Goal: Task Accomplishment & Management: Complete application form

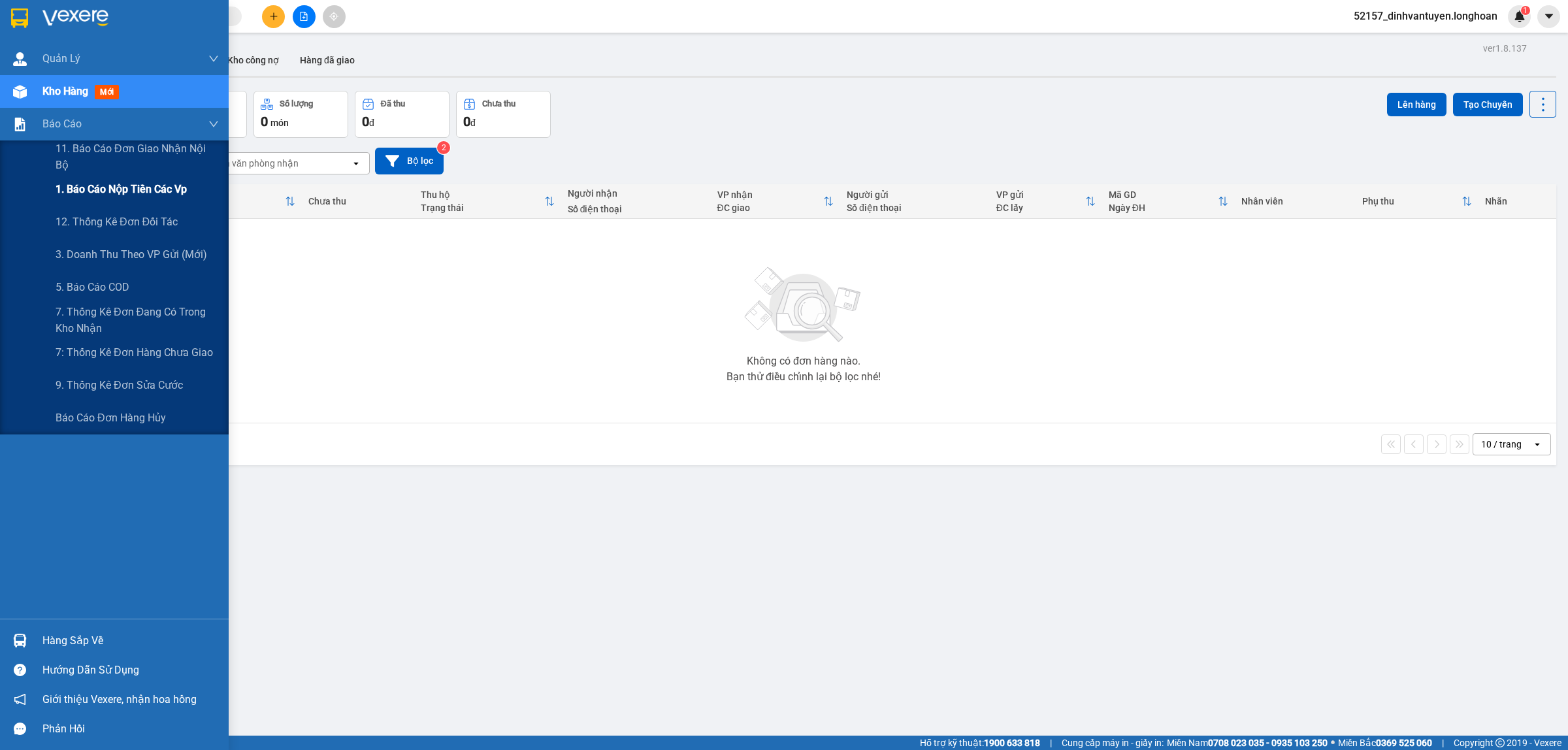
click at [155, 191] on span "1. Báo cáo nộp tiền các vp" at bounding box center [121, 189] width 132 height 16
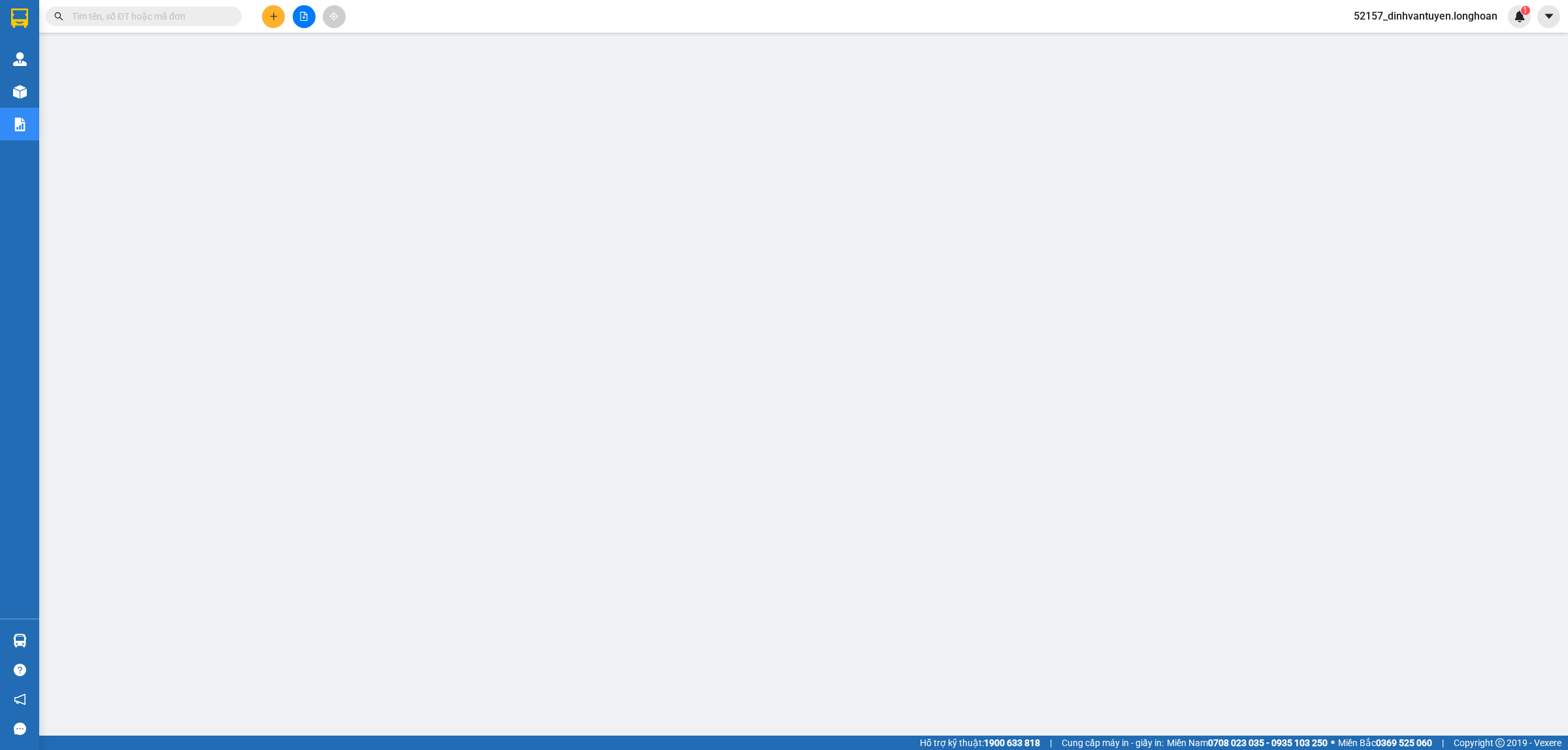
click at [192, 28] on div "Kết quả tìm kiếm ( 0 ) Bộ lọc No Data 52157_dinhvantuyen.longhoan 1" at bounding box center [784, 16] width 1568 height 33
click at [201, 22] on input "text" at bounding box center [149, 16] width 154 height 15
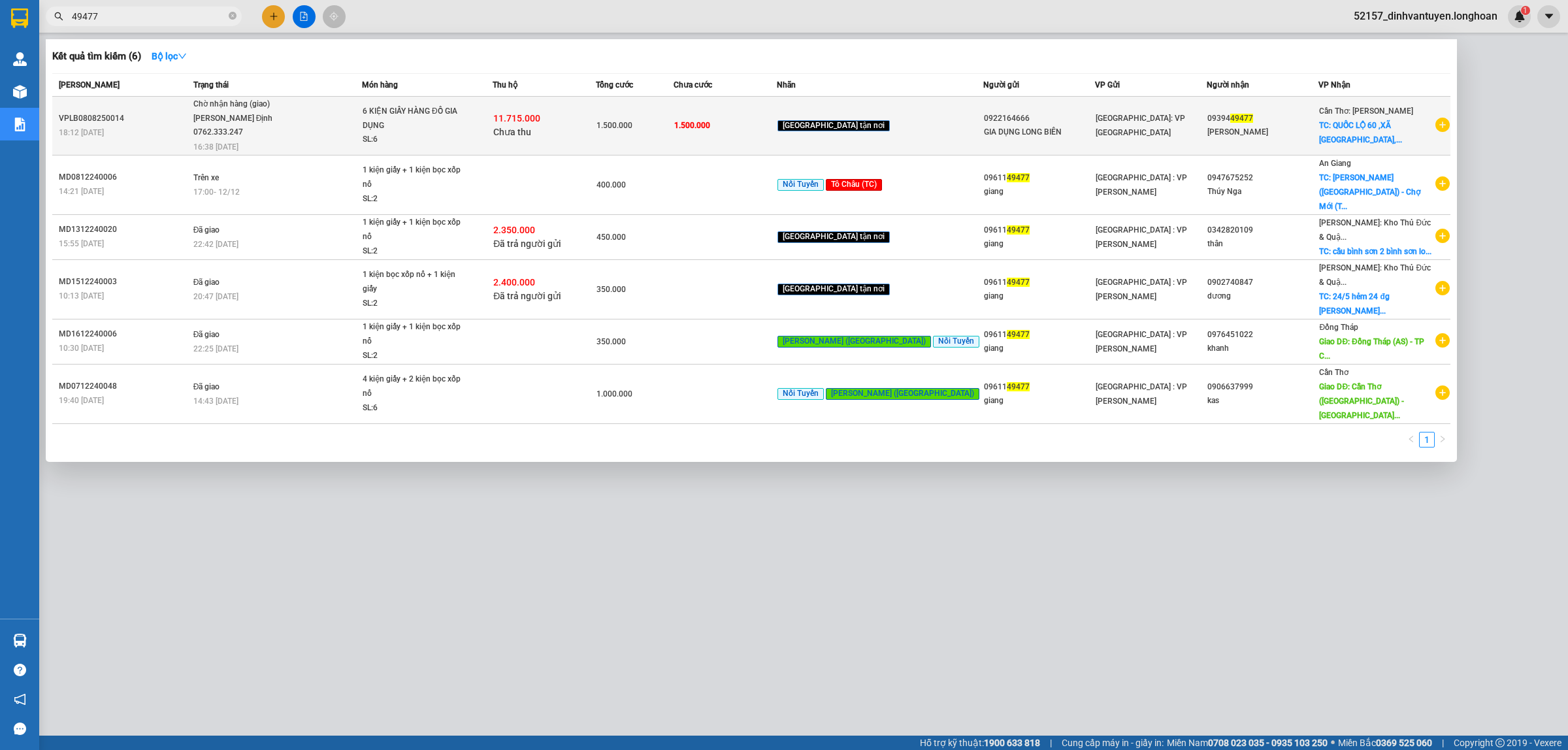
type input "49477"
click at [347, 136] on span "Chờ nhận hàng (giao) Nguyễn Bình Định 0762.333.247 16:38 - 11/08" at bounding box center [277, 124] width 168 height 54
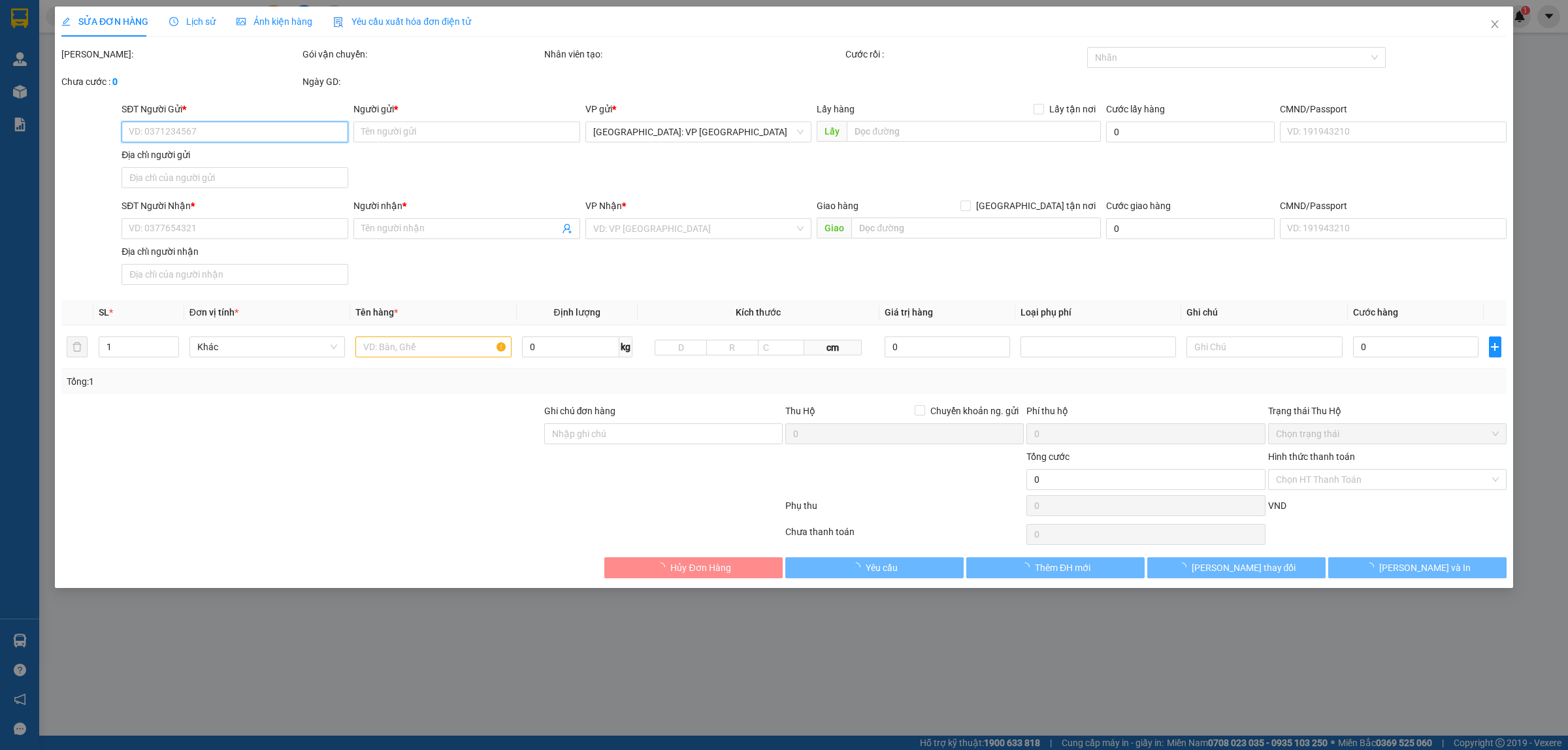
type input "0922164666"
type input "GIA DỤNG LONG BIÊN"
type input "0939449477"
type input "MINH PHÚC"
checkbox input "true"
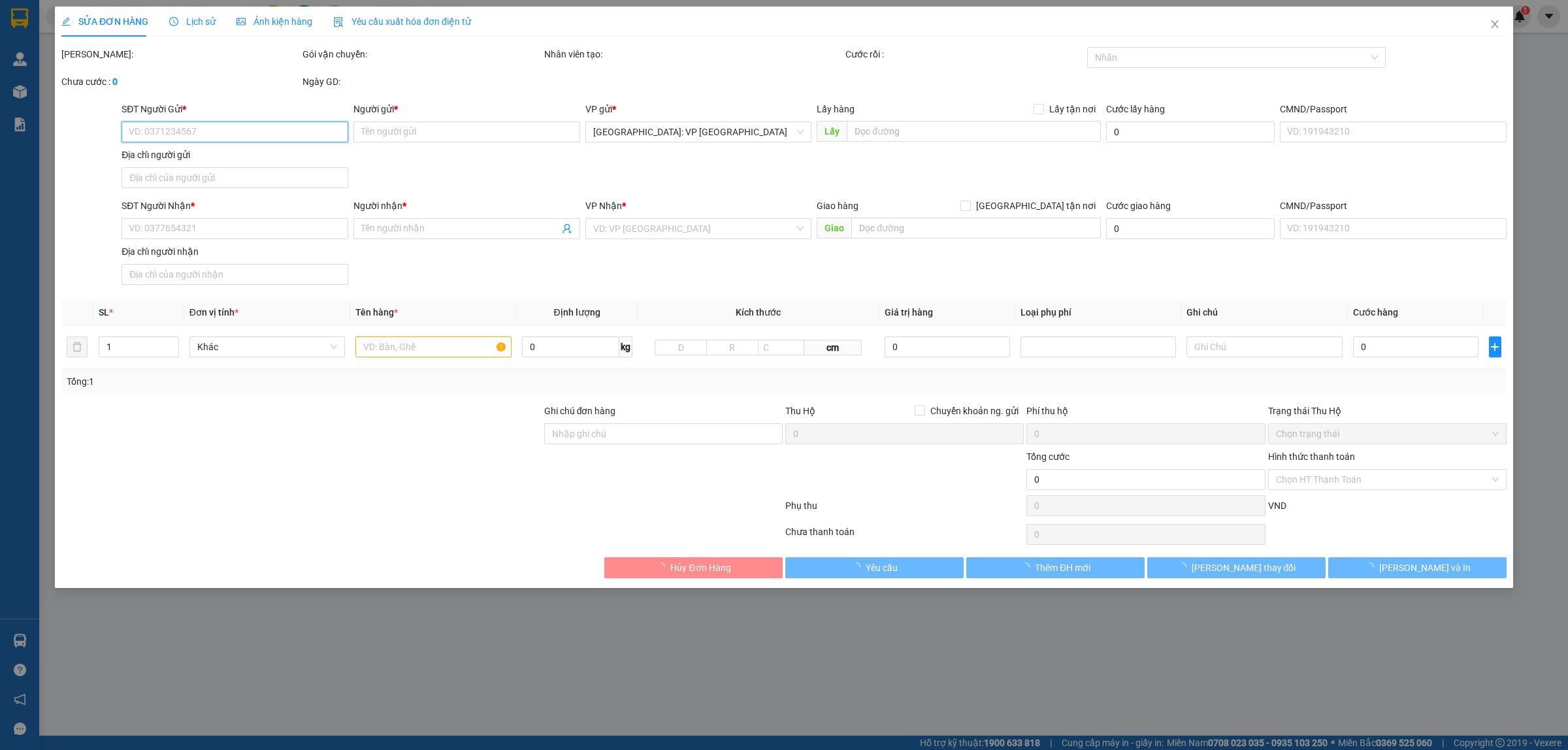
type input "QUỐC LỘ 60 ,XÃ LONG THỚI, HUYỆN TIỂU CẦN, TRÀ VINH"
type input "HÀNG DỄ VỠ, NHẸ TAY HƯ VỠ KHÔNG ĐỀN GIÁ TRỊ HÀNG"
type input "1.500.000"
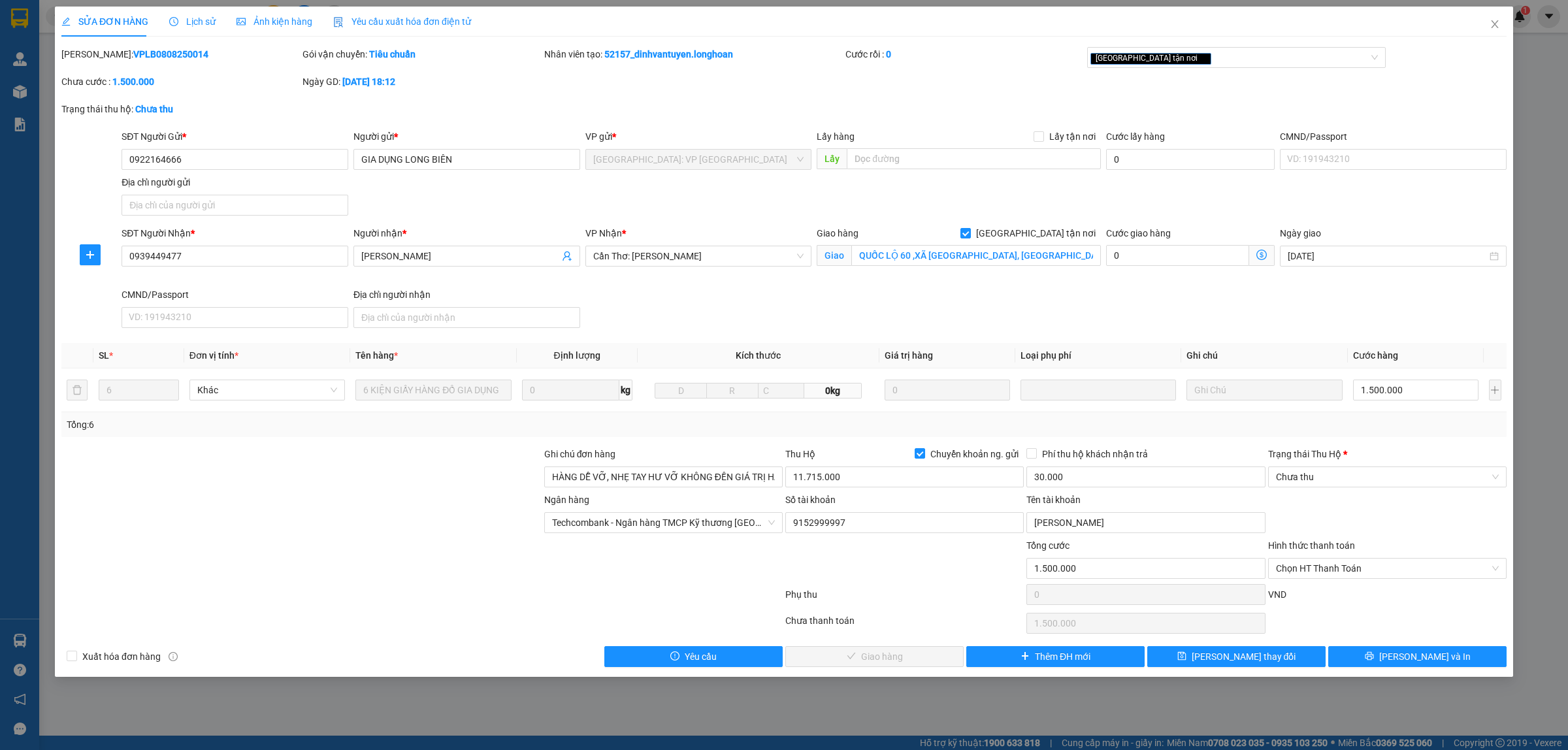
click at [176, 21] on icon "clock-circle" at bounding box center [174, 22] width 9 height 9
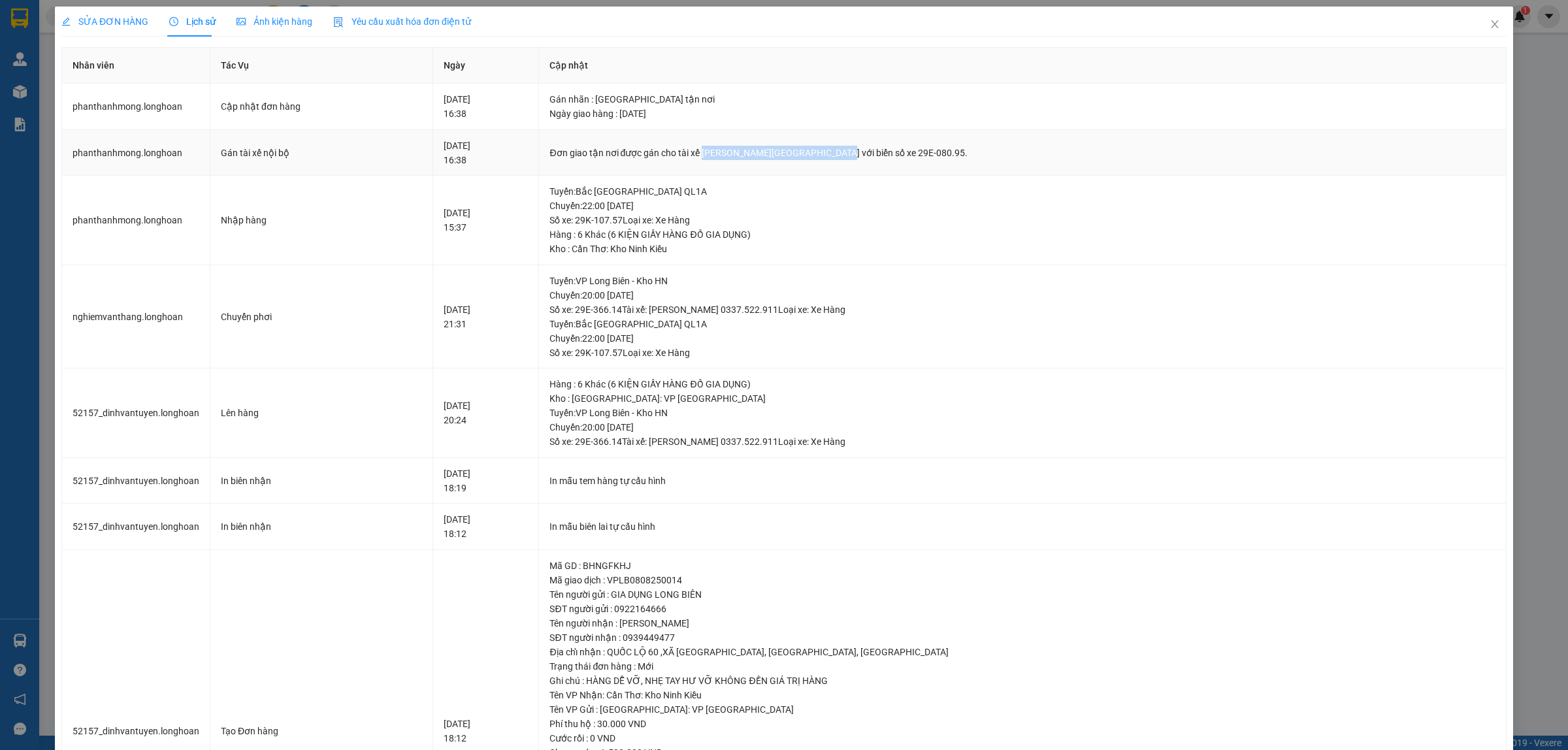
drag, startPoint x: 746, startPoint y: 151, endPoint x: 871, endPoint y: 147, distance: 125.1
click at [871, 147] on div "Đơn giao tận nơi được gán cho tài xế Nguyễn Bình Định 0762.333.247 với biển số …" at bounding box center [1023, 153] width 946 height 15
copy div "Nguyễn Bình Định 0762.333.247"
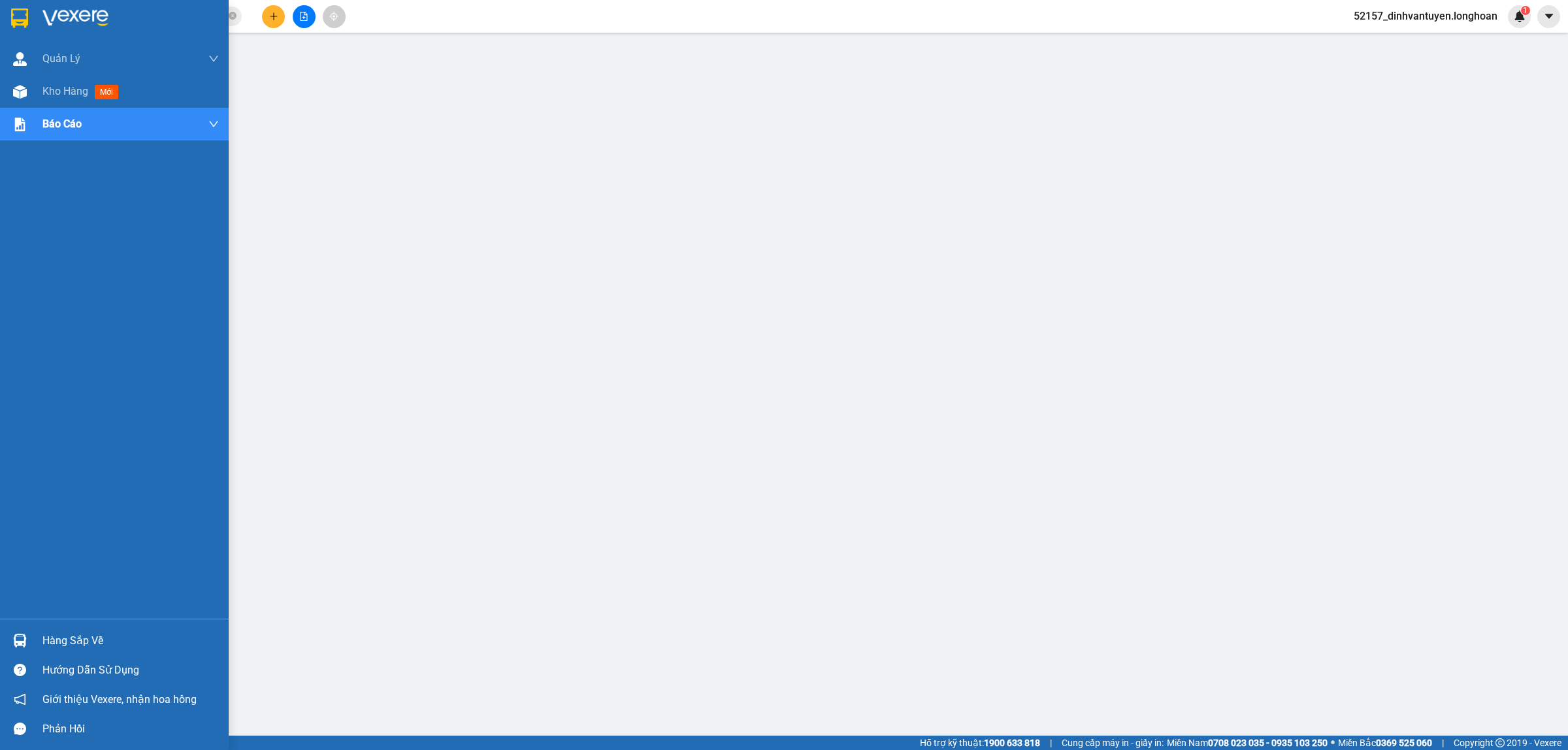
click at [8, 14] on div at bounding box center [19, 17] width 23 height 23
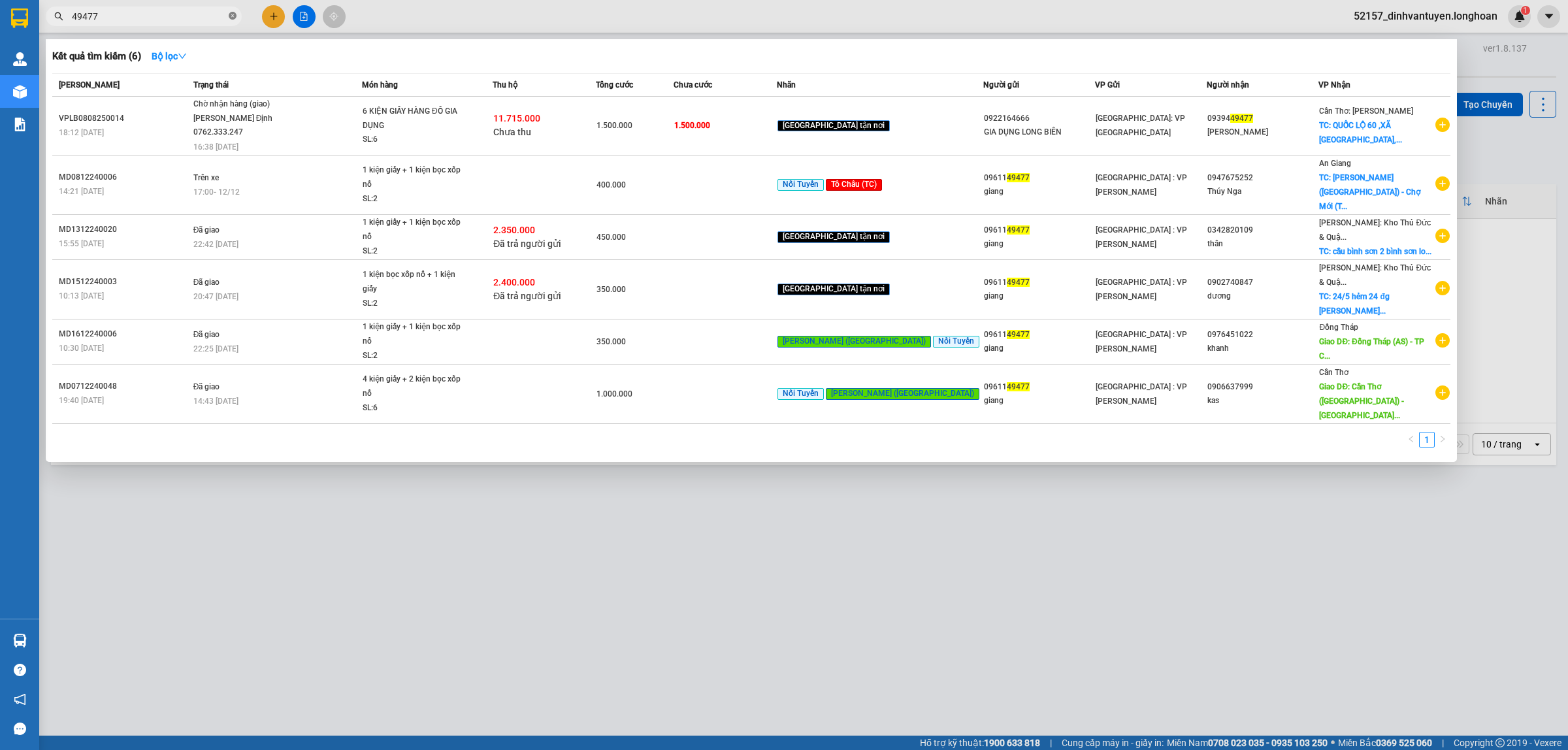
click at [230, 13] on icon "close-circle" at bounding box center [232, 15] width 8 height 8
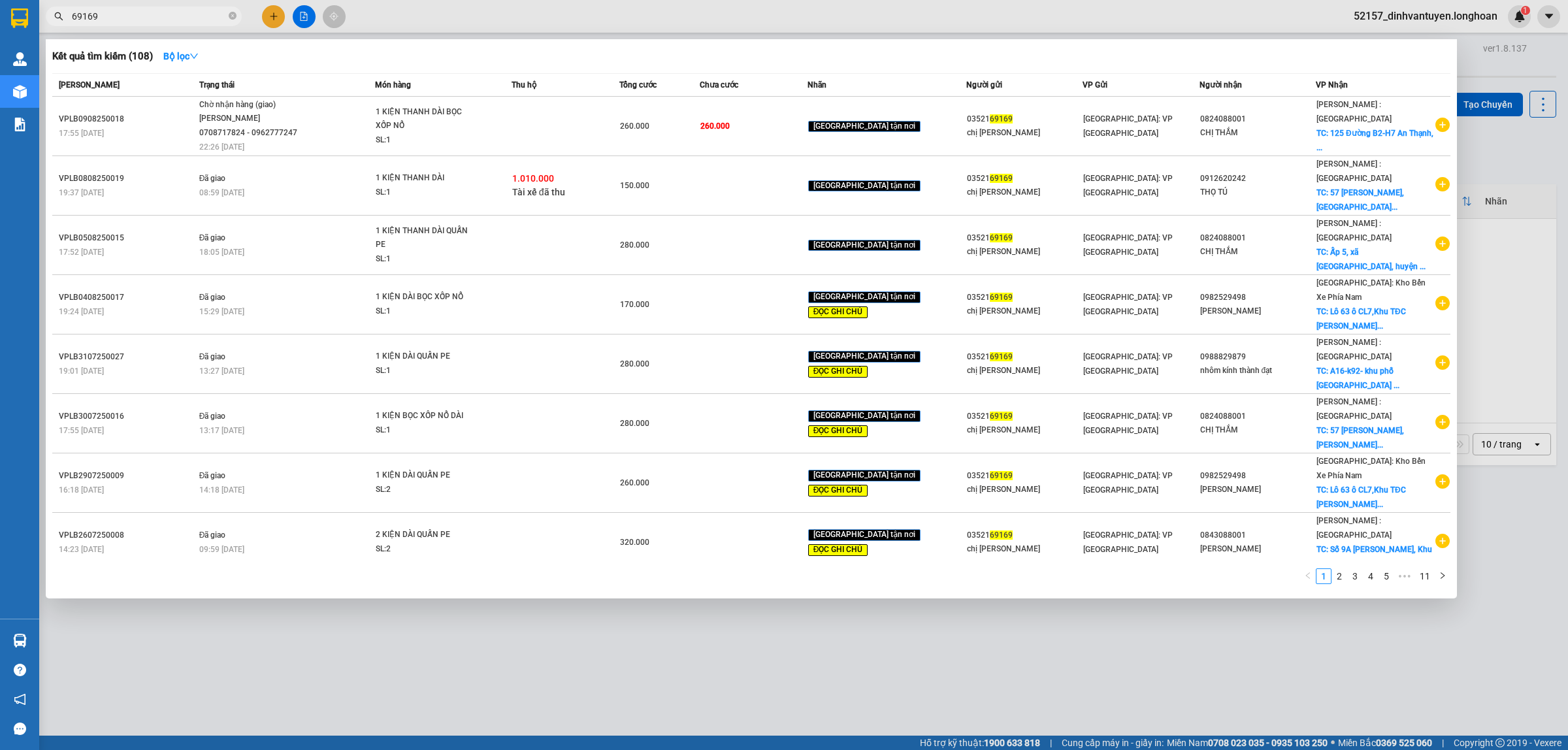
type input "69169"
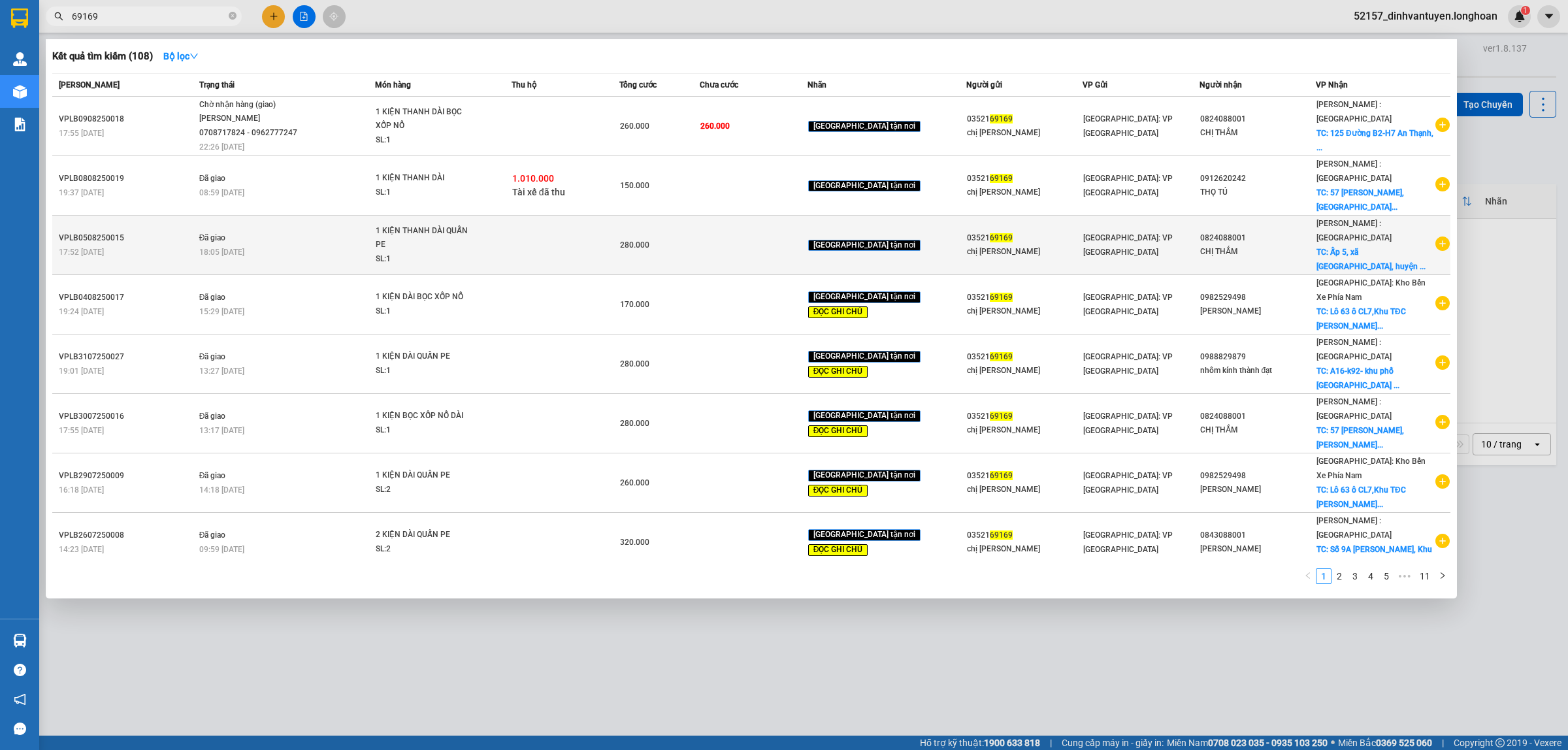
click at [784, 216] on td at bounding box center [753, 246] width 108 height 60
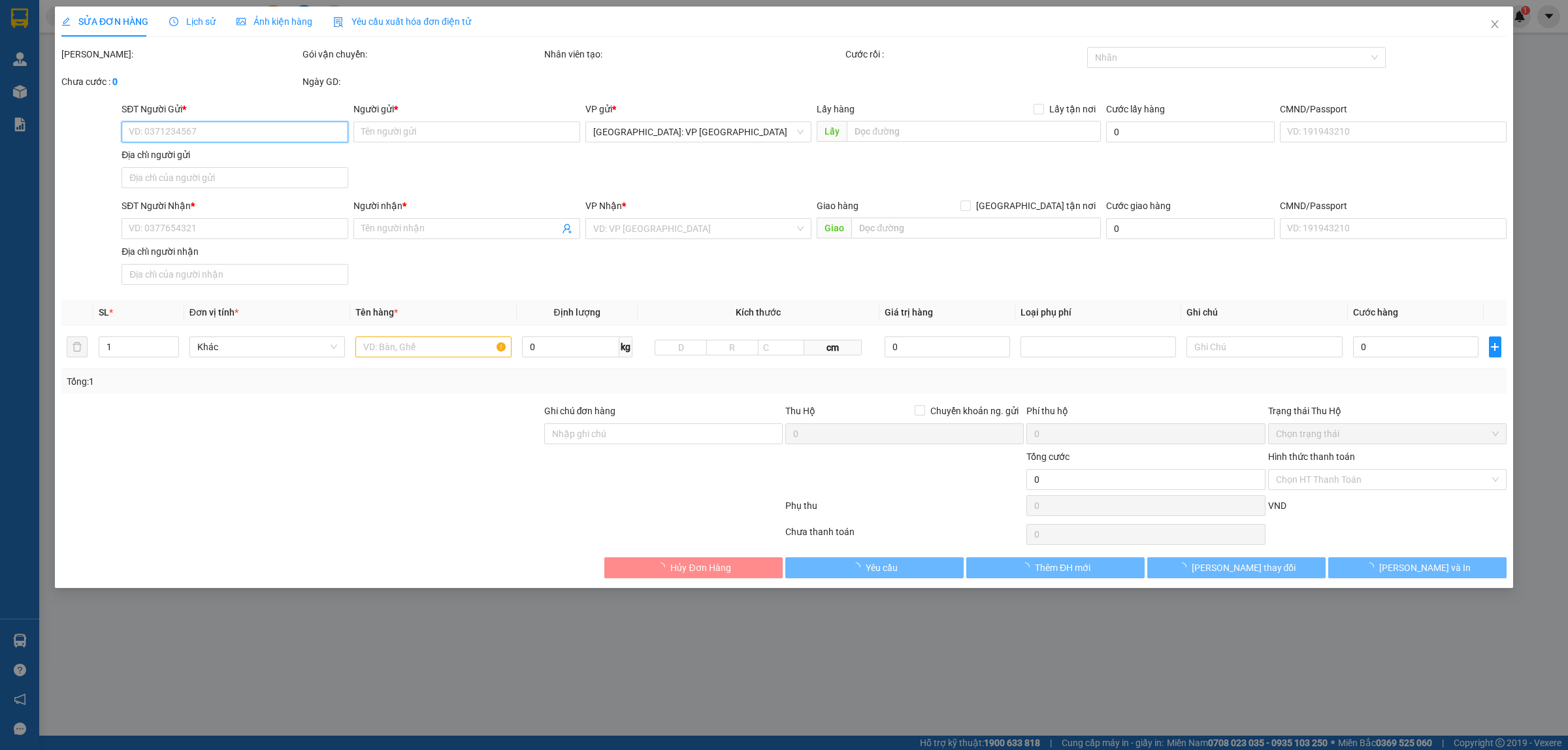
type input "0352169169"
type input "chị Lan"
type input "0824088001"
type input "CHỊ THẮM"
checkbox input "true"
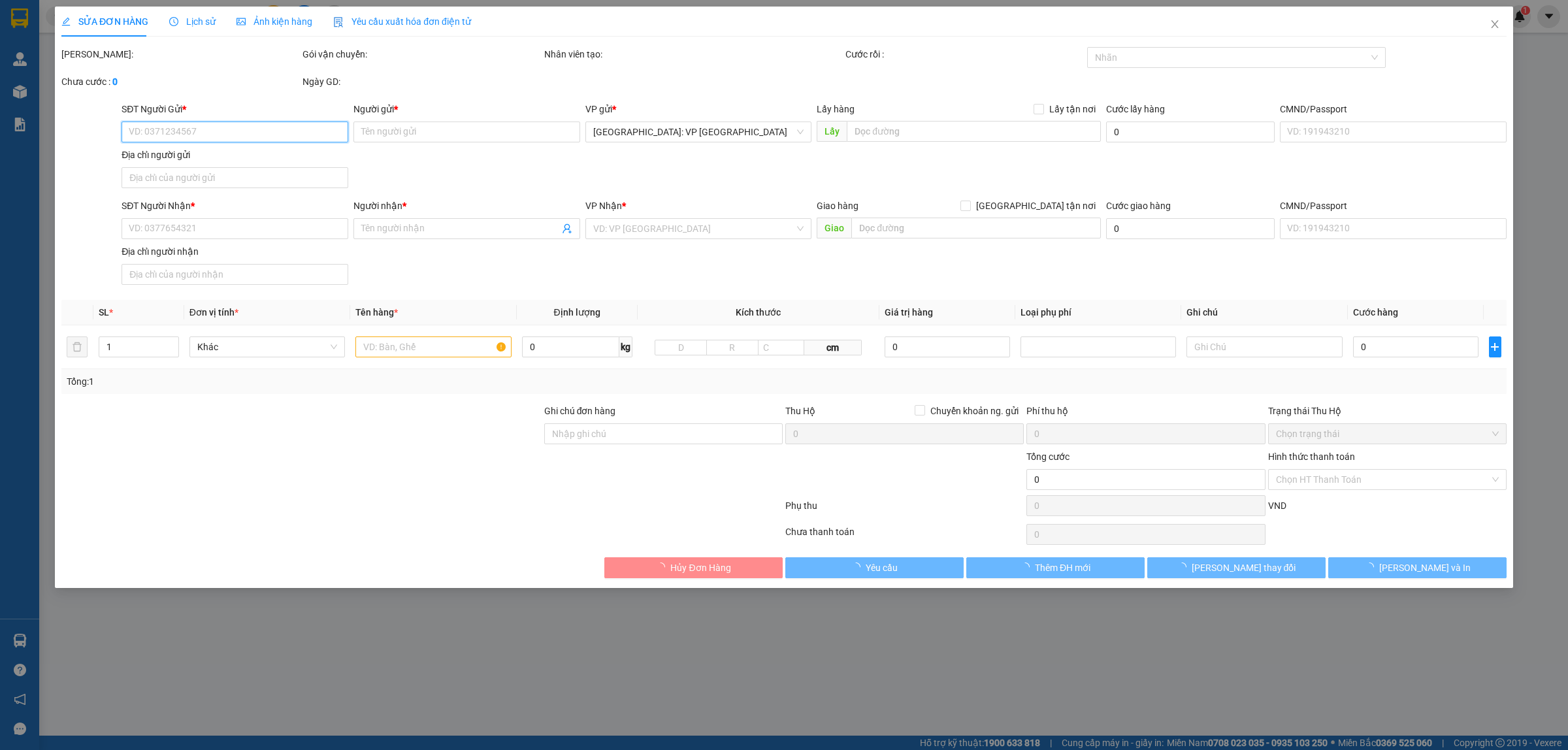
type input "Ấp 5, xã Tân Lập 1, huyện Tân Phước, tỉnh Tiền Giang"
type input "280.000"
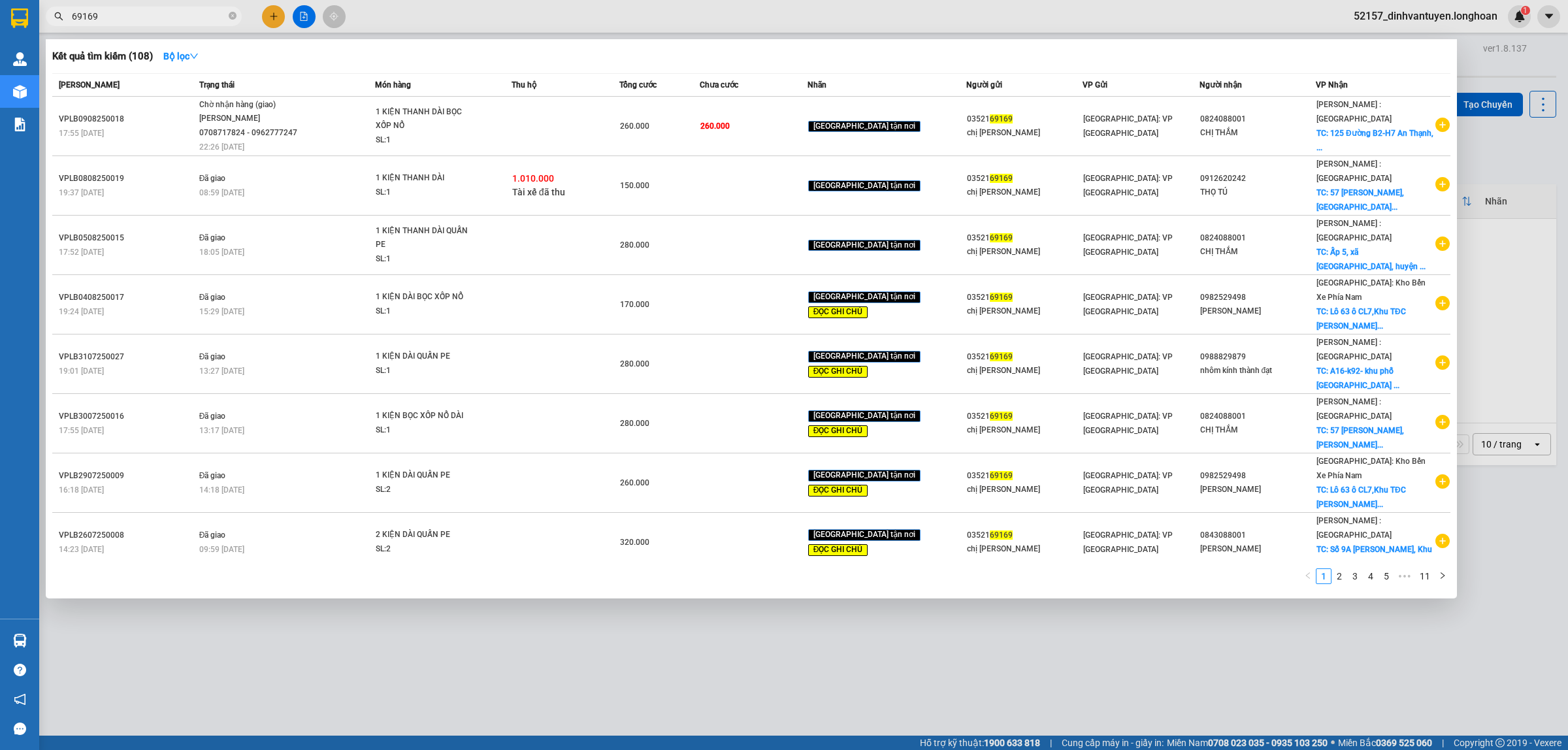
click at [147, 15] on input "69169" at bounding box center [149, 16] width 154 height 15
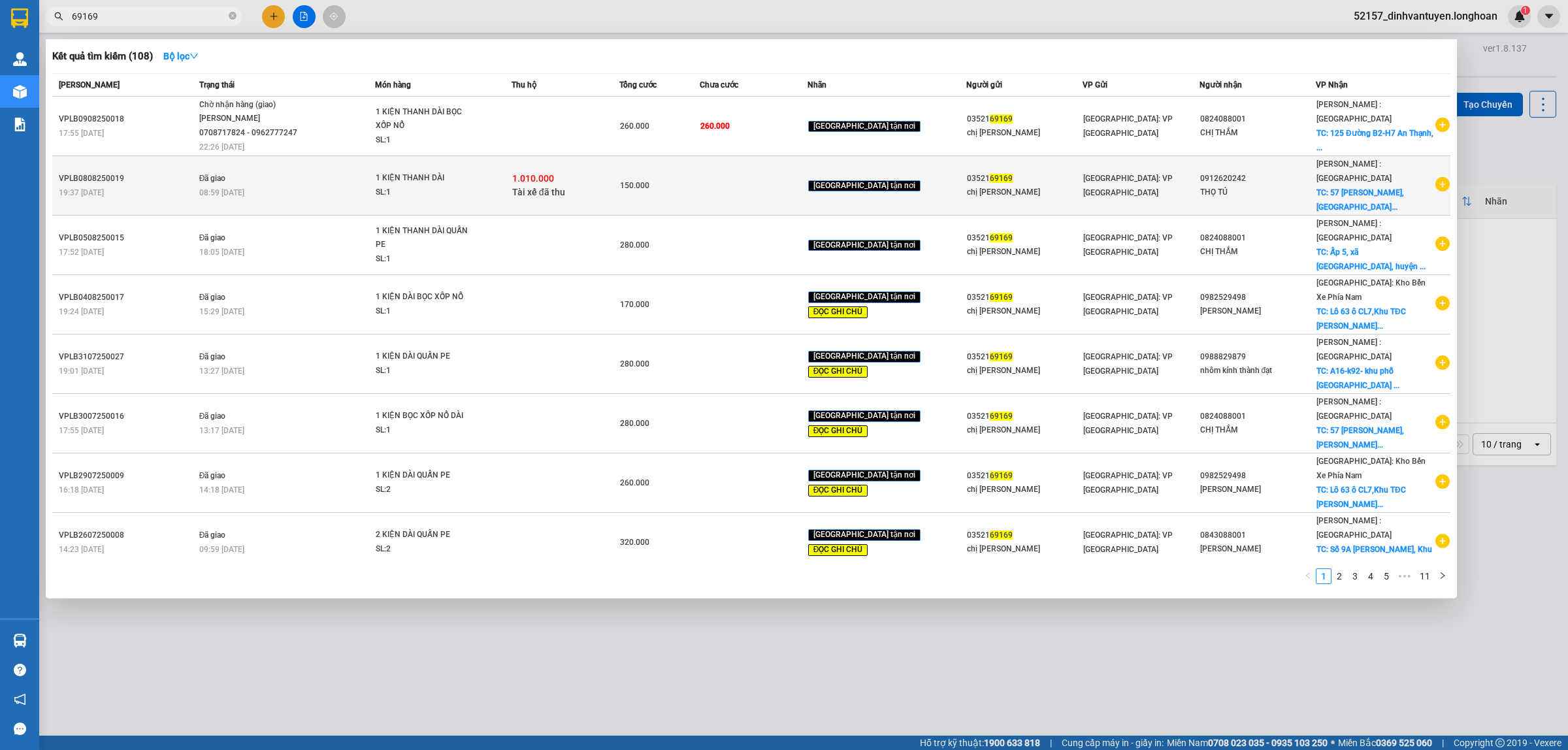
click at [619, 173] on div "1.010.000 Tài xế đã thu" at bounding box center [565, 185] width 106 height 27
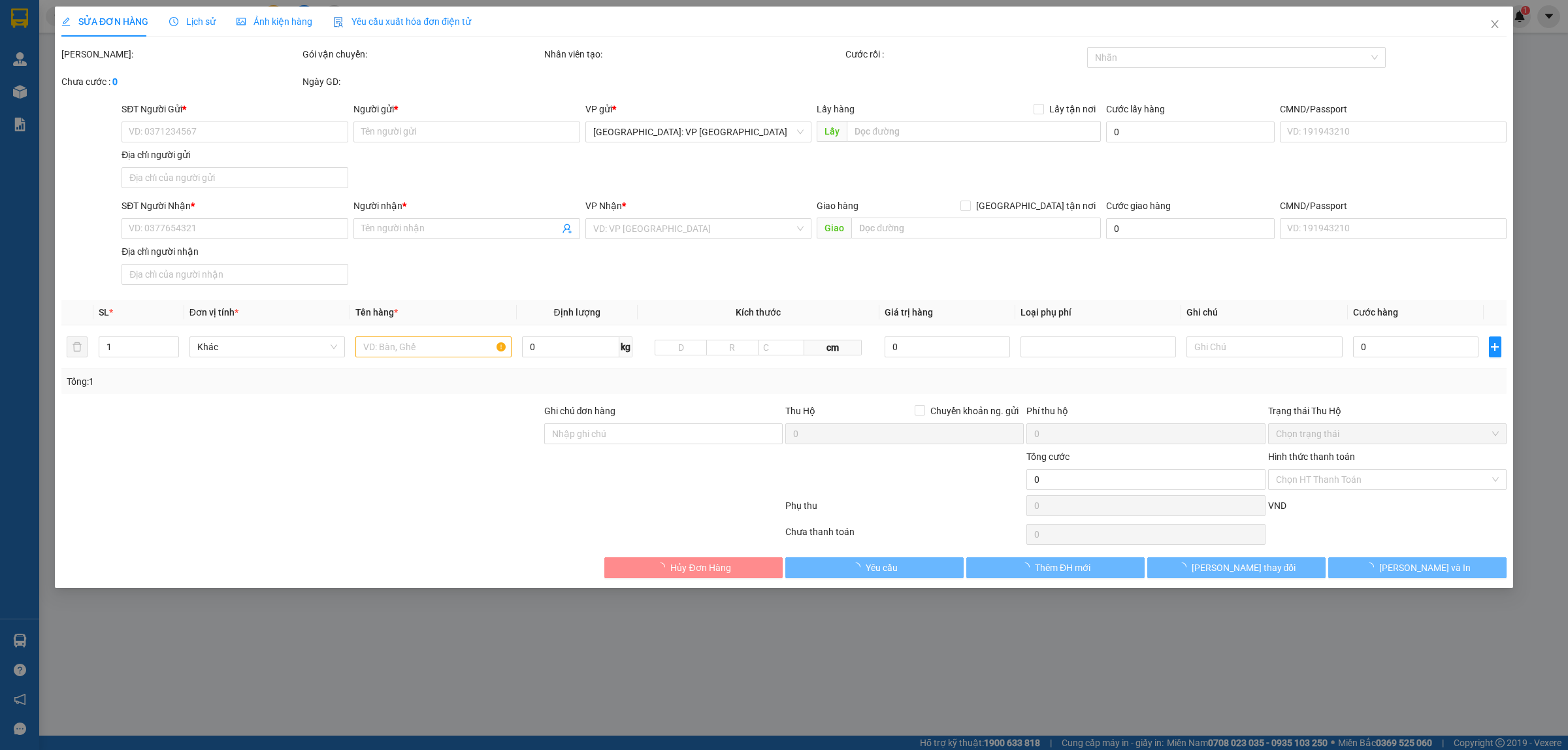
type input "0352169169"
type input "chị Lan"
type input "0912620242"
type input "THỌ TÚ"
checkbox input "true"
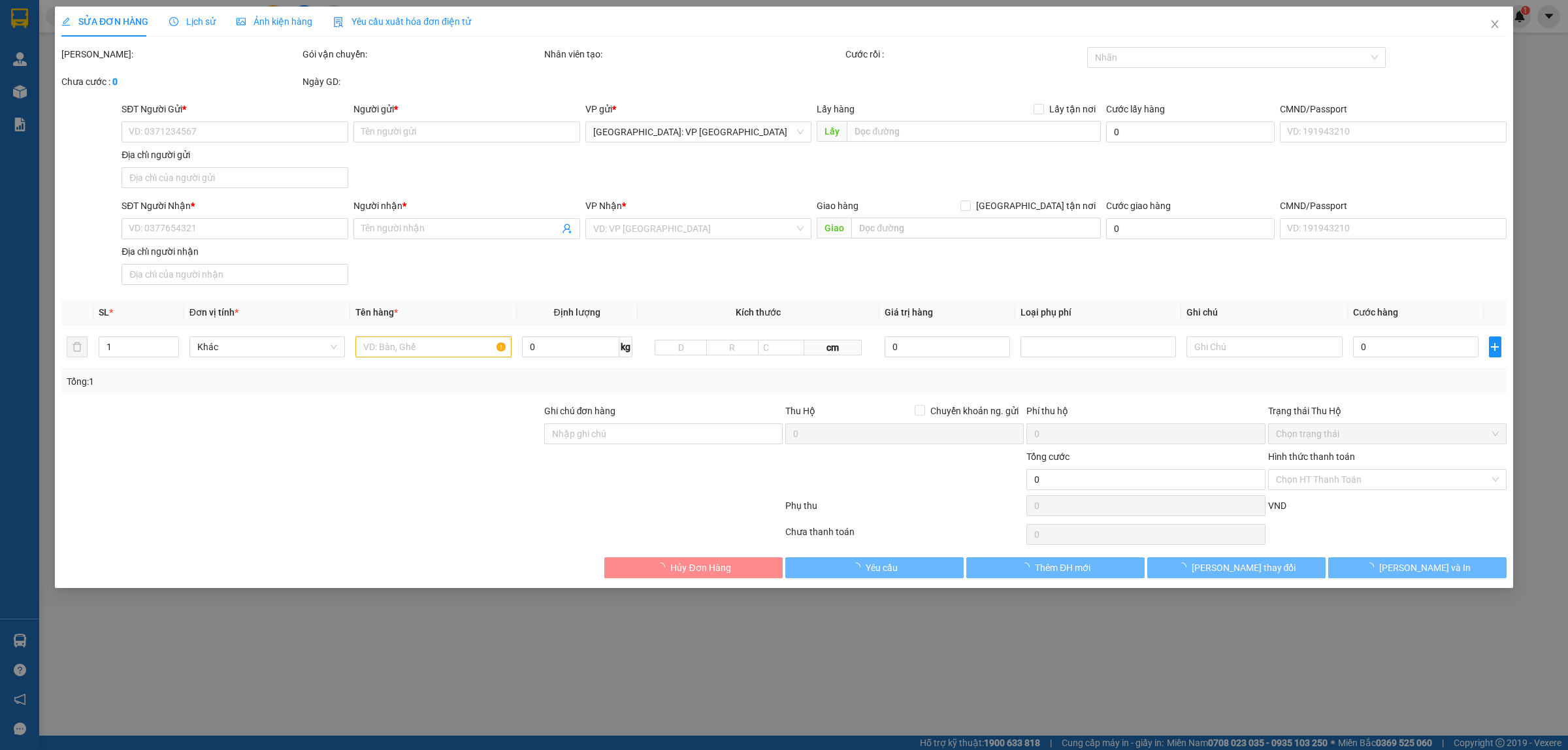
type input "57 Ngô Chí Quốc, phường Bình Chiểu, Thủ Đức, Hồ Chí Minh"
checkbox input "true"
type input "1.010.000"
type input "10.000"
type input "150.000"
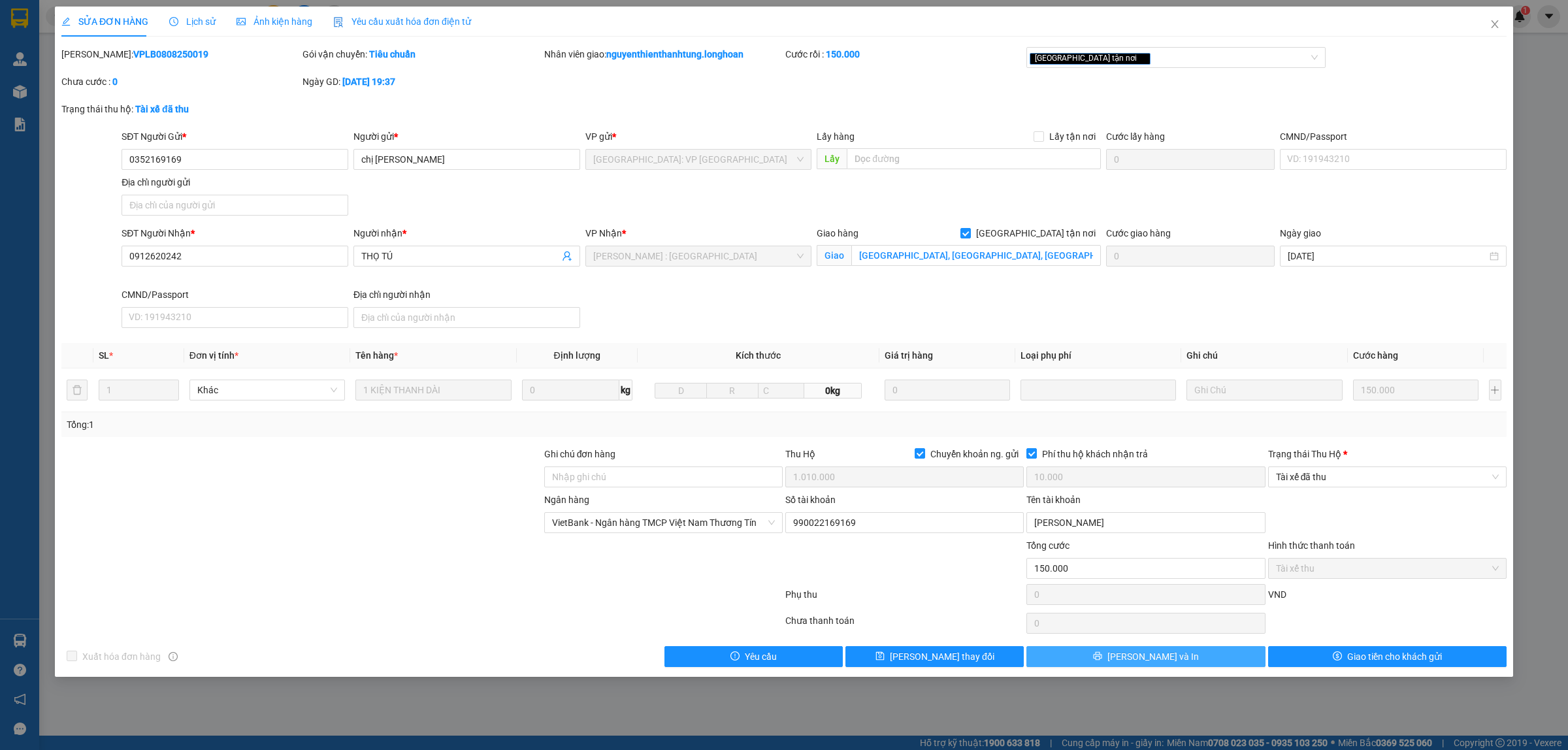
click at [1185, 657] on button "[PERSON_NAME] và In" at bounding box center [1145, 656] width 239 height 21
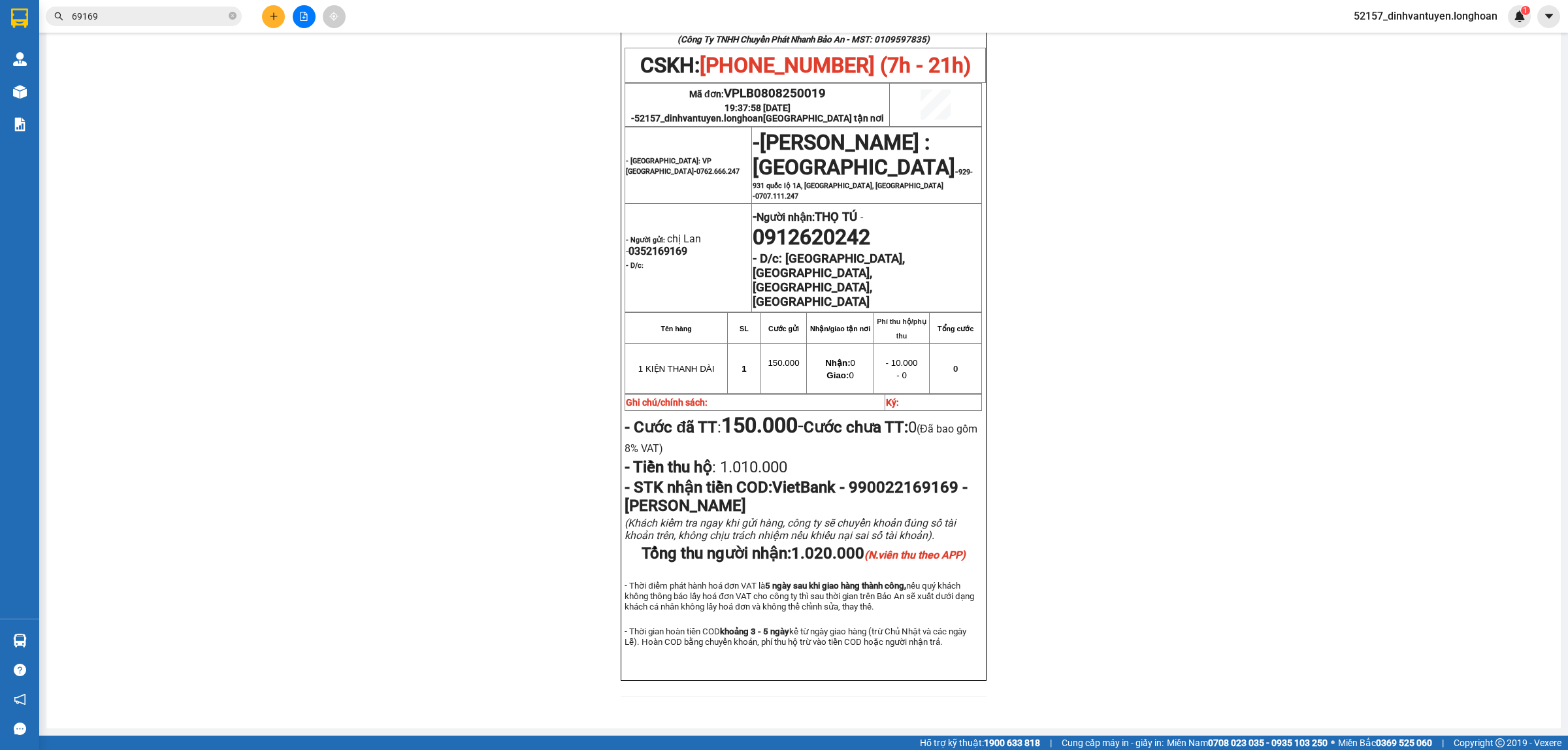
scroll to position [648, 0]
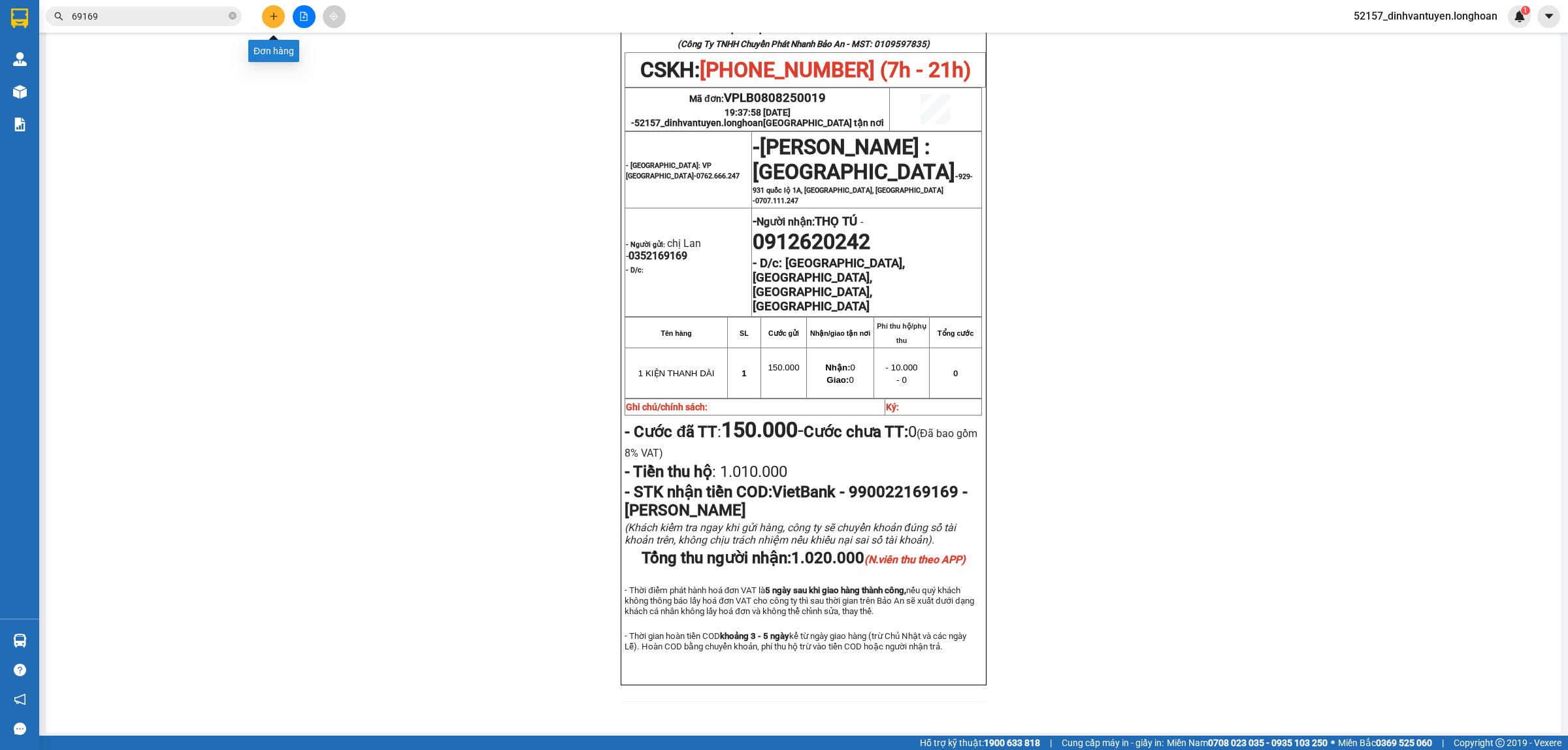
click at [274, 18] on icon "plus" at bounding box center [274, 16] width 9 height 9
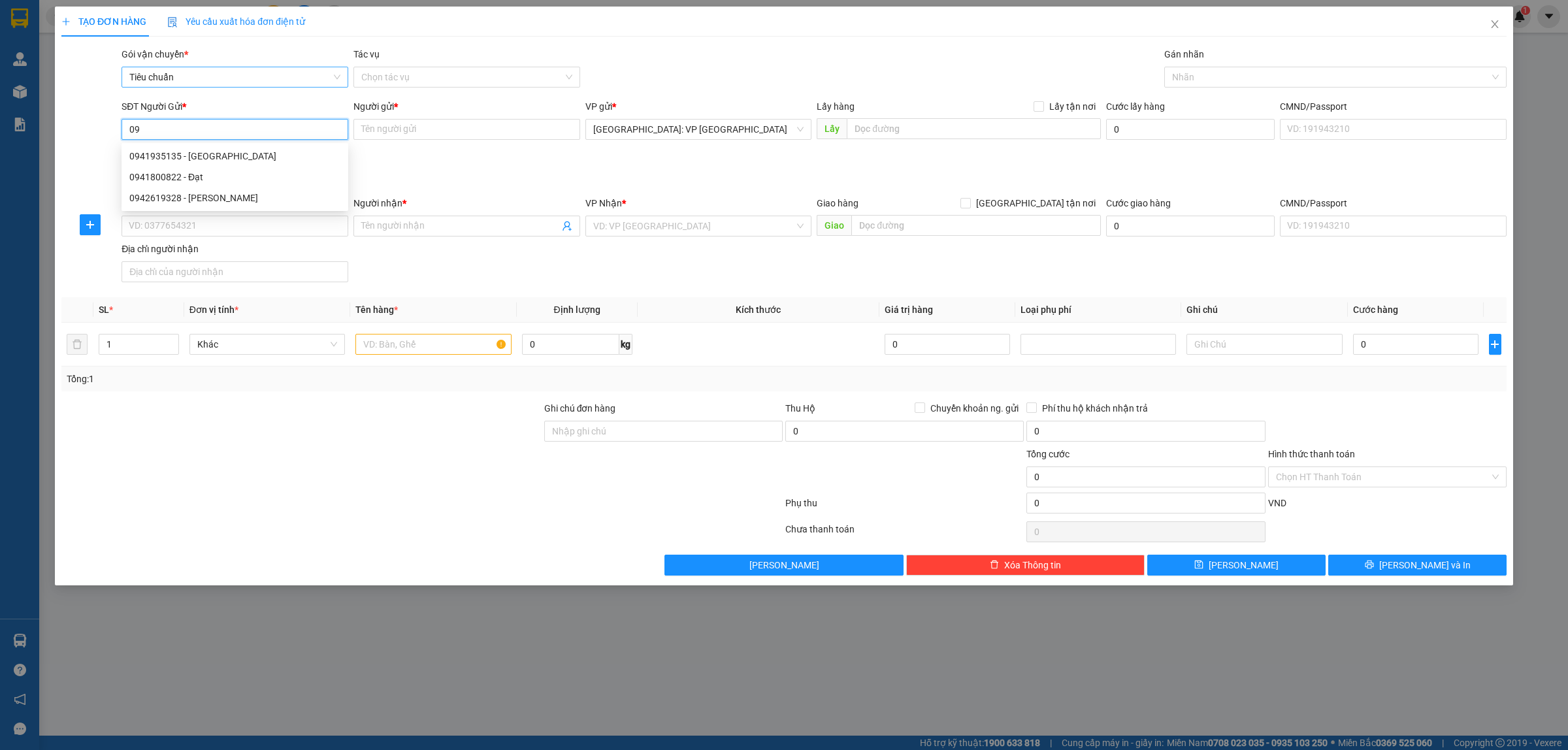
type input "0"
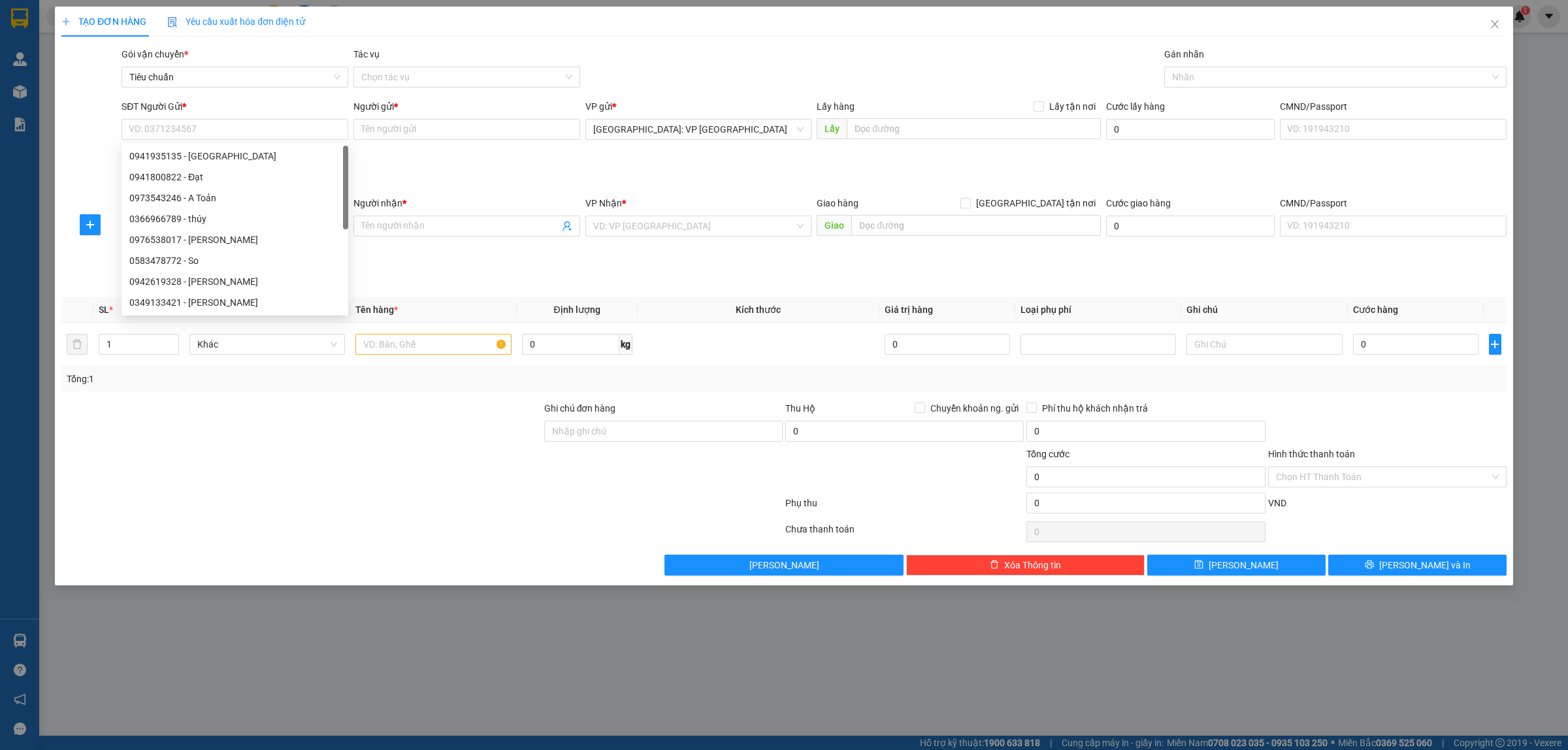
click at [90, 93] on div at bounding box center [90, 70] width 60 height 45
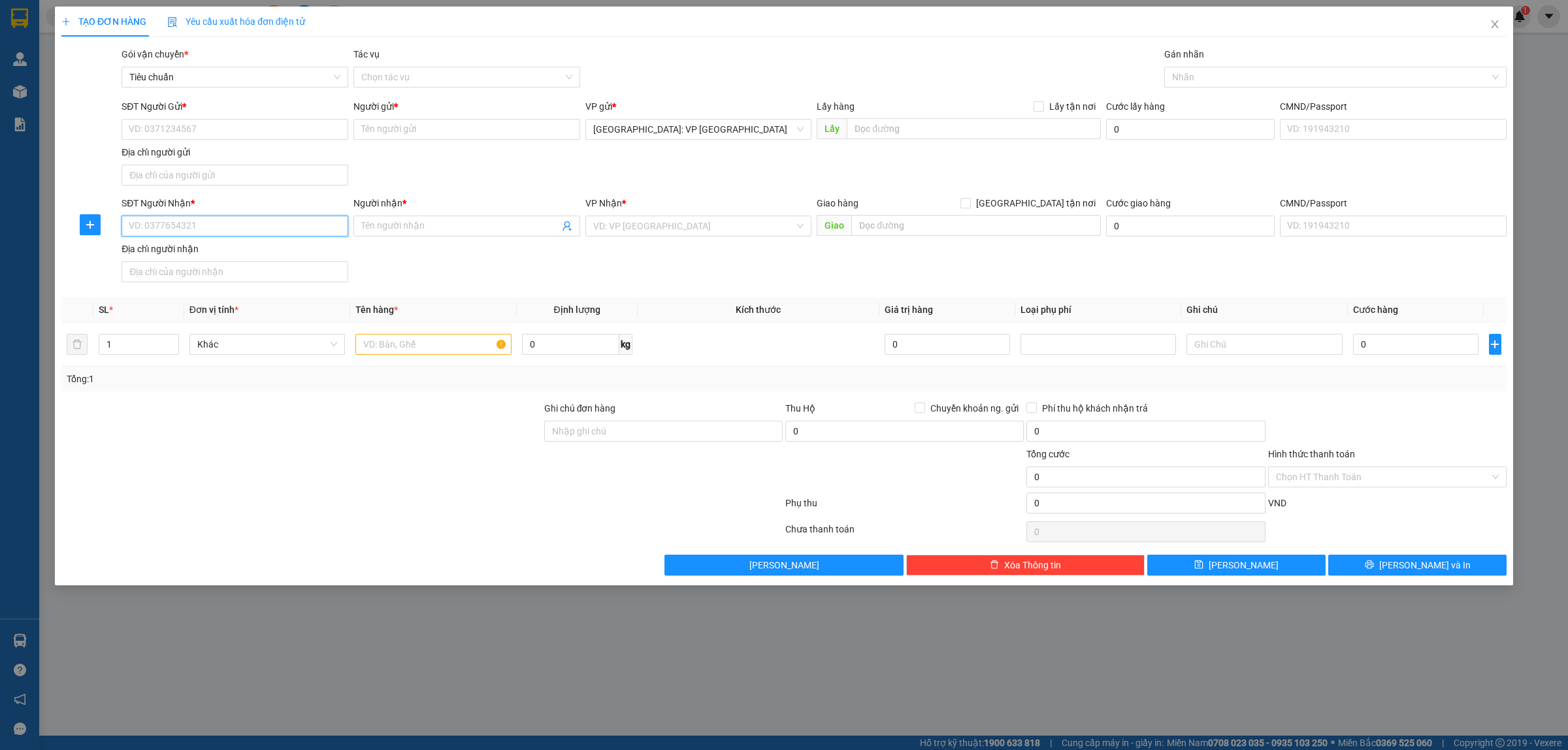
click at [185, 232] on input "SĐT Người Nhận *" at bounding box center [235, 226] width 227 height 21
type input "0941447022"
click at [211, 256] on div "0941447022 - CHỊ DIỆP" at bounding box center [235, 253] width 211 height 15
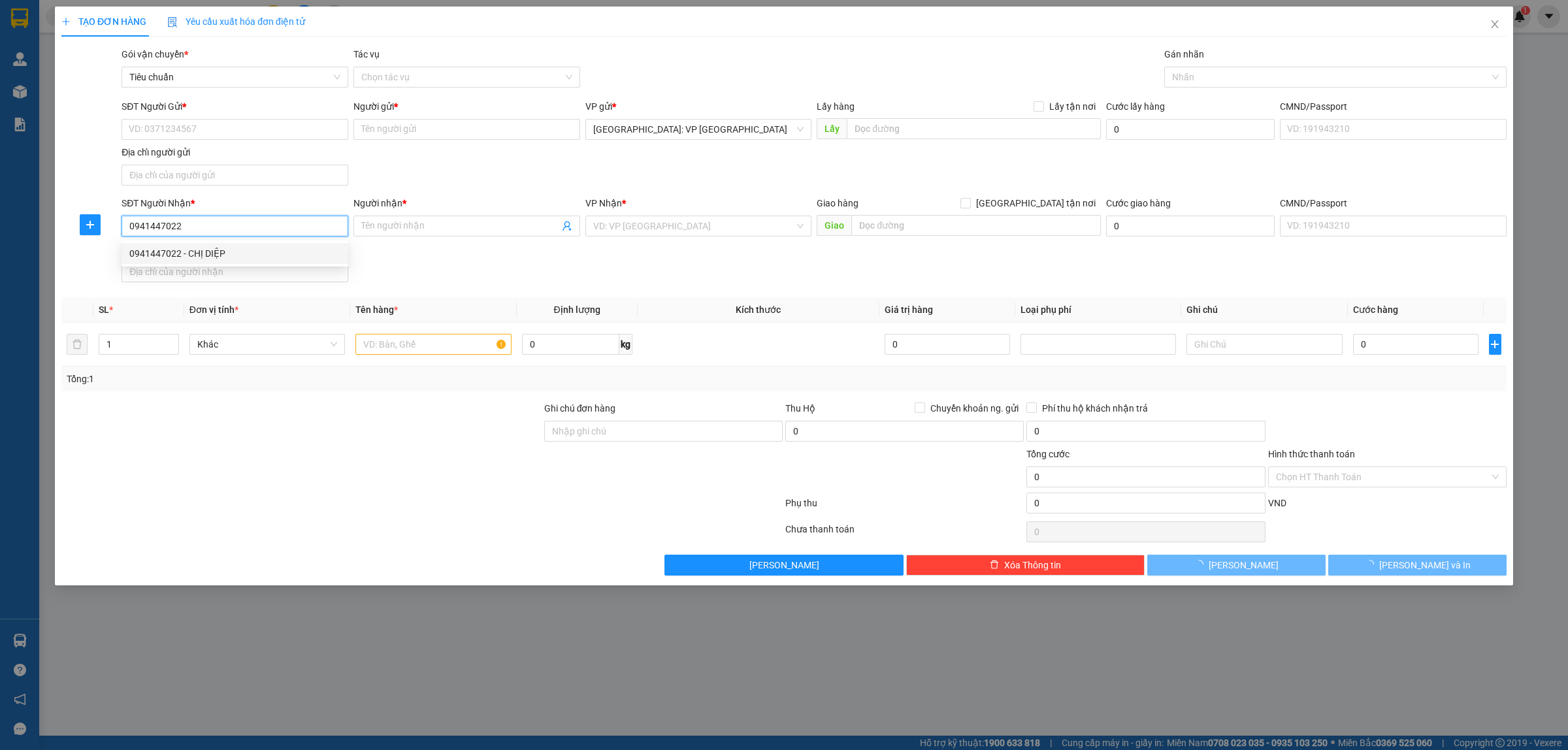
type input "CHỊ DIỆP"
checkbox input "true"
type input "G2 LÔ 33-34 ĐÀO DUY ANH, PHƯỜNG AN HÒA, RẠCH GIÁ, KIÊN GIANG"
checkbox input "true"
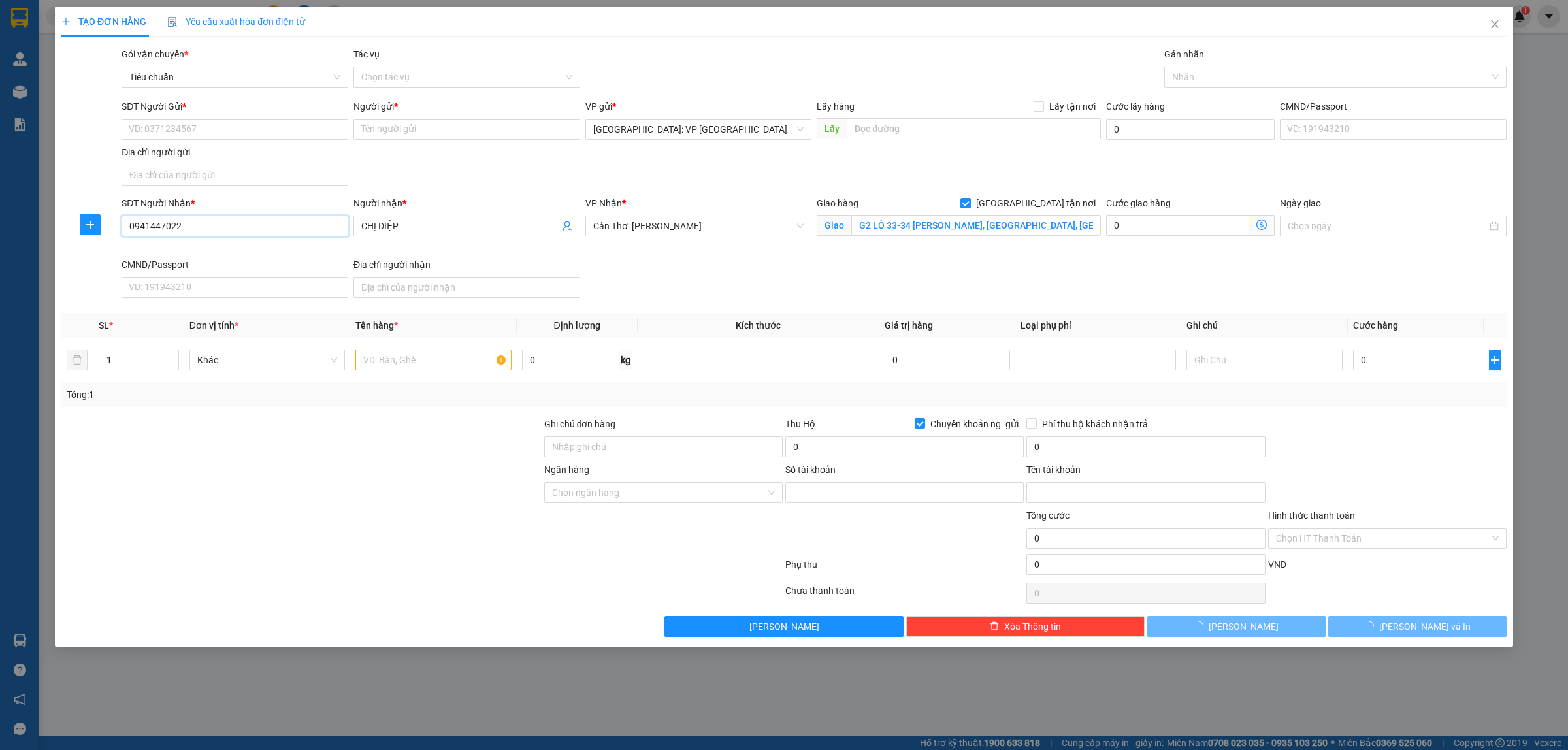
type input "1057481831"
type input "ZHANG CHUN HUA"
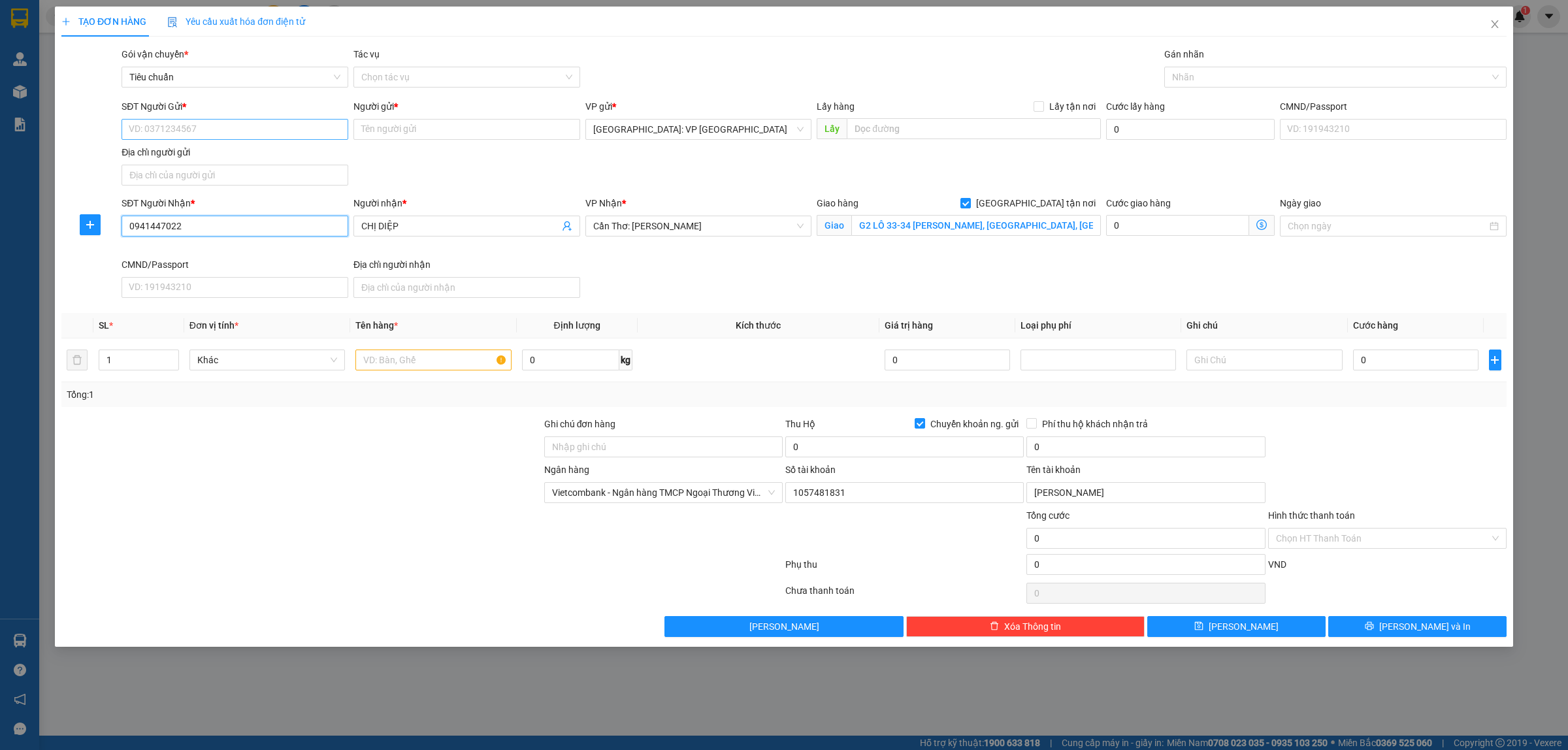
type input "0941447022"
click at [203, 128] on input "SĐT Người Gửi *" at bounding box center [235, 129] width 227 height 21
click at [252, 151] on div "0916695399 - ĐÈN THỊNH HOA" at bounding box center [235, 156] width 211 height 15
type input "0916695399"
type input "ĐÈN THỊNH HOA"
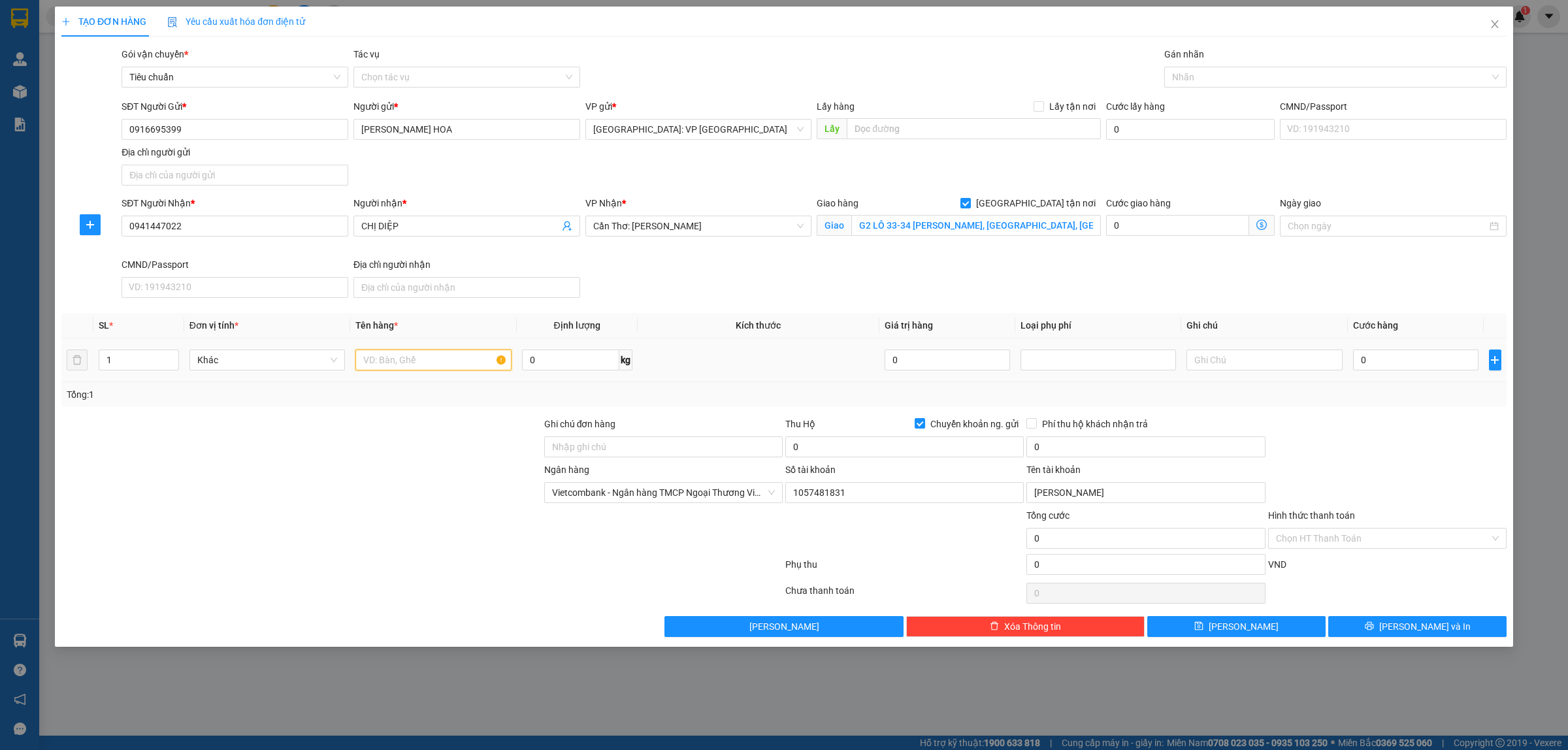
click at [426, 366] on input "text" at bounding box center [433, 359] width 155 height 21
click at [1229, 73] on div at bounding box center [1329, 76] width 323 height 15
type input "1 KIỆN GIẤY BỌC XỐP NỔ HÀNG ĐÈN"
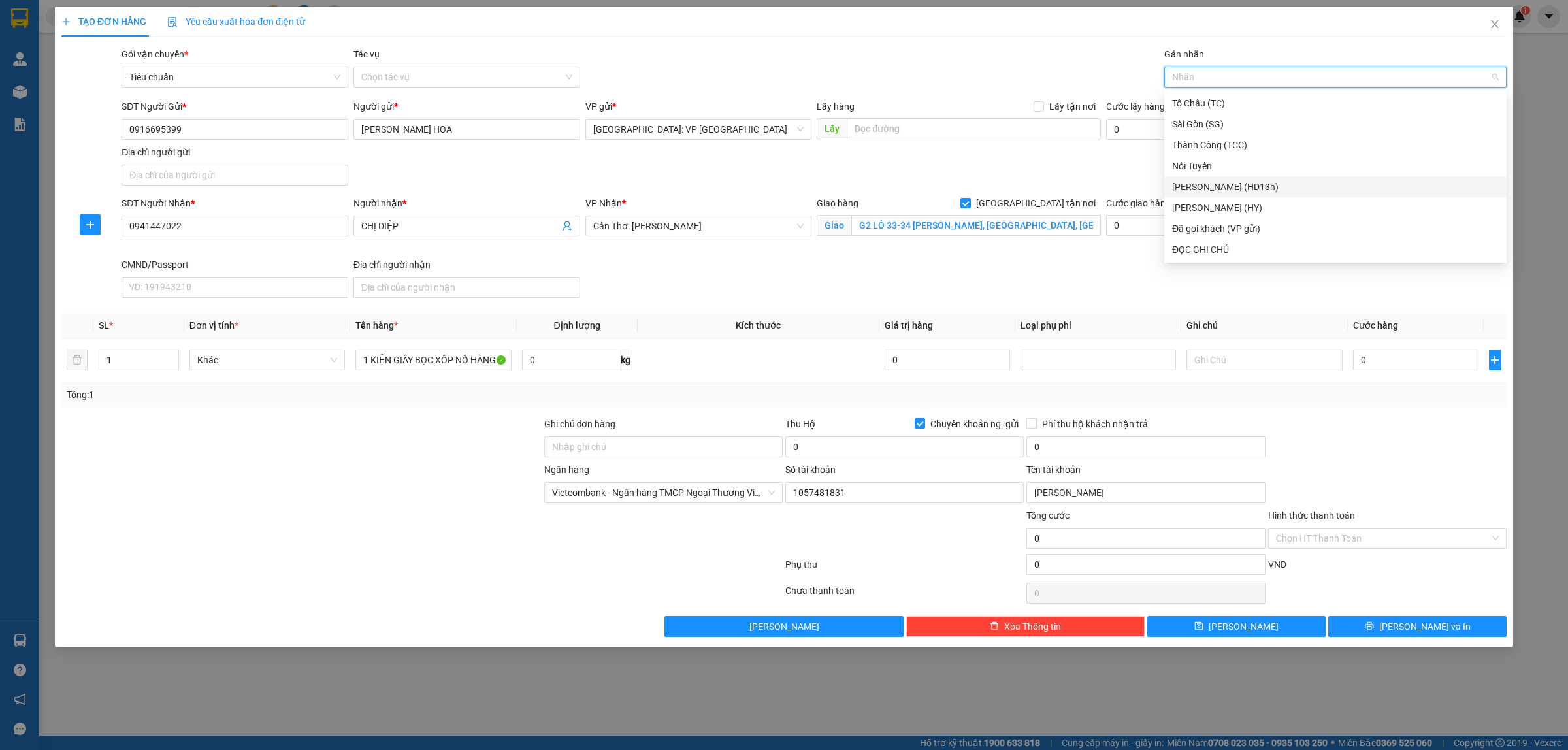
type input "G"
click at [1226, 239] on div "[GEOGRAPHIC_DATA] tận nơi" at bounding box center [1335, 249] width 342 height 21
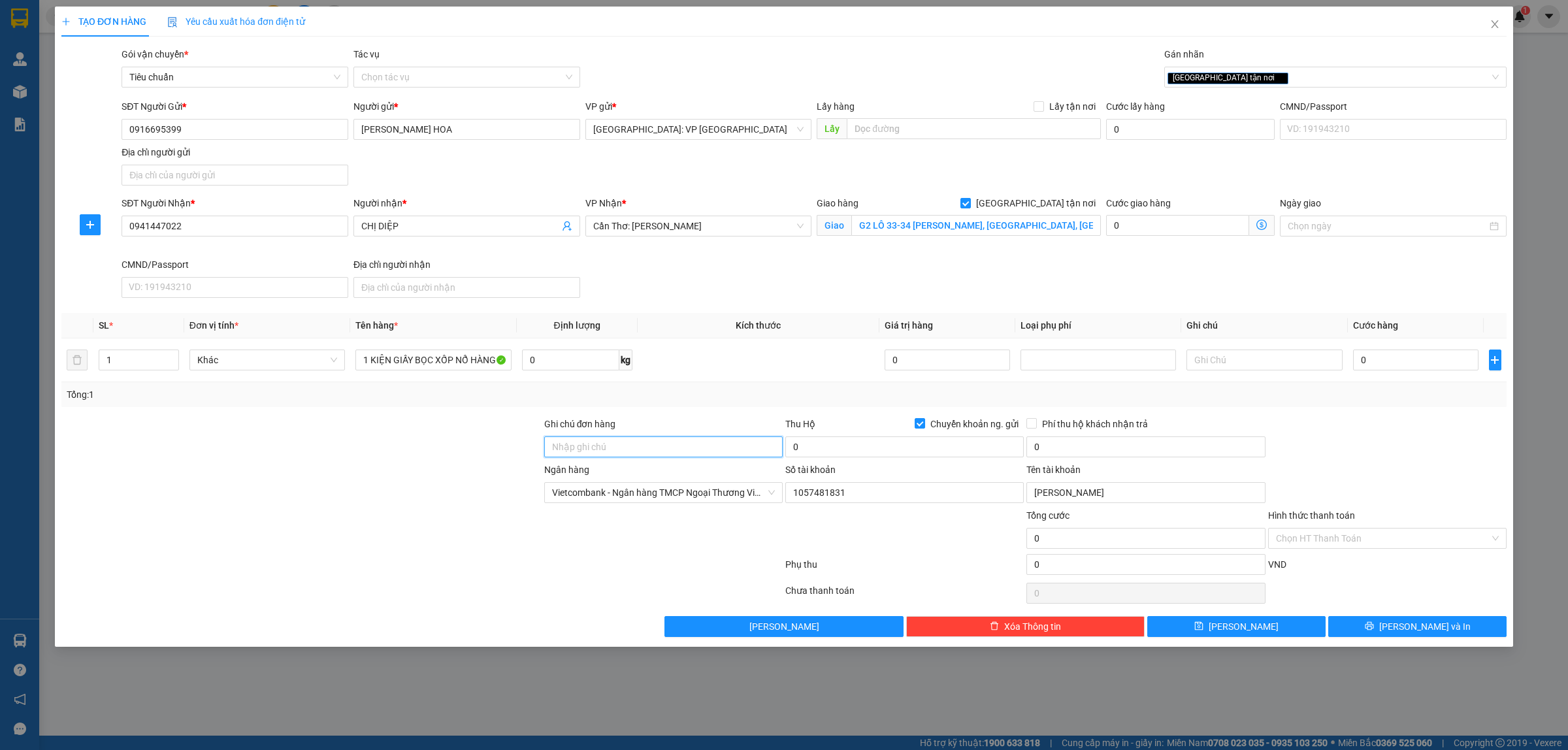
click at [673, 447] on input "Ghi chú đơn hàng" at bounding box center [663, 446] width 239 height 21
type input "HÀNG DỄ VỠ, NHẸ TAY HƯ VỠ KHÔNG ĐỀN GIÁ TRỊ HÀNG"
click at [912, 455] on input "0" at bounding box center [905, 446] width 239 height 21
click at [892, 446] on input "0" at bounding box center [905, 446] width 239 height 21
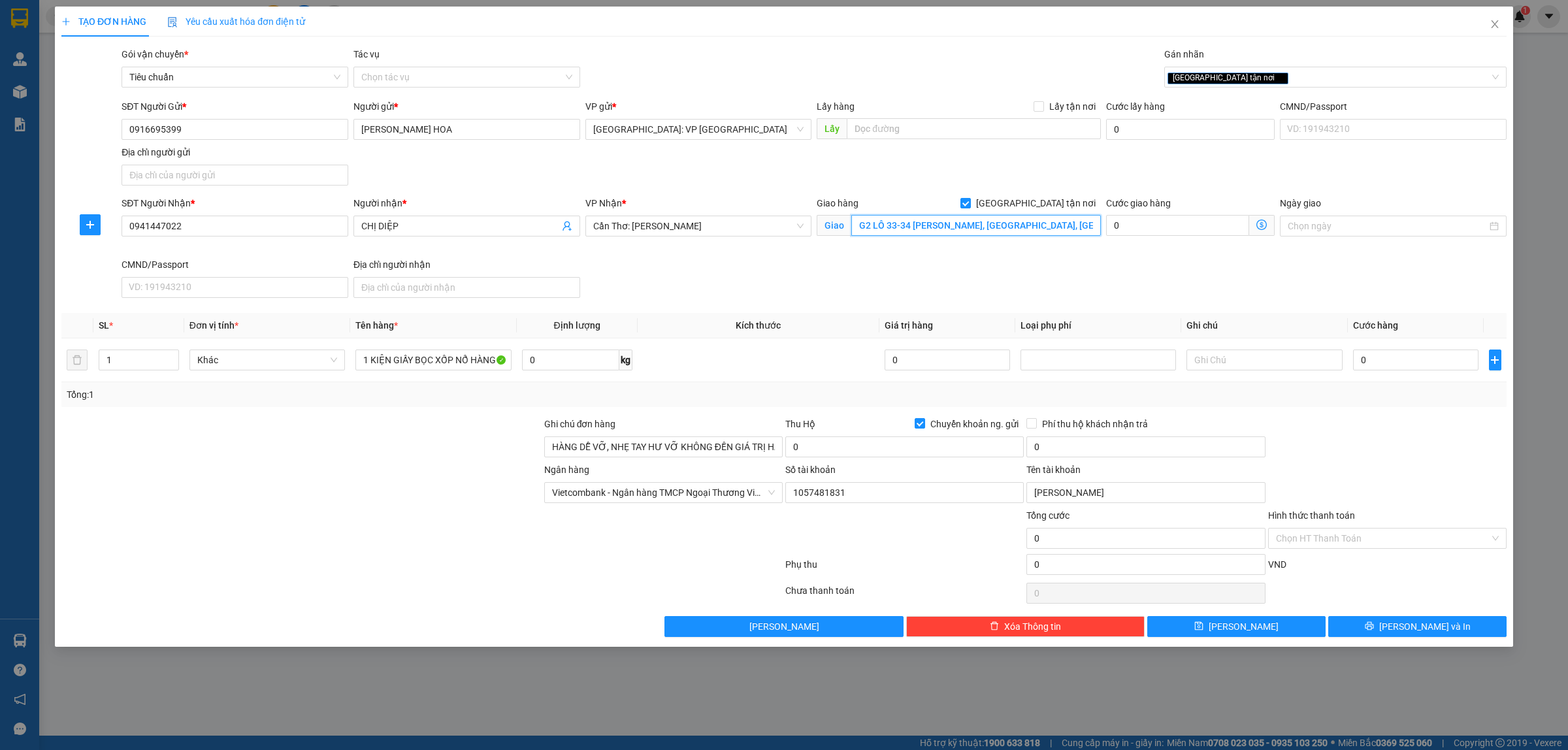
click at [1086, 225] on input "G2 LÔ 33-34 ĐÀO DUY ANH, PHƯỜNG AN HÒA, RẠCH GIÁ, KIÊN GIANG" at bounding box center [975, 225] width 250 height 21
click at [1086, 224] on input "G2 LÔ 33-34 ĐÀO DUY ANH, PHƯỜNG AN HÒA, RẠCH GIÁ, KIÊN GIANG" at bounding box center [975, 225] width 250 height 21
click at [1093, 223] on input "G2 LÔ 33-34 ĐÀO DUY ANH, PHƯỜNG AN HÒA, RẠCH GIÁ, KIÊN GIANG" at bounding box center [975, 225] width 250 height 21
click at [1082, 218] on input "G2 LÔ 33-34 ĐÀO DUY ANH, PHƯỜNG AN HÒA, RẠCH GIÁ, KIÊN GIANG" at bounding box center [975, 225] width 250 height 21
click at [1379, 359] on input "0" at bounding box center [1416, 359] width 125 height 21
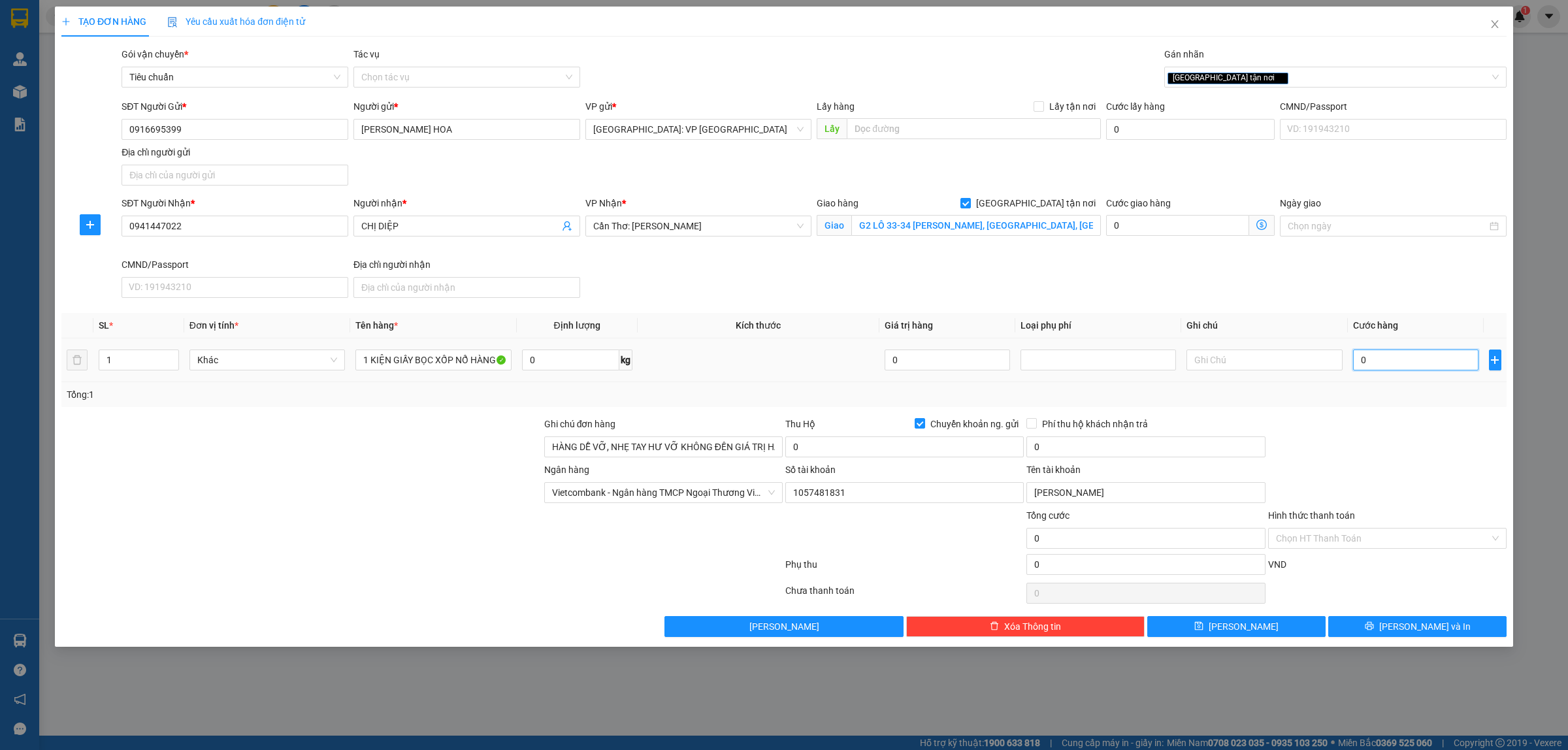
type input "4"
type input "48"
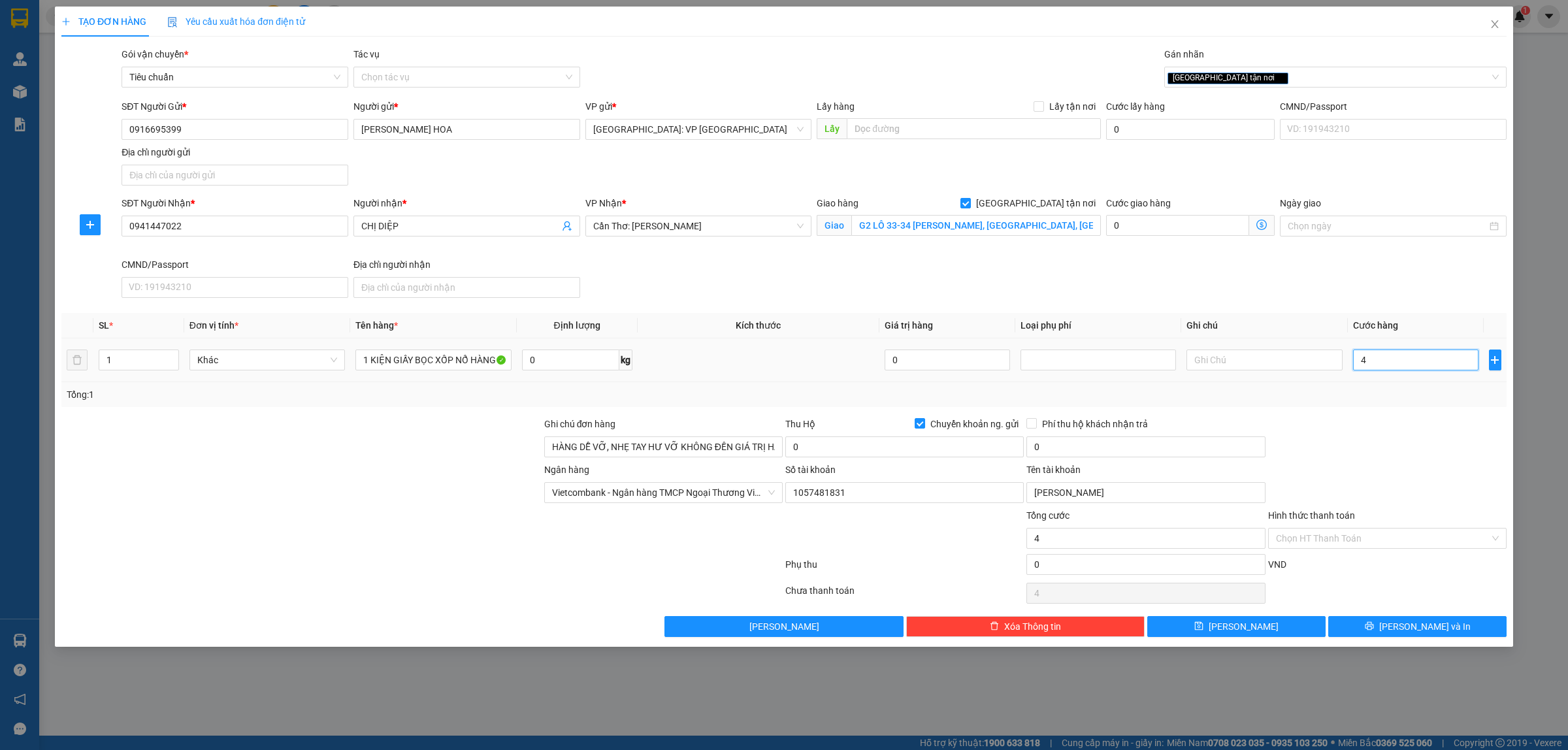
type input "48"
type input "480"
type input "4.800"
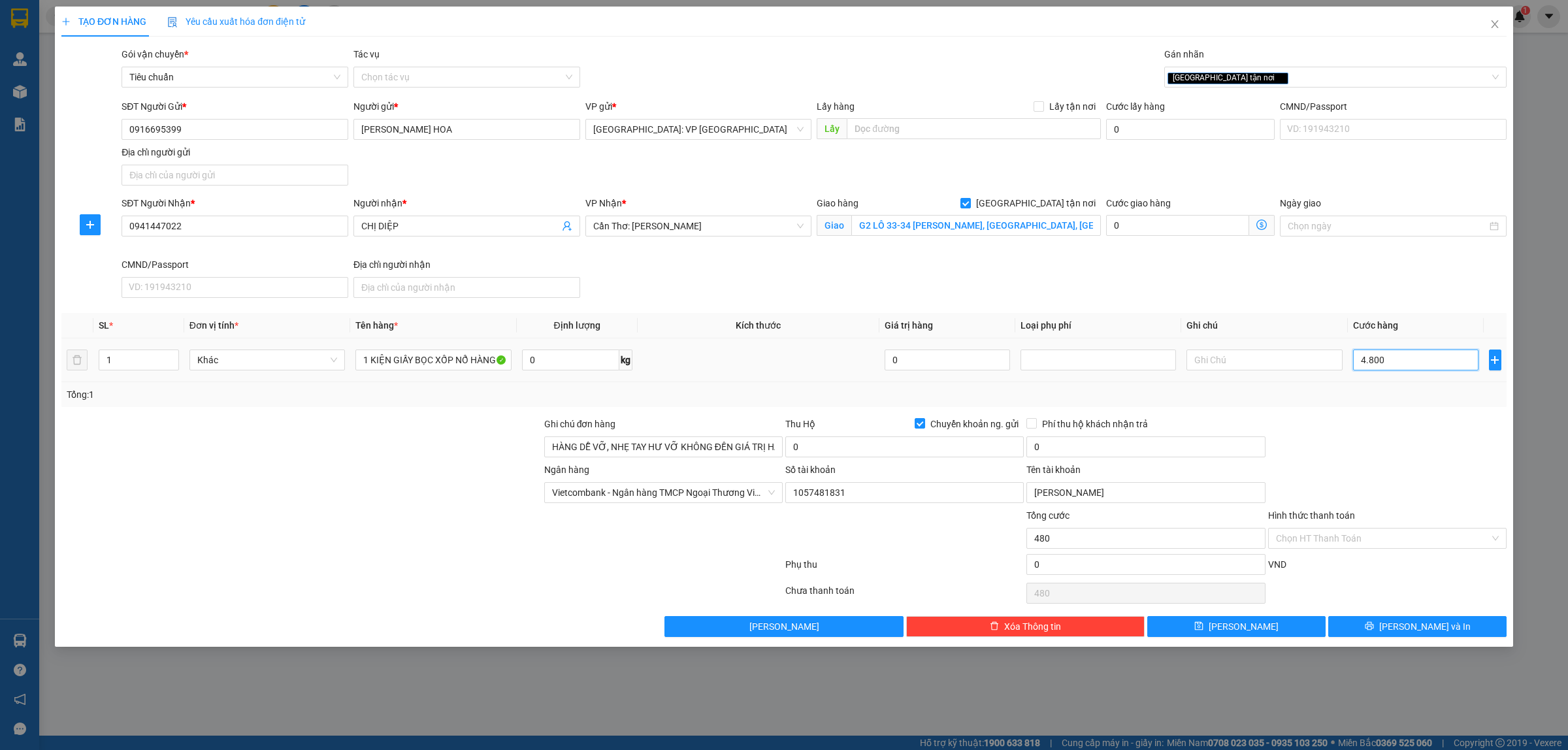
type input "4.800"
type input "48.000"
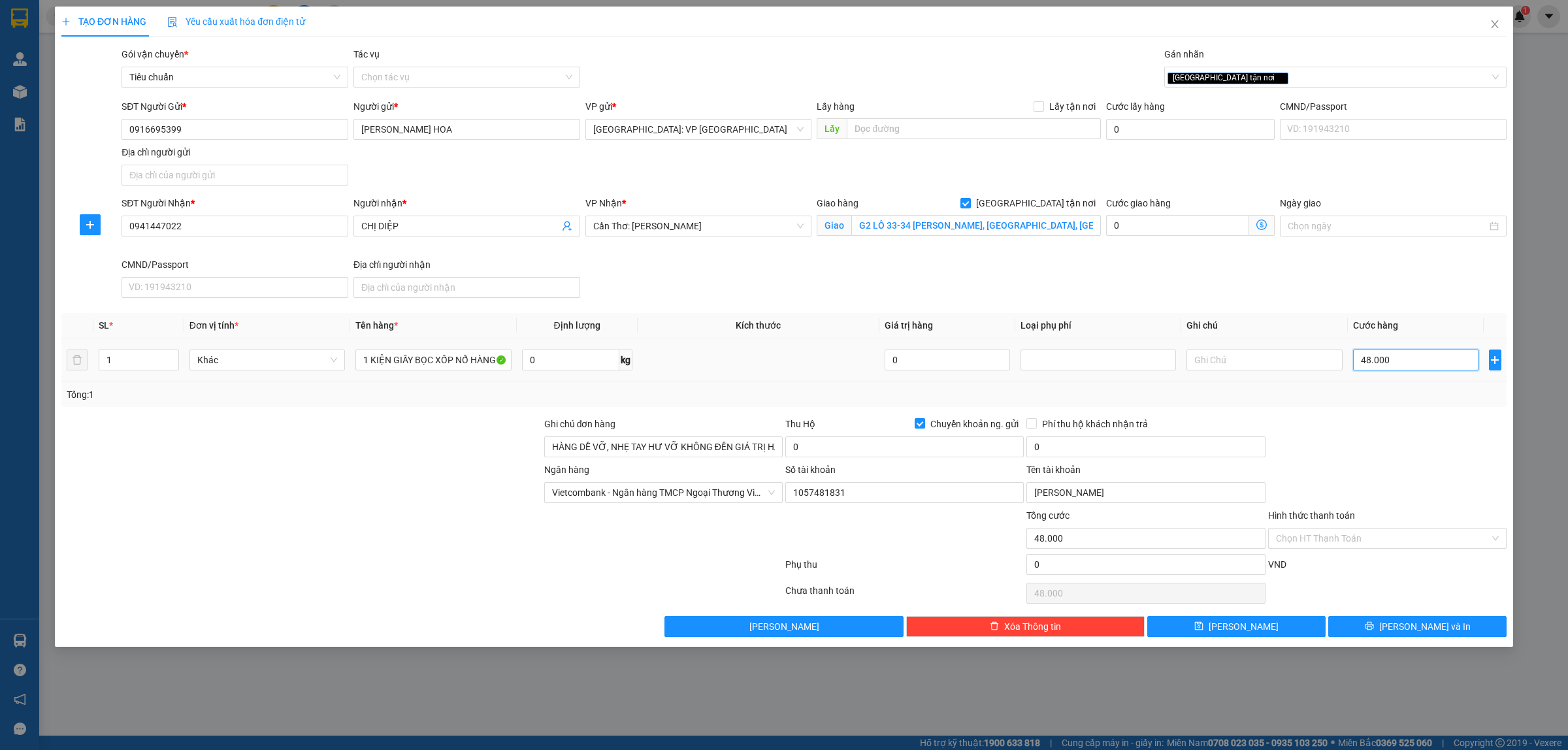
type input "480.000"
click at [897, 453] on input "0" at bounding box center [905, 446] width 239 height 21
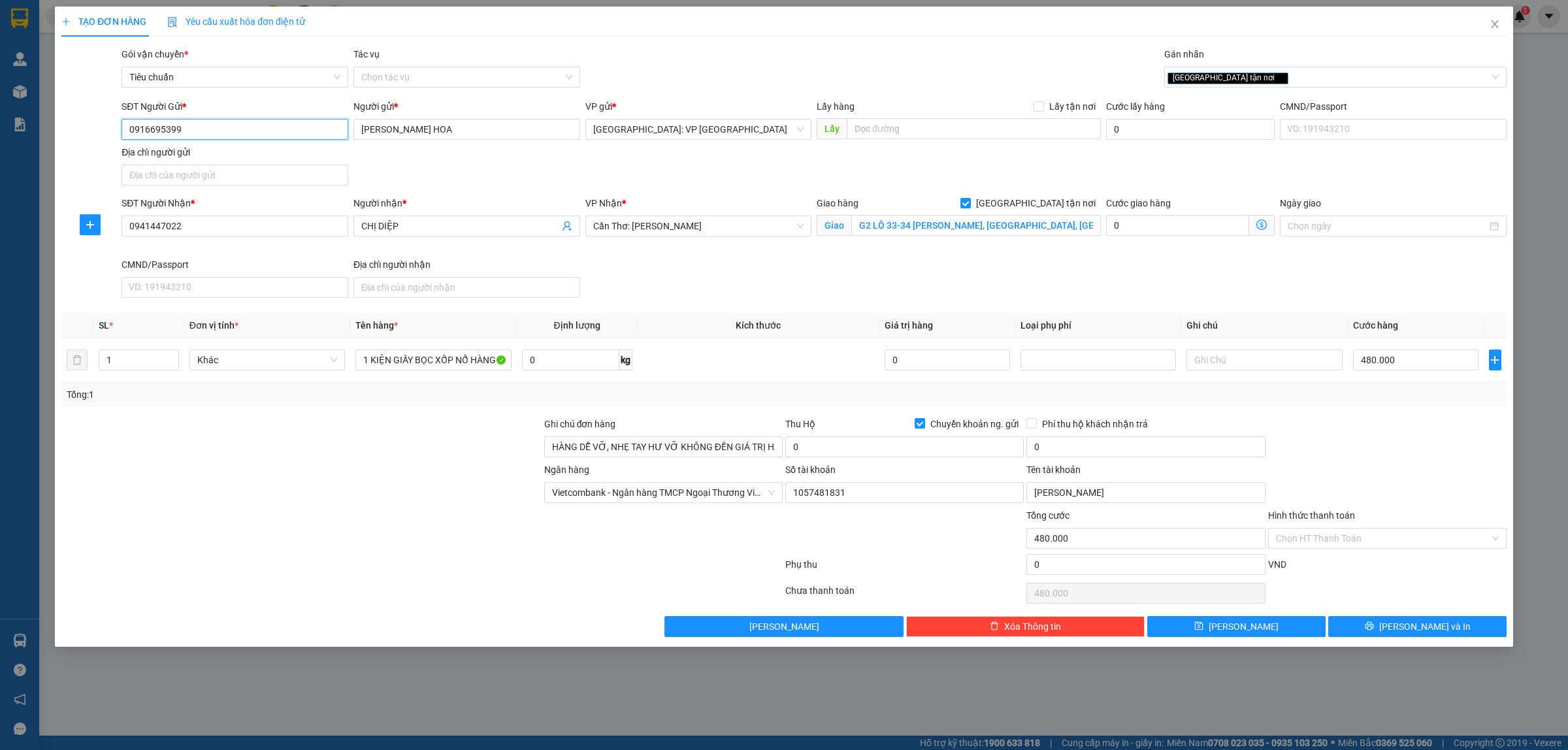
click at [251, 126] on input "0916695399" at bounding box center [235, 129] width 227 height 21
click at [366, 748] on div "TẠO ĐƠN HÀNG Yêu cầu xuất hóa đơn điện tử Transit Pickup Surcharge Ids Transit …" at bounding box center [784, 375] width 1568 height 750
click at [865, 446] on input "0" at bounding box center [905, 446] width 239 height 21
click at [690, 279] on div "SĐT Người Nhận * 0941447022 Người nhận * CHỊ DIỆP VP Nhận * Cần Thơ: Kho Ninh K…" at bounding box center [814, 249] width 1390 height 107
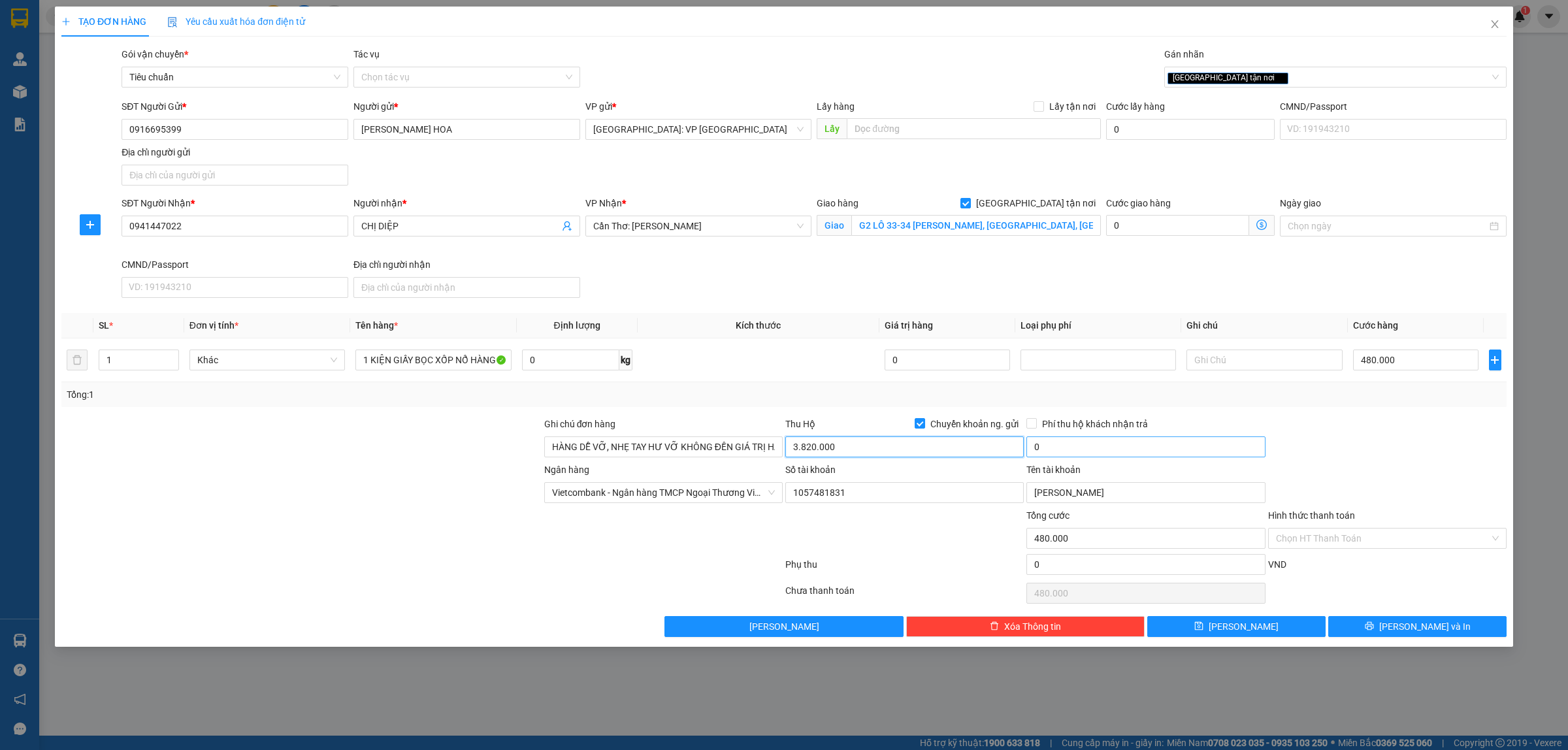
type input "3.820.000"
click at [1054, 453] on input "0" at bounding box center [1145, 446] width 239 height 21
type input "20.000"
click at [1431, 628] on span "[PERSON_NAME] và In" at bounding box center [1425, 627] width 92 height 15
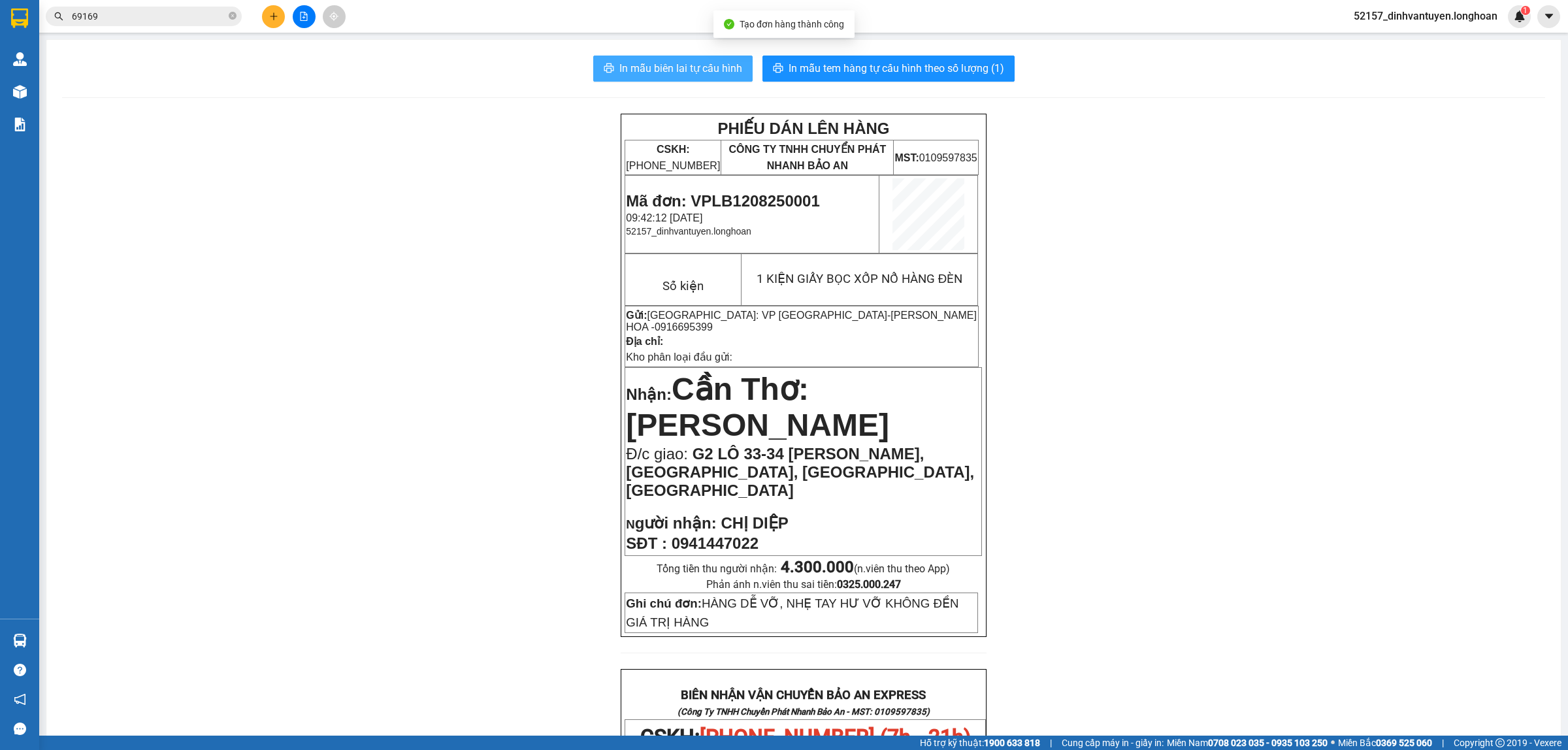
click at [677, 65] on span "In mẫu biên lai tự cấu hình" at bounding box center [681, 68] width 122 height 16
click at [890, 65] on span "In mẫu tem hàng tự cấu hình theo số lượng (1)" at bounding box center [897, 68] width 216 height 16
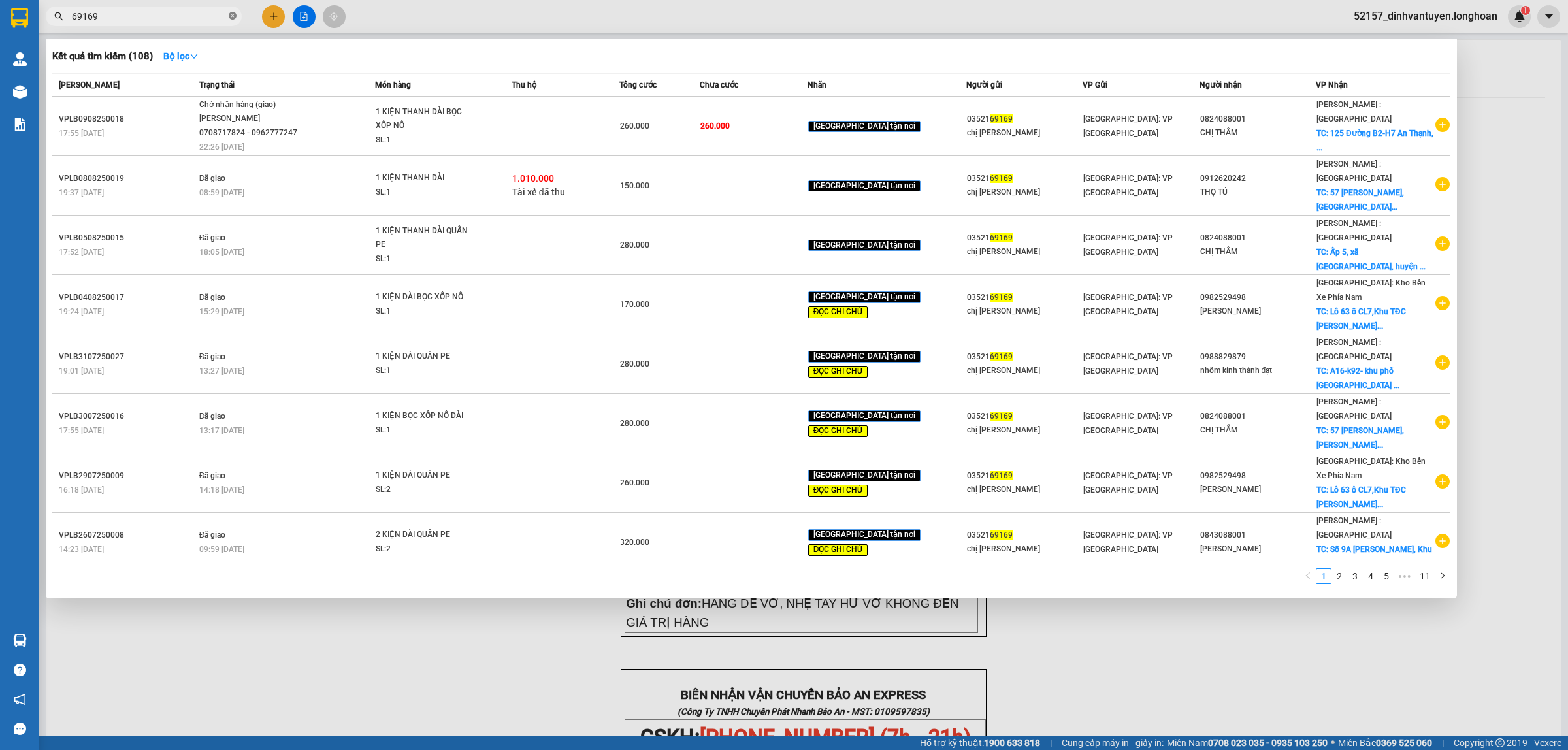
click at [232, 13] on icon "close-circle" at bounding box center [232, 15] width 8 height 8
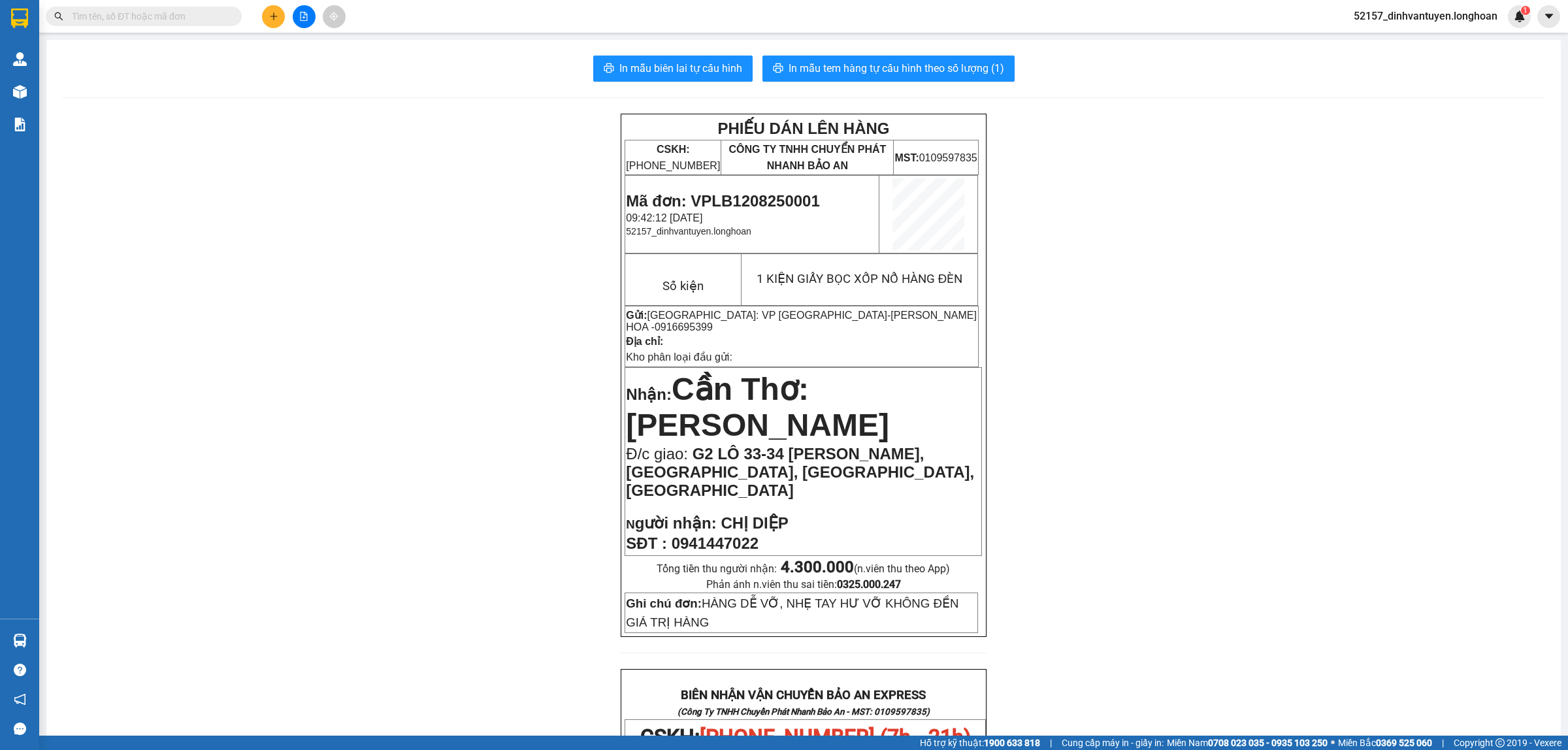
paste input "0898171769"
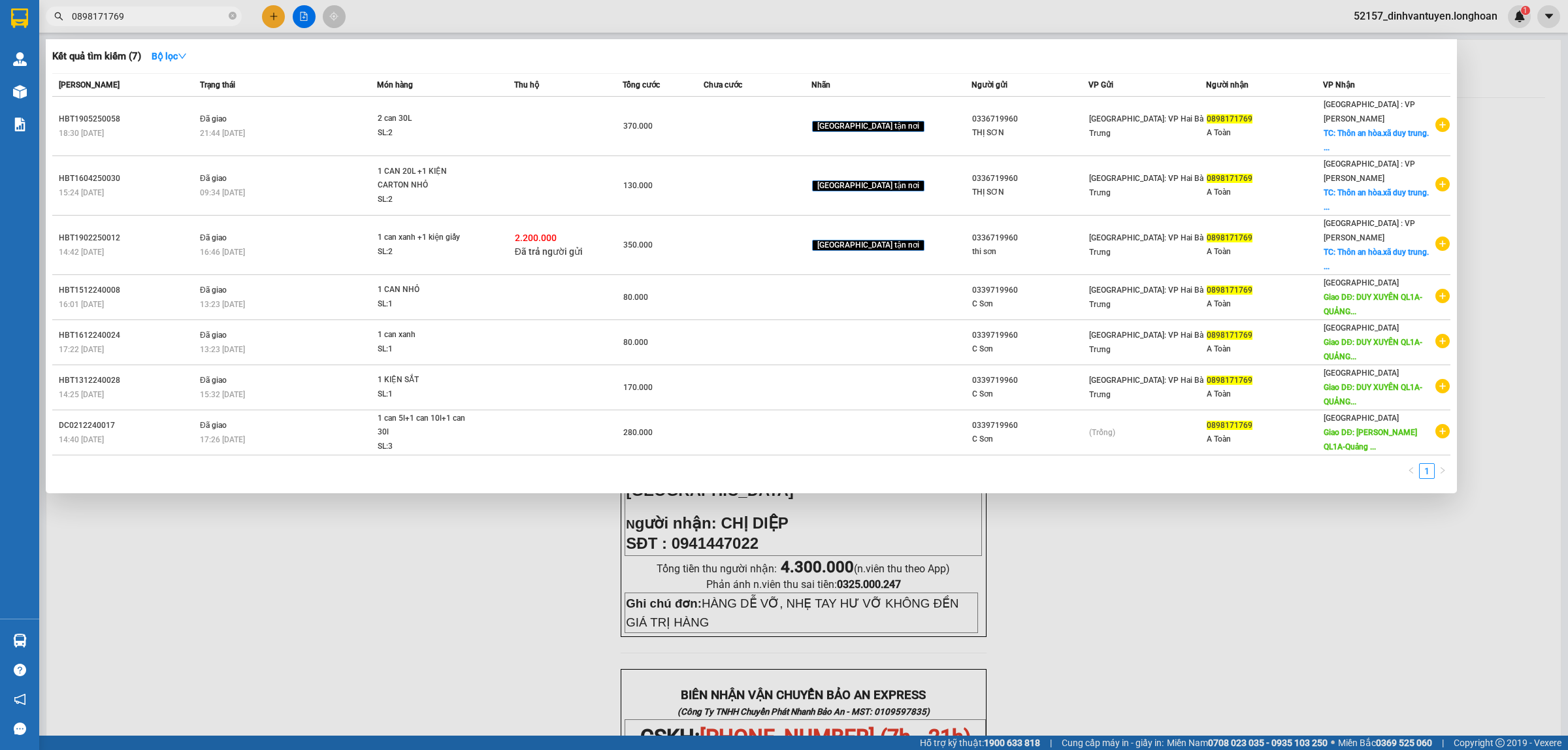
type input "0898171769"
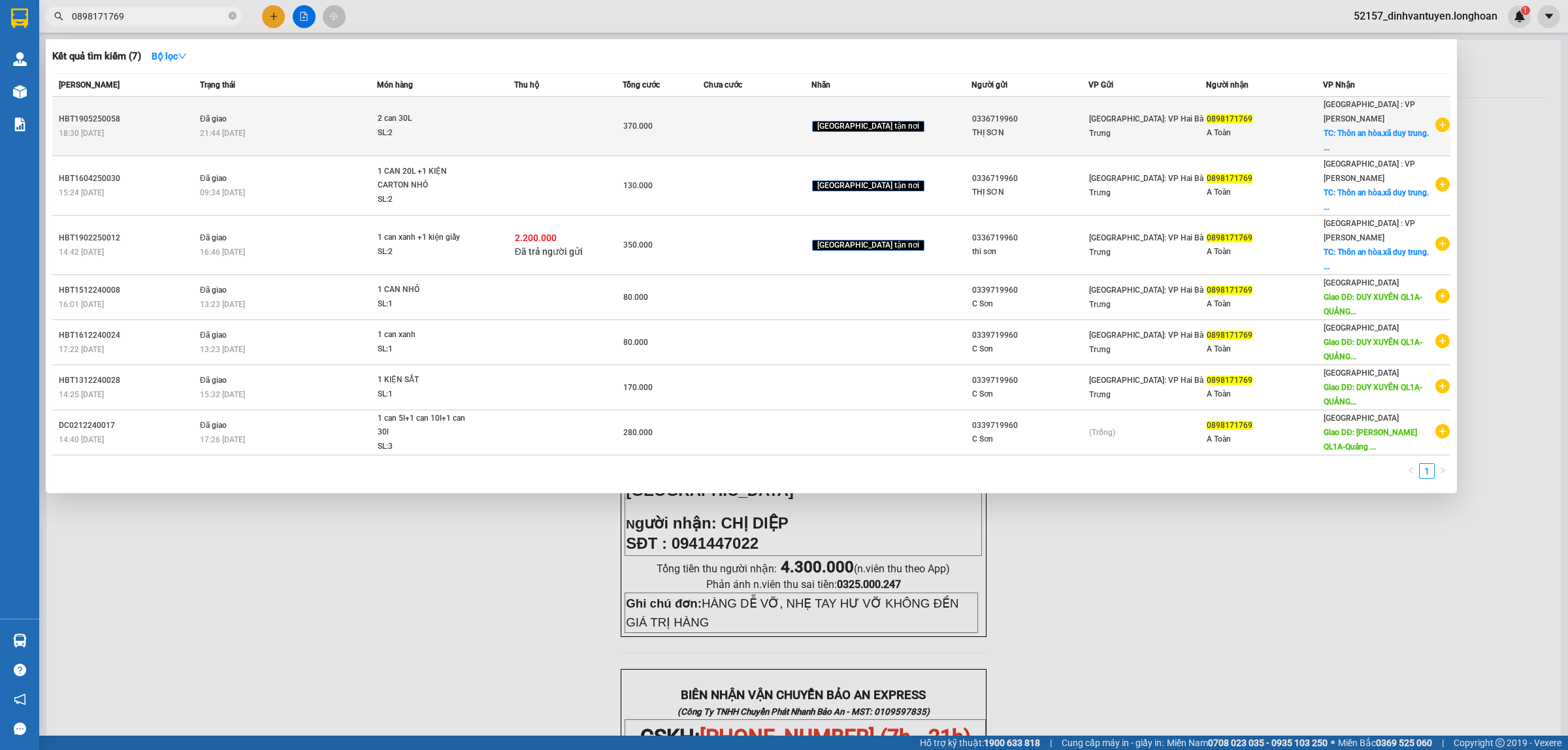
click at [652, 122] on span "370.000" at bounding box center [638, 126] width 29 height 9
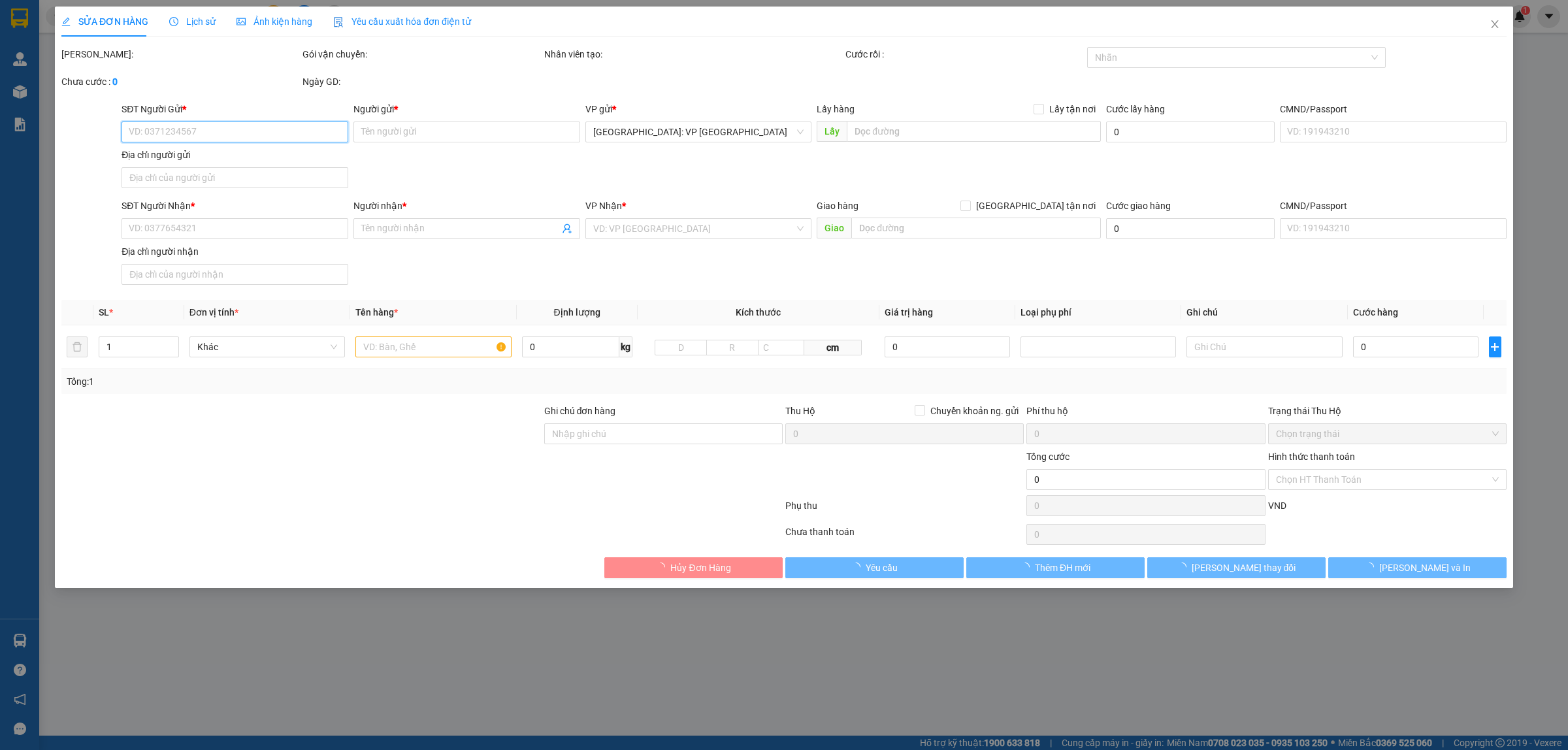
type input "0336719960"
type input "THỊ SƠN"
type input "0898171769"
type input "A Toàn"
checkbox input "true"
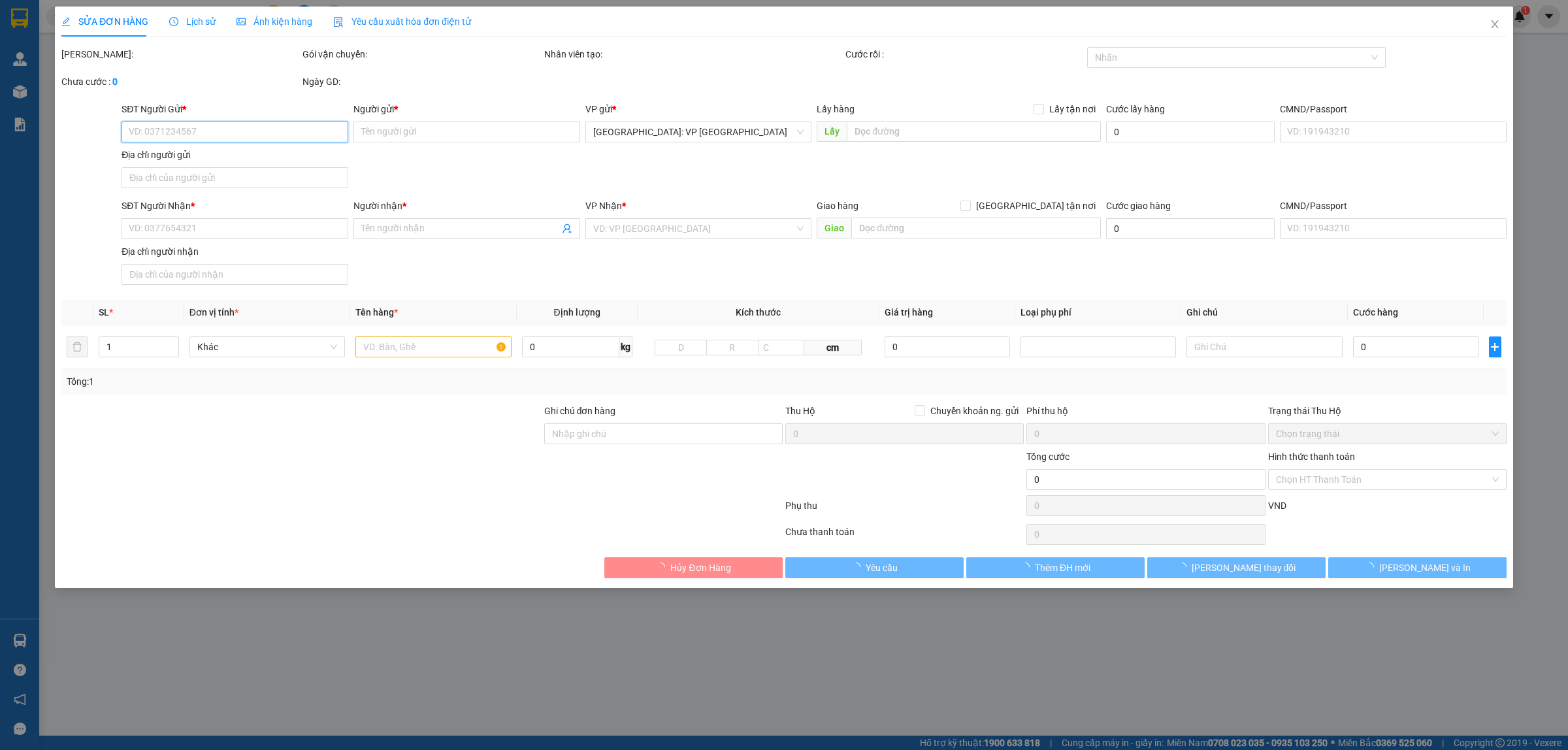
type input "Thôn an hòa.xã duy trung. huyện duy xuyên. tỉnh quảng nam"
type input "370.000"
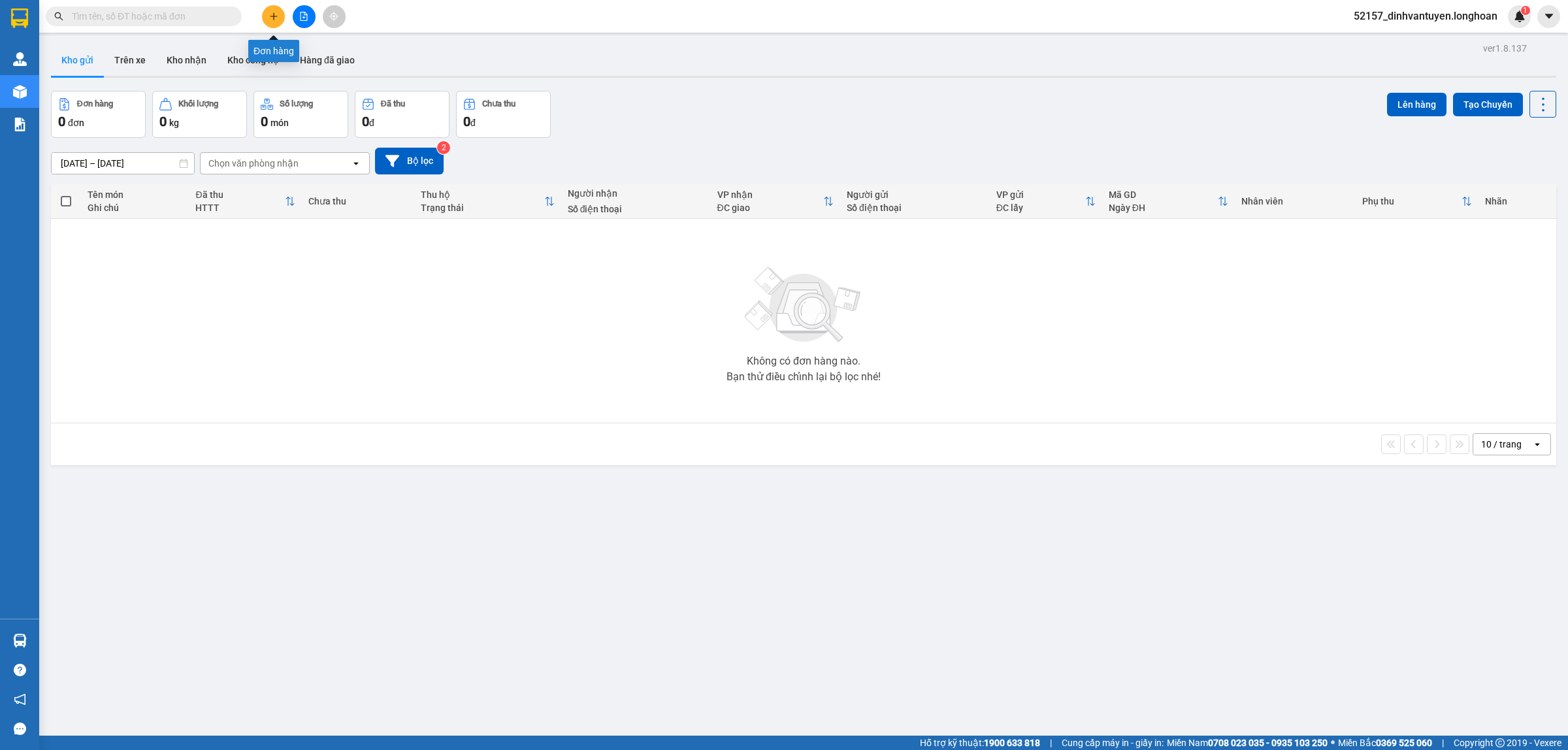
click at [281, 17] on button at bounding box center [273, 16] width 23 height 23
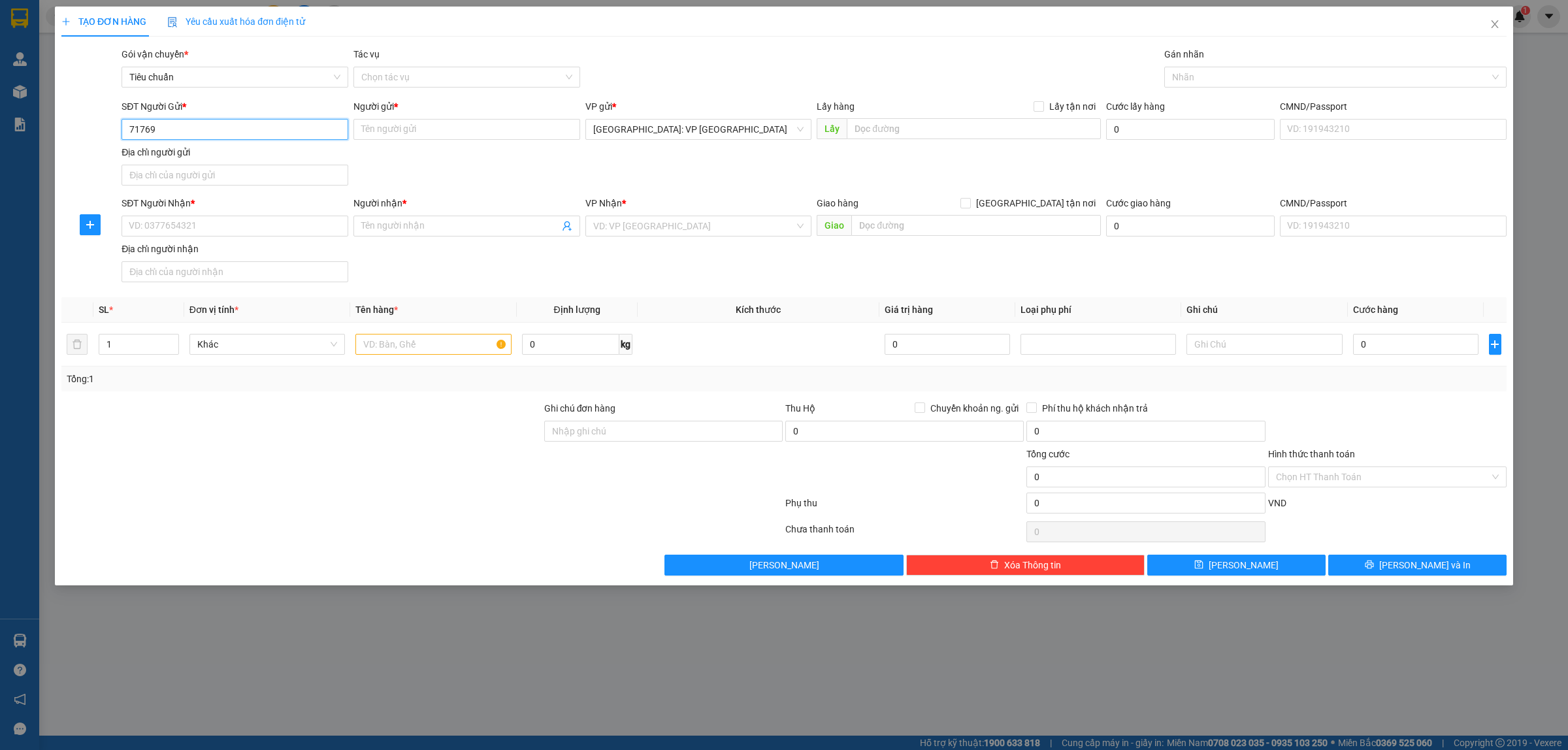
click at [180, 121] on input "71769" at bounding box center [235, 129] width 227 height 21
type input "71769"
click at [224, 236] on input "SĐT Người Nhận *" at bounding box center [235, 226] width 227 height 21
paste input "71769"
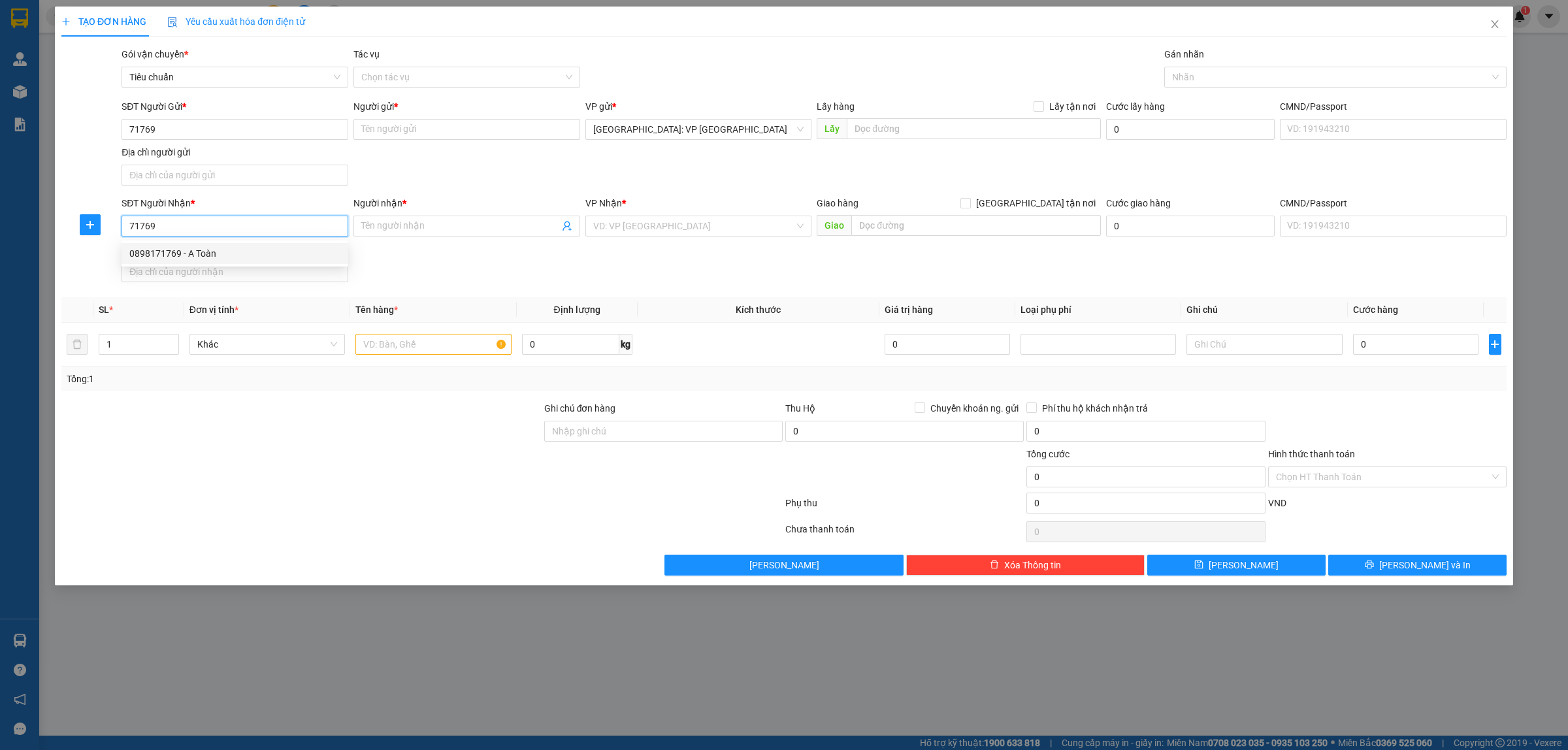
click at [219, 251] on div "0898171769 - A Toàn" at bounding box center [235, 253] width 211 height 15
type input "0898171769"
type input "A Toàn"
checkbox input "true"
type input "Thôn an hòa.xã duy trung. huyện duy xuyên. tỉnh quảng nam"
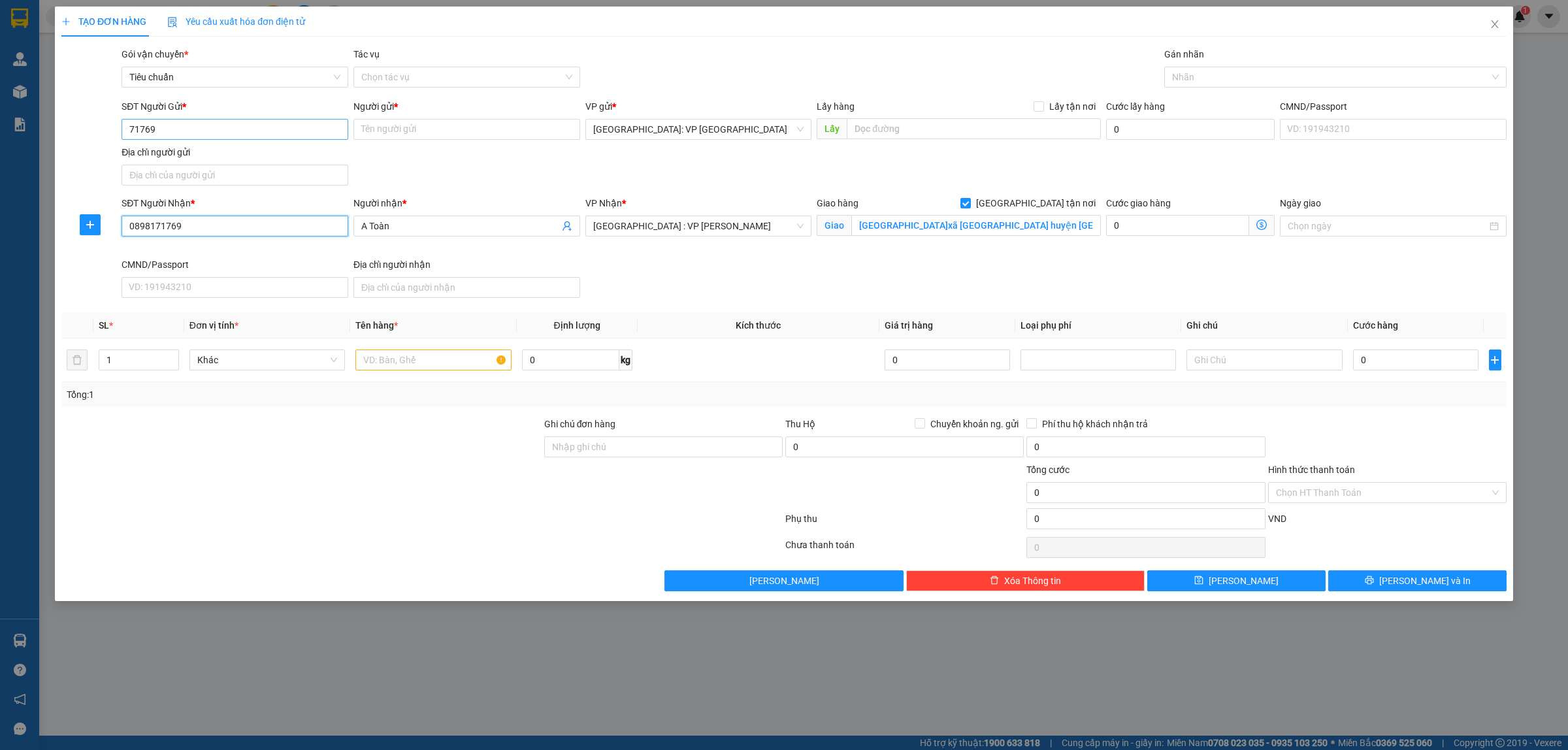
type input "0898171769"
click at [216, 130] on input "71769" at bounding box center [235, 129] width 227 height 21
click at [197, 177] on div "0339719960 - [GEOGRAPHIC_DATA]" at bounding box center [235, 177] width 211 height 15
type input "0339719960"
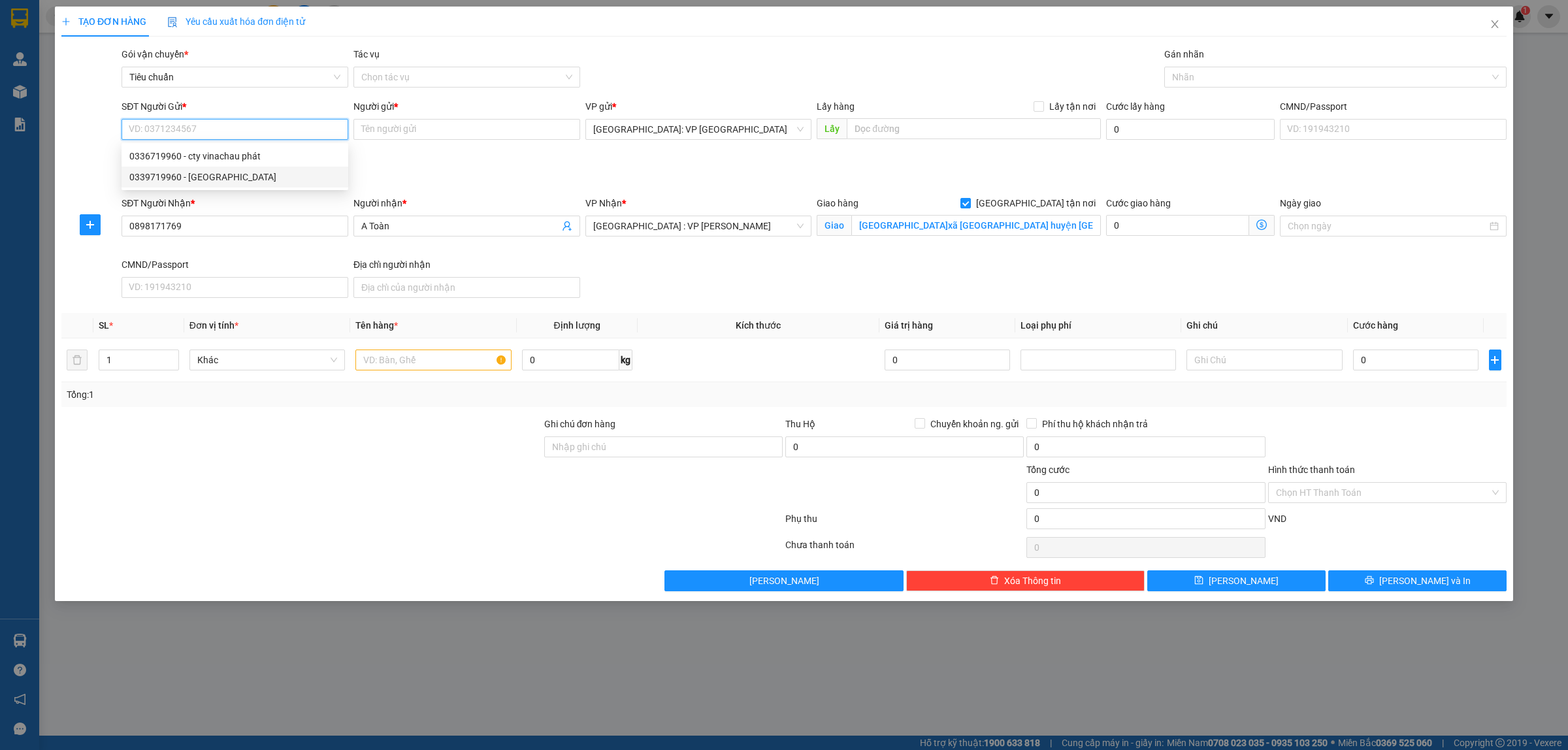
type input "C Sơn"
click at [1200, 81] on div at bounding box center [1329, 76] width 323 height 15
type input "0339719960"
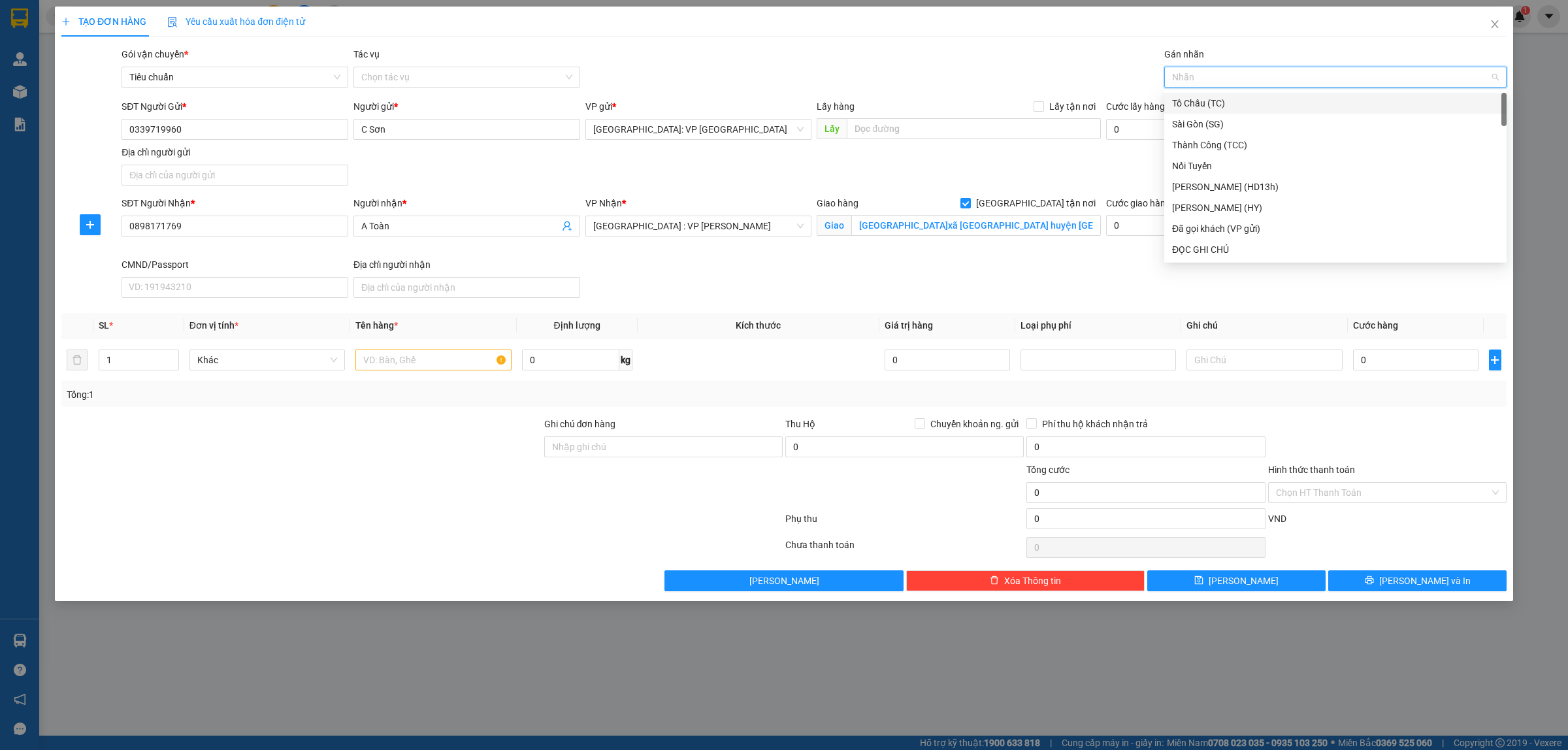
type input "g"
click at [1208, 242] on div "[GEOGRAPHIC_DATA] tận nơi" at bounding box center [1336, 249] width 327 height 15
click at [900, 232] on input "Thôn an hòa.xã duy trung. huyện duy xuyên. tỉnh quảng nam" at bounding box center [975, 225] width 250 height 21
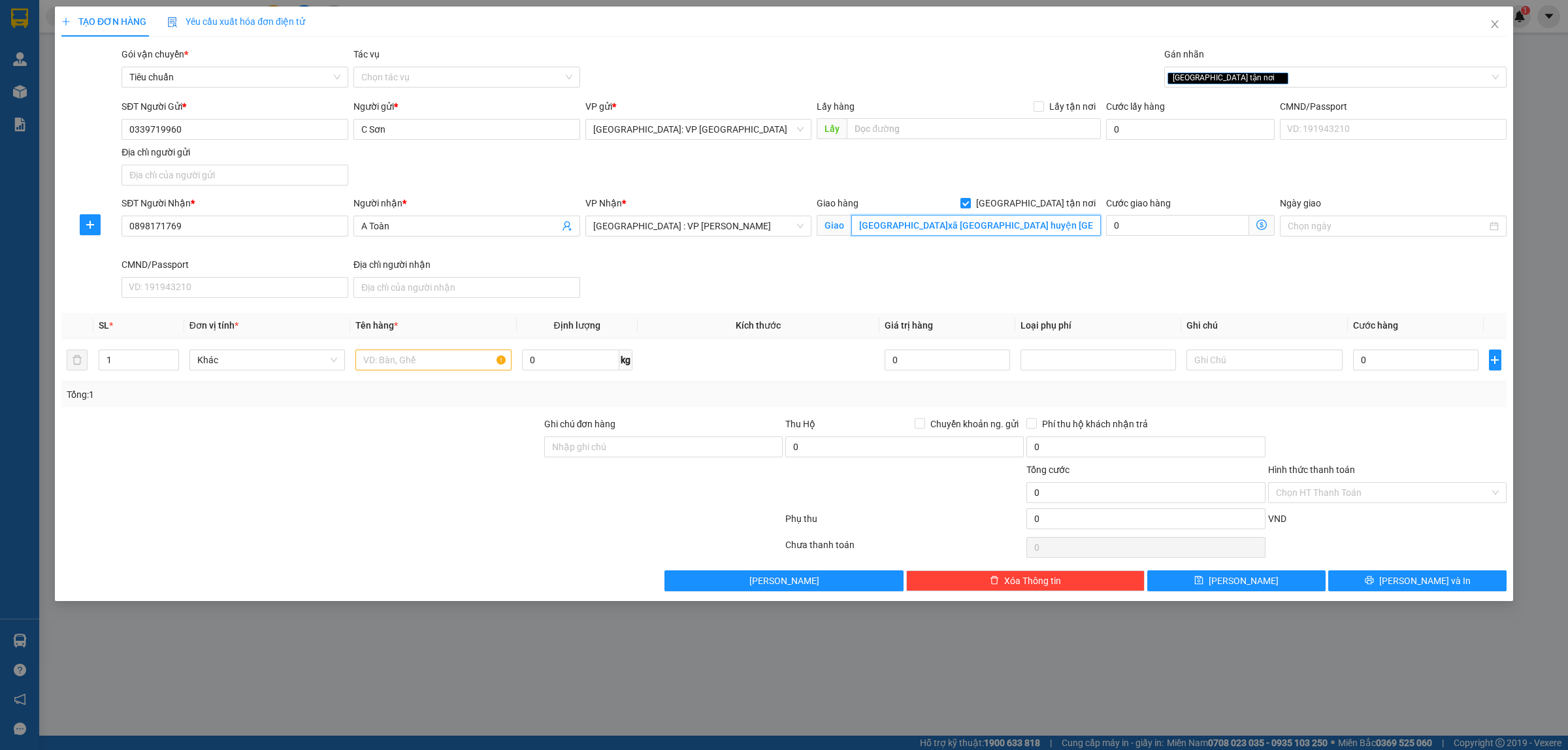
click at [912, 224] on input "Thôn an hòa.xã duy trung. huyện duy xuyên. tỉnh quảng nam" at bounding box center [975, 225] width 250 height 21
type input "[GEOGRAPHIC_DATA], Xã [GEOGRAPHIC_DATA], Huyện [GEOGRAPHIC_DATA], Tỉnh [GEOGRAP…"
click at [782, 294] on div "SĐT Người Nhận * 0898171769 Người nhận * A Toàn VP Nhận * [GEOGRAPHIC_DATA] : V…" at bounding box center [814, 249] width 1390 height 107
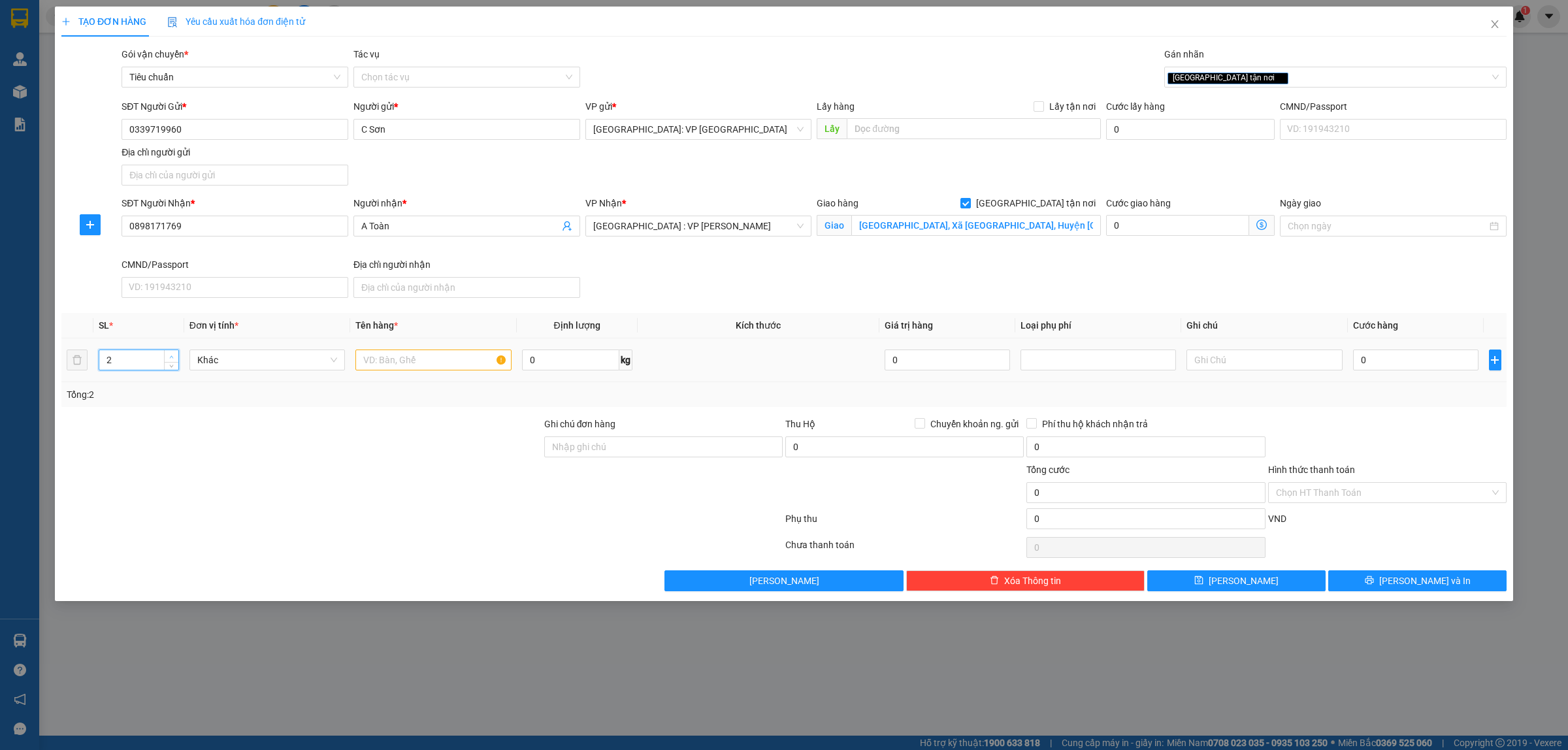
click at [175, 357] on span "Increase Value" at bounding box center [172, 356] width 15 height 12
type input "3"
click at [175, 357] on span "Increase Value" at bounding box center [172, 356] width 15 height 12
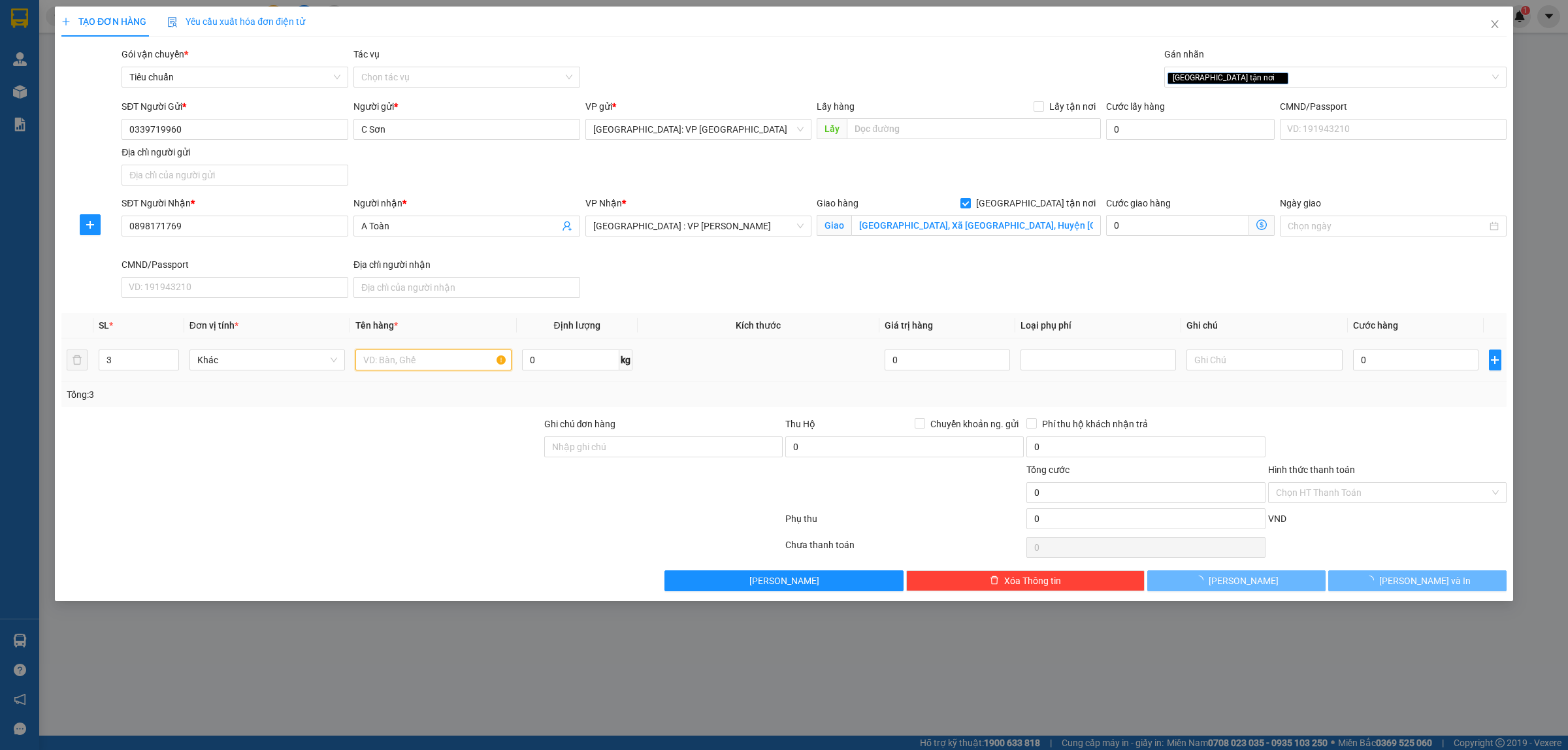
click at [394, 365] on input "text" at bounding box center [433, 359] width 155 height 21
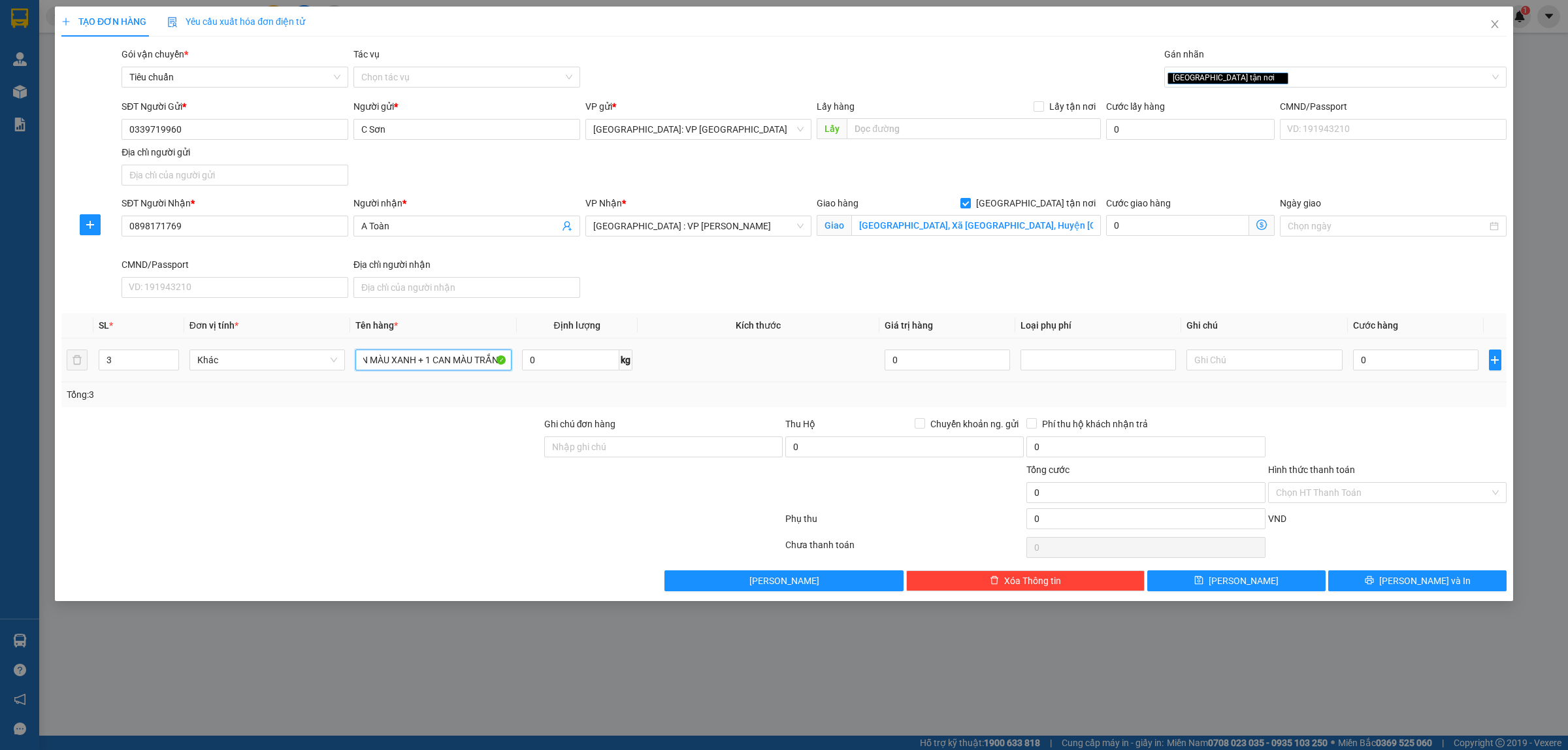
scroll to position [0, 27]
click at [433, 435] on div at bounding box center [301, 439] width 483 height 45
drag, startPoint x: 484, startPoint y: 356, endPoint x: 562, endPoint y: 376, distance: 80.5
click at [488, 360] on input "2 CAN MÀU XANH + 1 CAN MÀU TRẮNG" at bounding box center [433, 359] width 155 height 21
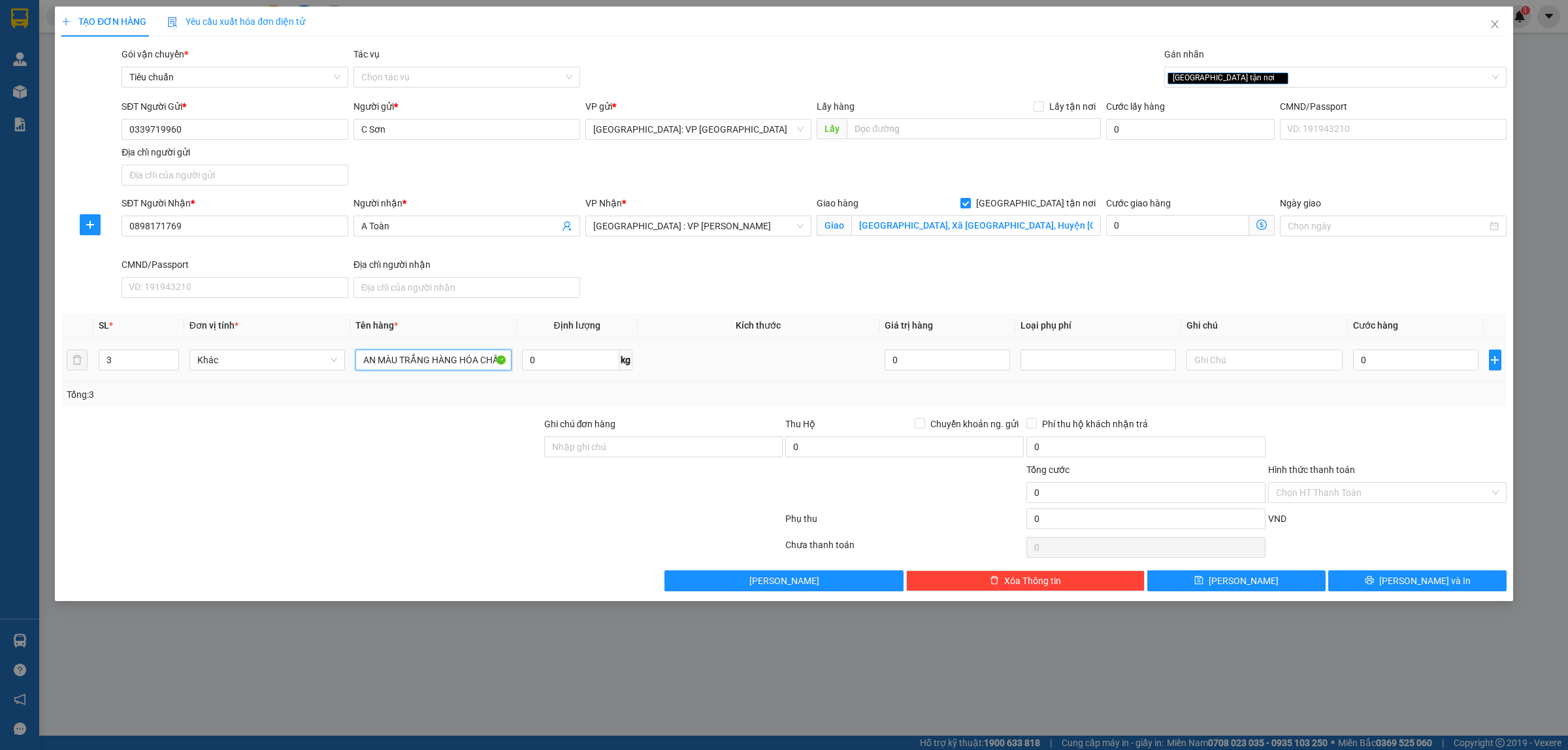
scroll to position [0, 103]
type input "2 CAN MÀU XANH + 1 CAN MÀU TRẮNG HÀNG HÓA CHẤT"
click at [1003, 363] on input "0" at bounding box center [1416, 359] width 125 height 21
click at [260, 223] on input "0898171769" at bounding box center [235, 226] width 227 height 21
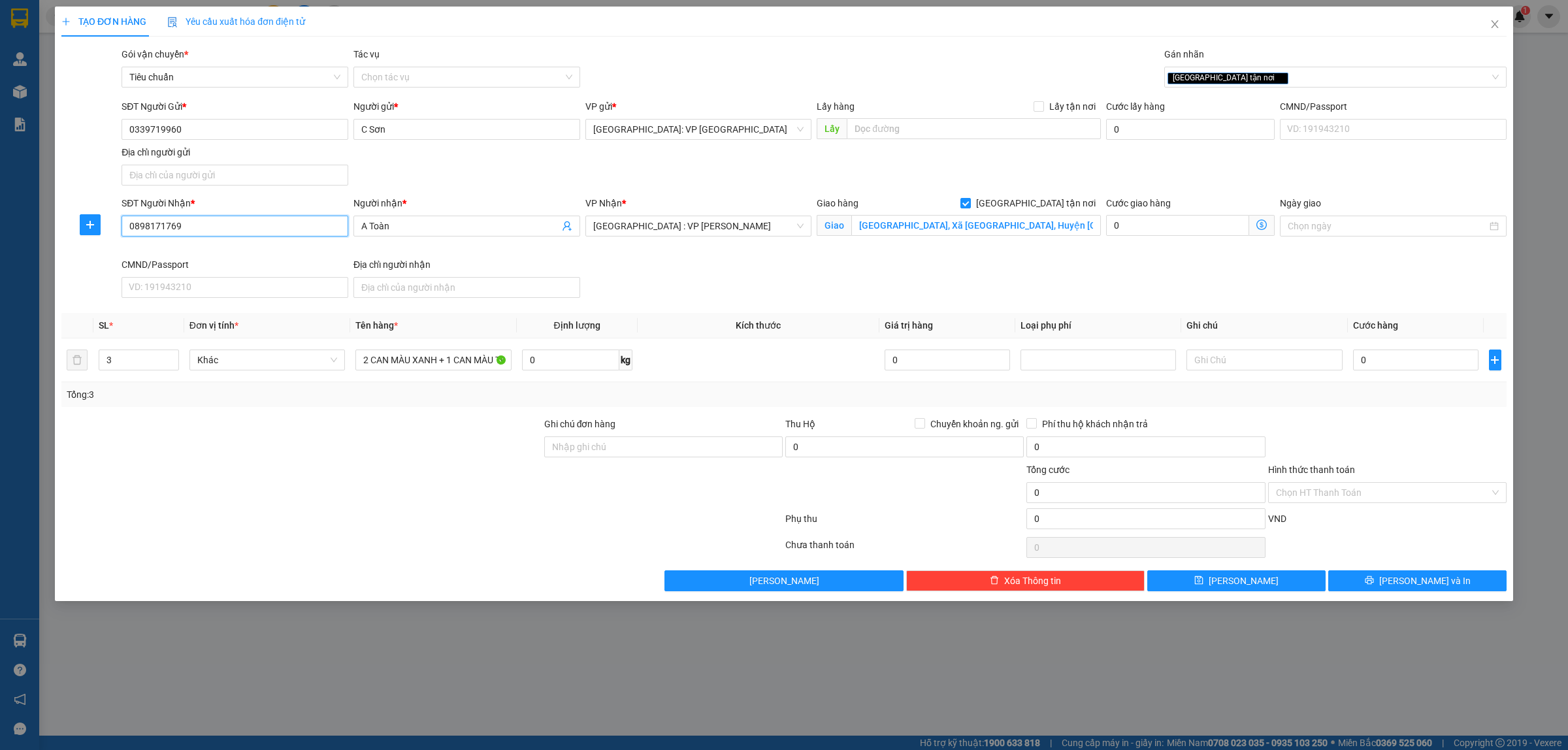
click at [260, 223] on input "0898171769" at bounding box center [235, 226] width 227 height 21
click at [1003, 356] on input "0" at bounding box center [1416, 359] width 125 height 21
type input "4"
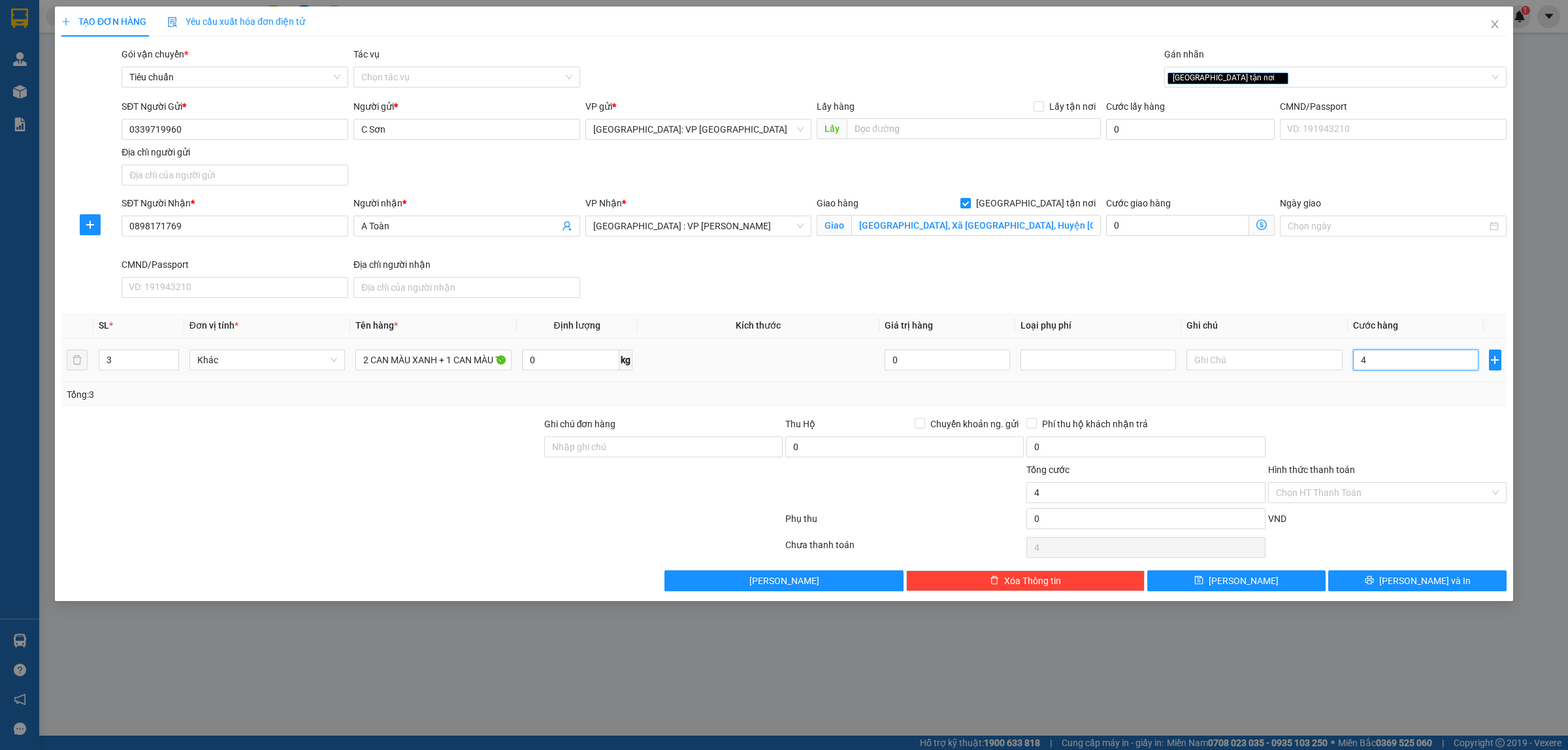
type input "46"
type input "460"
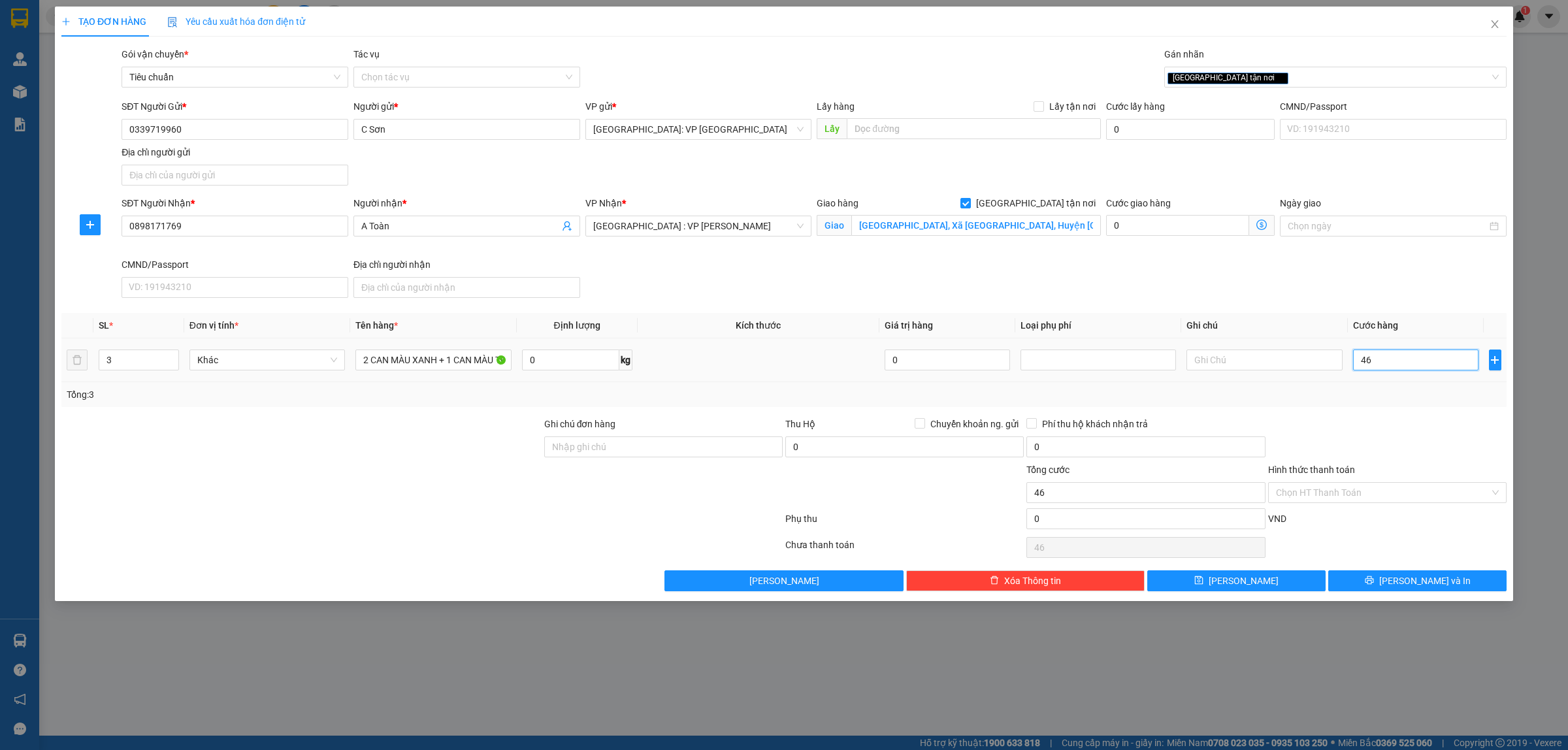
type input "460"
type input "4.600"
type input "46.000"
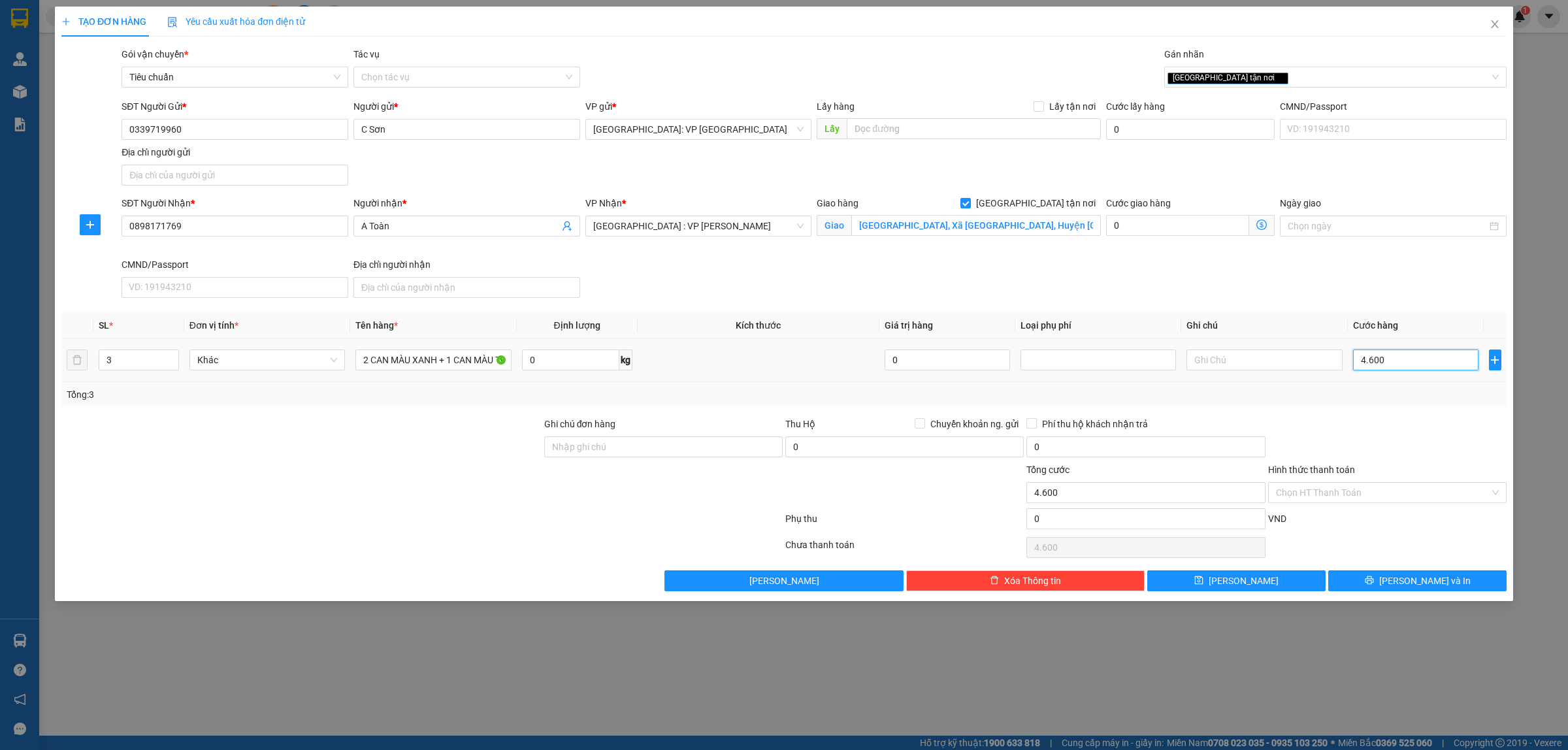
type input "46.000"
type input "460.000"
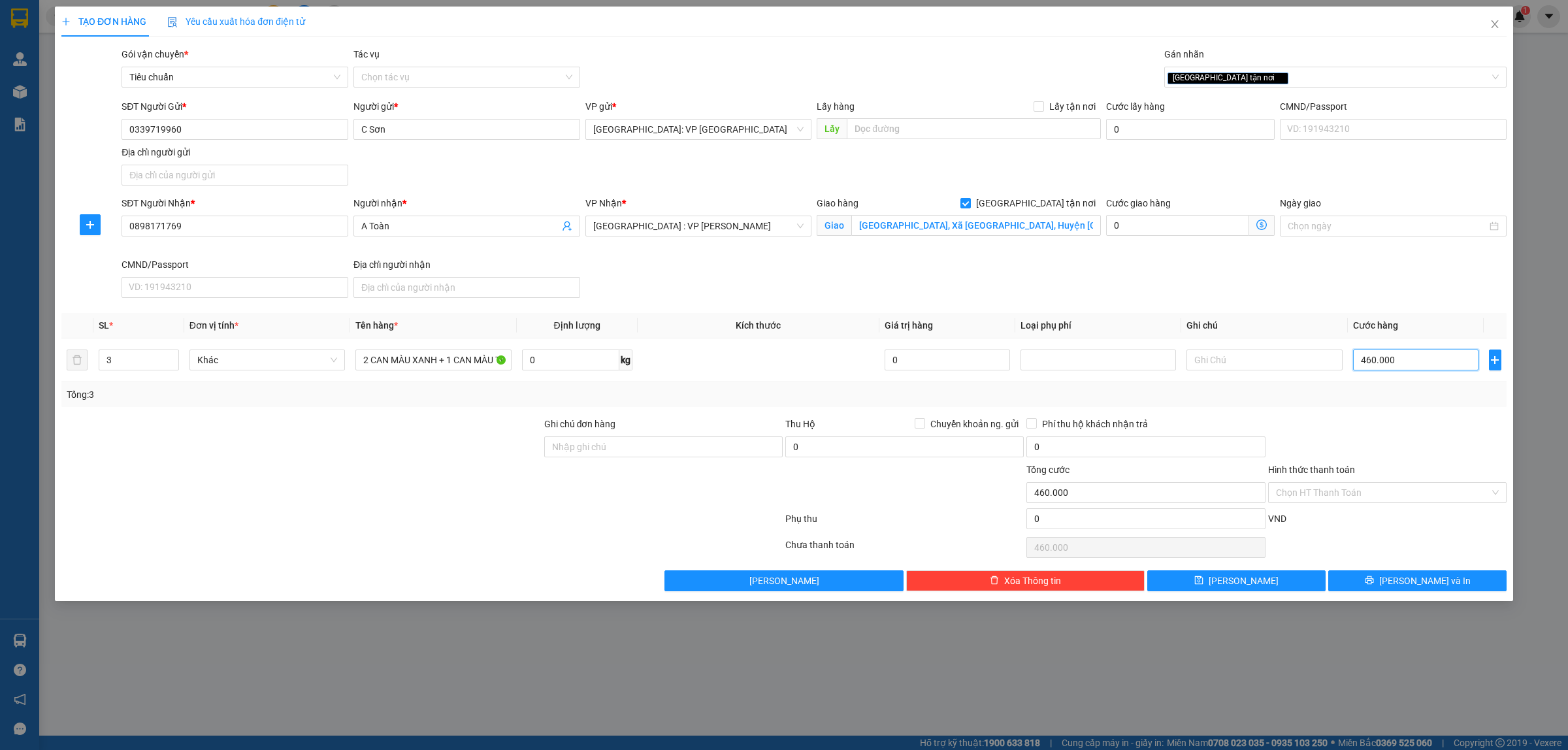
type input "460.000"
click at [1003, 400] on div "Tổng: 3" at bounding box center [783, 394] width 1435 height 15
click at [1003, 480] on span "[PERSON_NAME] và In" at bounding box center [1425, 580] width 92 height 15
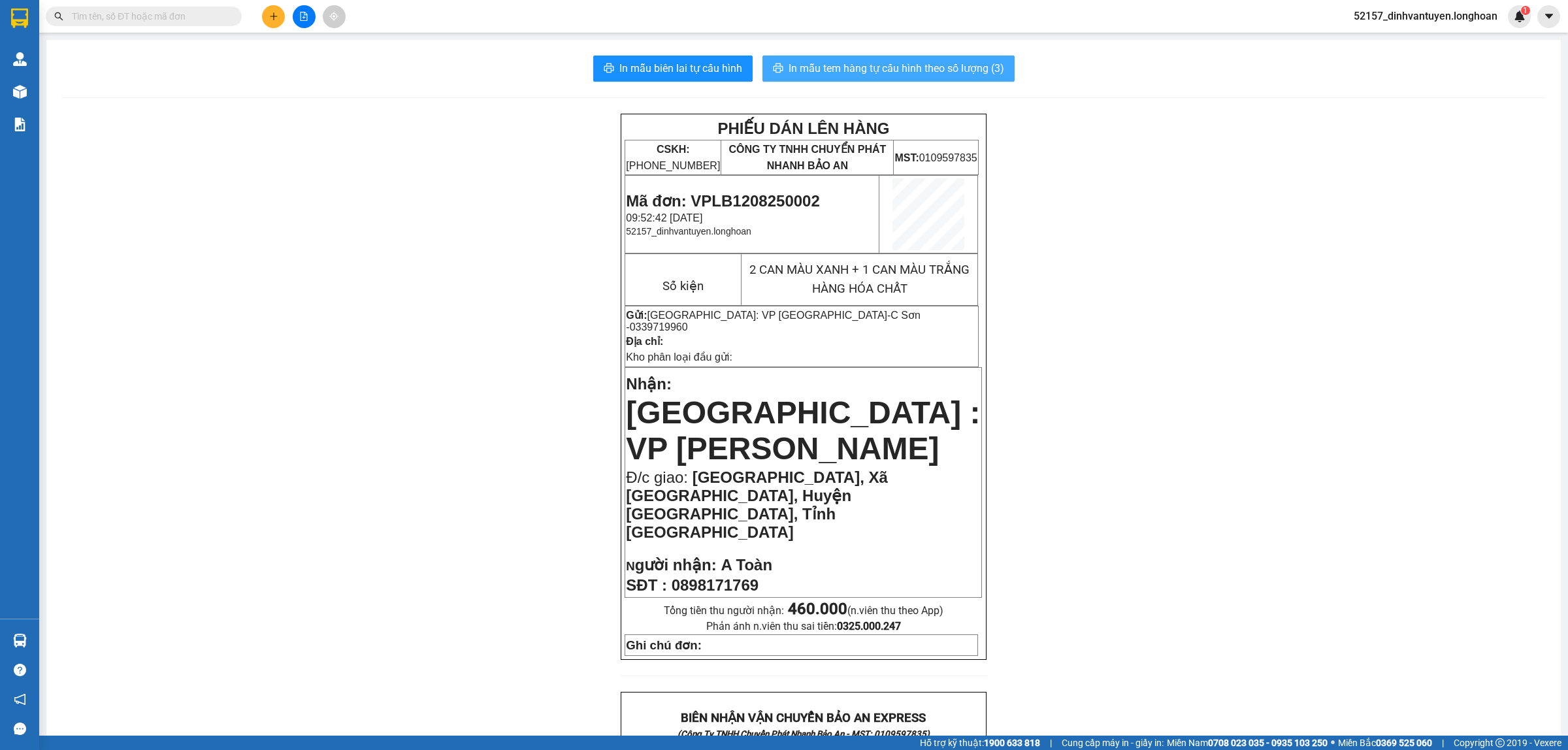
click at [923, 66] on span "In mẫu tem hàng tự cấu hình theo số lượng (3)" at bounding box center [897, 68] width 216 height 16
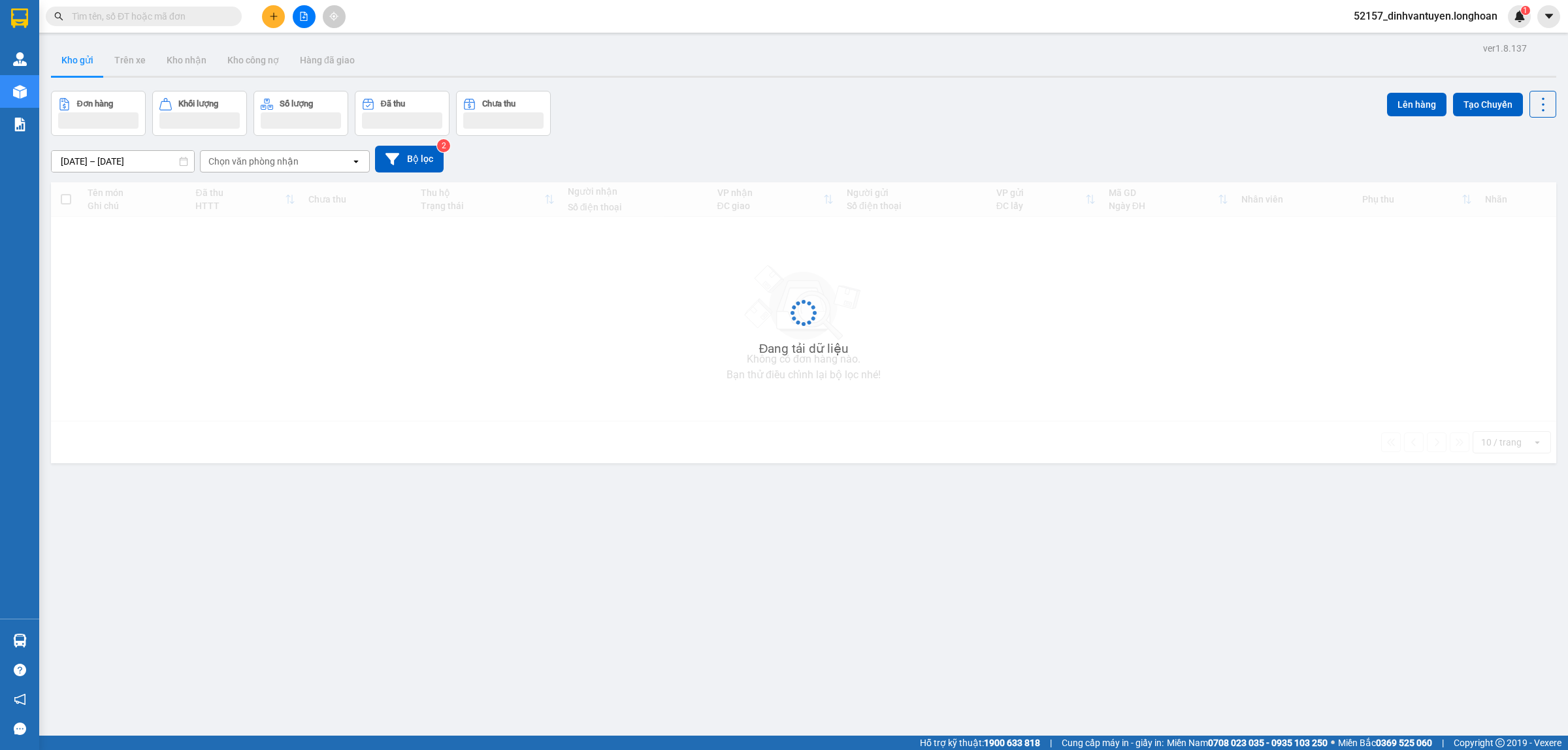
click at [198, 14] on input "text" at bounding box center [149, 16] width 154 height 15
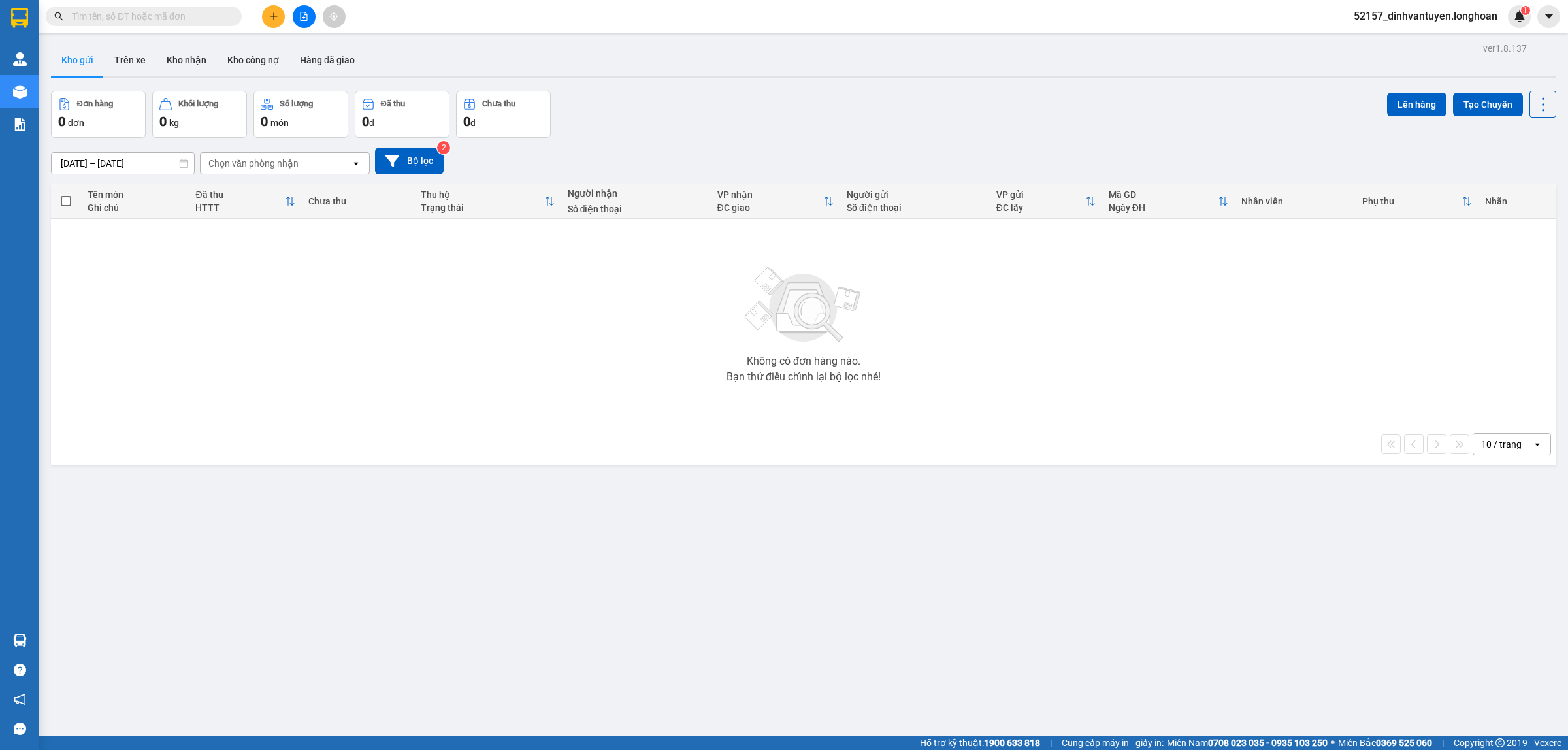
paste input "0916695399"
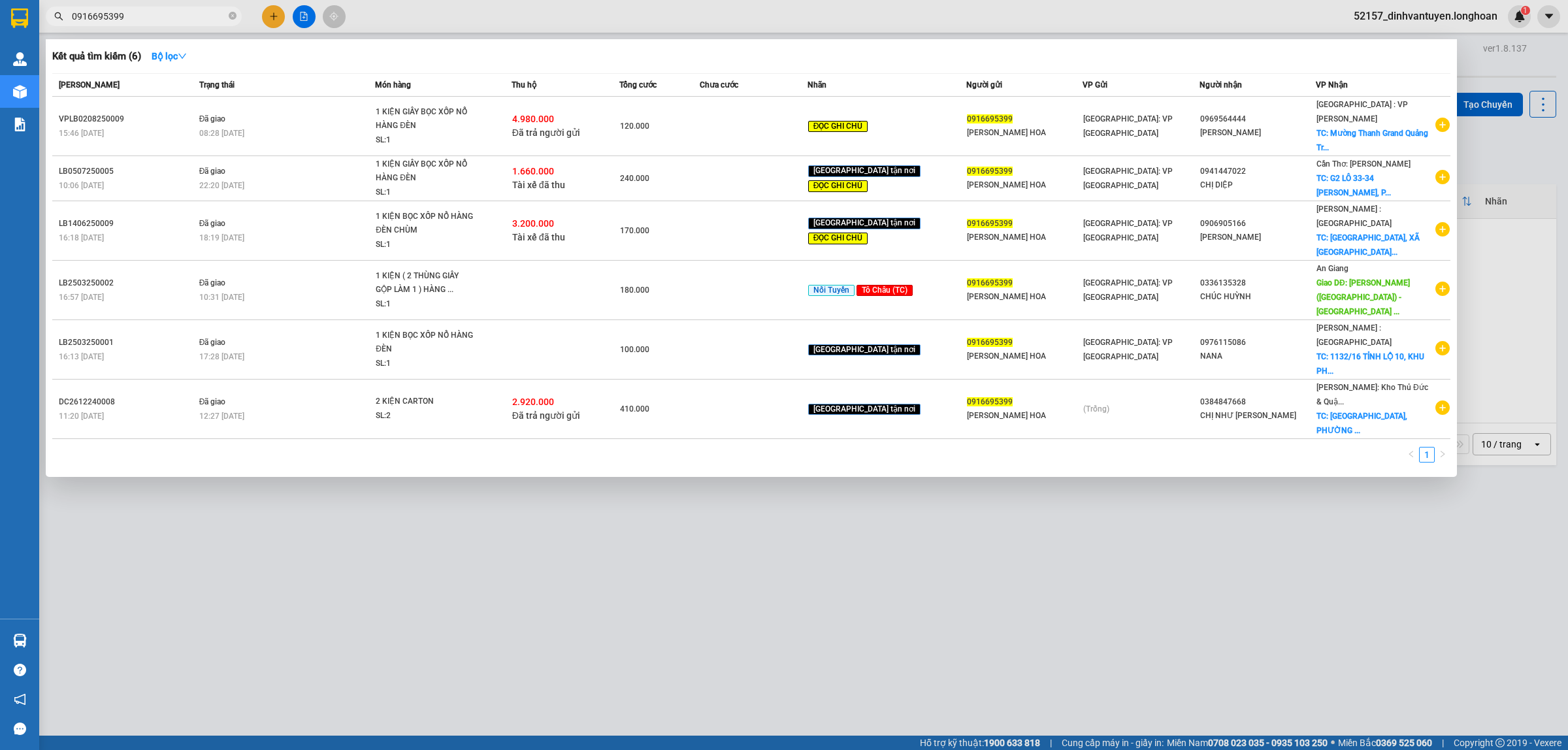
type input "0916695399"
